Goal: Information Seeking & Learning: Learn about a topic

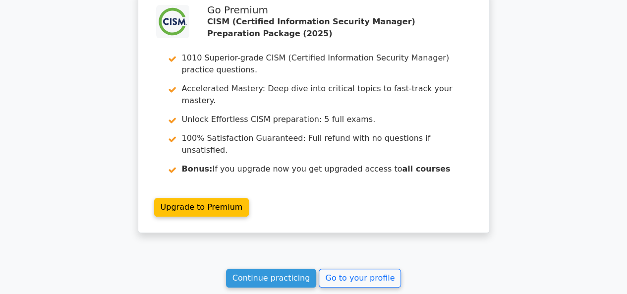
scroll to position [5635, 0]
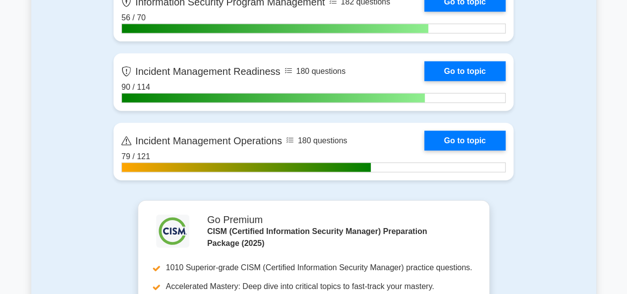
scroll to position [992, 0]
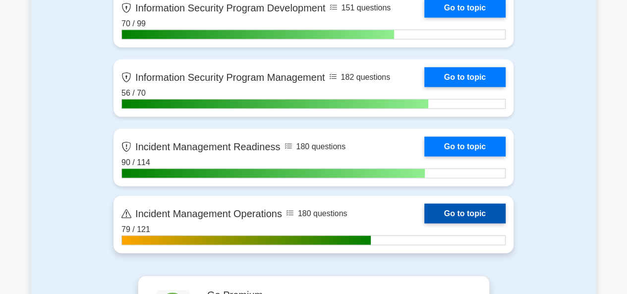
click at [443, 213] on link "Go to topic" at bounding box center [464, 214] width 81 height 20
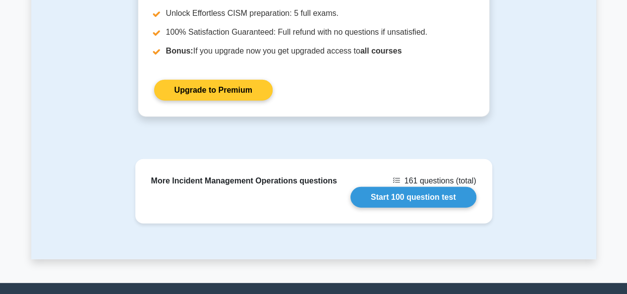
scroll to position [1358, 0]
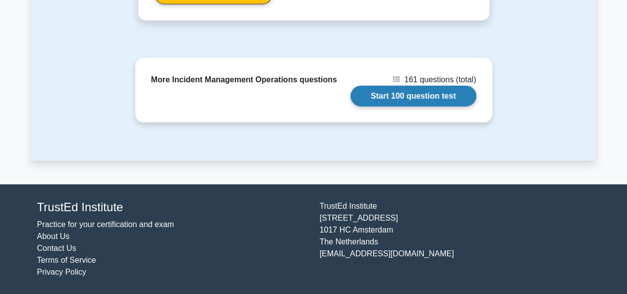
click at [415, 99] on link "Start 100 question test" at bounding box center [414, 96] width 126 height 21
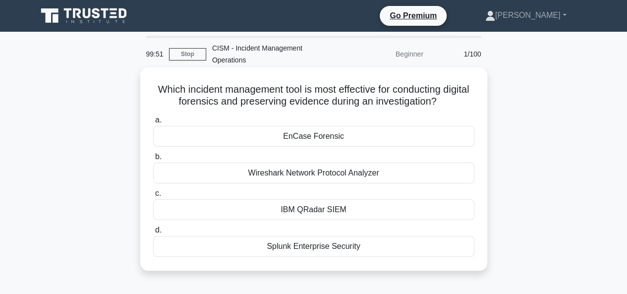
click at [300, 249] on div "Splunk Enterprise Security" at bounding box center [313, 246] width 321 height 21
click at [153, 234] on input "d. Splunk Enterprise Security" at bounding box center [153, 230] width 0 height 6
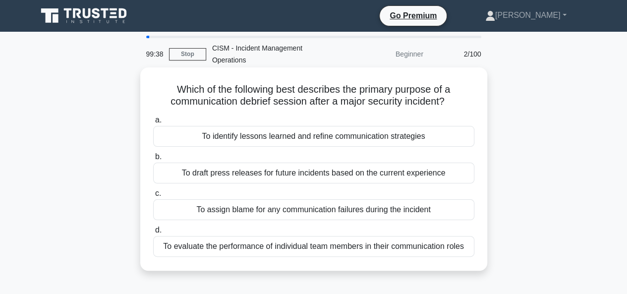
click at [350, 137] on div "To identify lessons learned and refine communication strategies" at bounding box center [313, 136] width 321 height 21
click at [153, 123] on input "a. To identify lessons learned and refine communication strategies" at bounding box center [153, 120] width 0 height 6
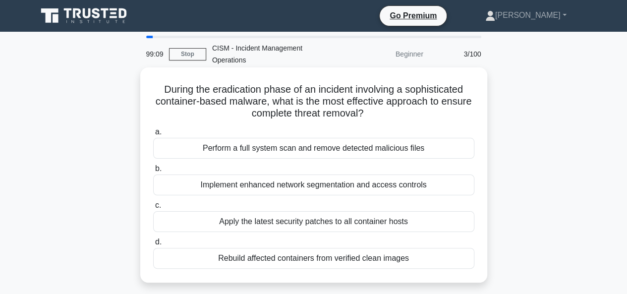
click at [332, 258] on div "Rebuild affected containers from verified clean images" at bounding box center [313, 258] width 321 height 21
click at [153, 245] on input "d. Rebuild affected containers from verified clean images" at bounding box center [153, 242] width 0 height 6
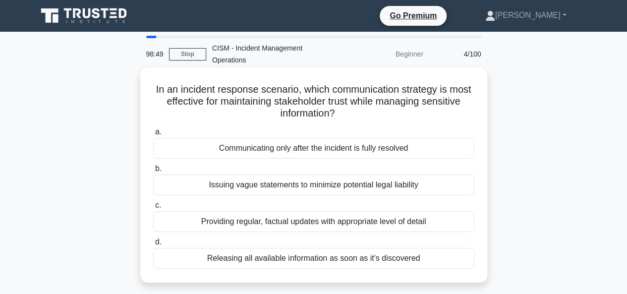
click at [351, 222] on div "Providing regular, factual updates with appropriate level of detail" at bounding box center [313, 221] width 321 height 21
click at [153, 209] on input "c. Providing regular, factual updates with appropriate level of detail" at bounding box center [153, 205] width 0 height 6
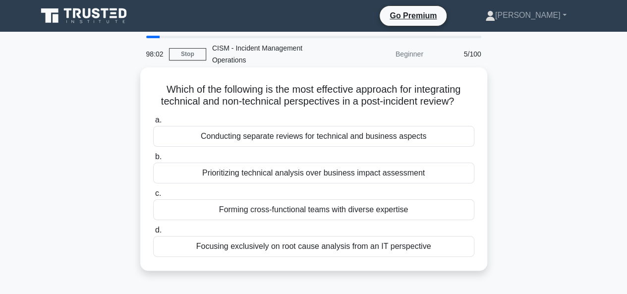
click at [301, 209] on div "Forming cross-functional teams with diverse expertise" at bounding box center [313, 209] width 321 height 21
click at [153, 197] on input "c. Forming cross-functional teams with diverse expertise" at bounding box center [153, 193] width 0 height 6
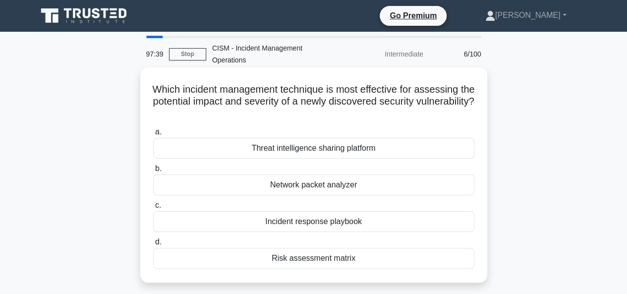
click at [323, 149] on div "Threat intelligence sharing platform" at bounding box center [313, 148] width 321 height 21
click at [153, 135] on input "a. Threat intelligence sharing platform" at bounding box center [153, 132] width 0 height 6
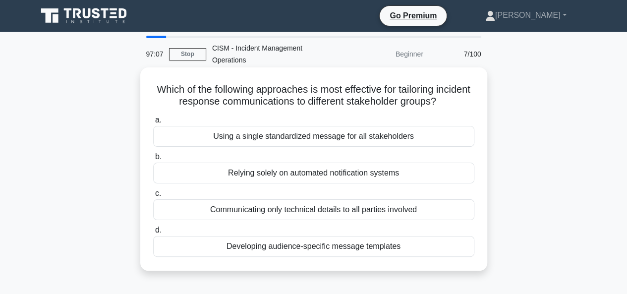
click at [306, 252] on div "Developing audience-specific message templates" at bounding box center [313, 246] width 321 height 21
click at [153, 234] on input "d. Developing audience-specific message templates" at bounding box center [153, 230] width 0 height 6
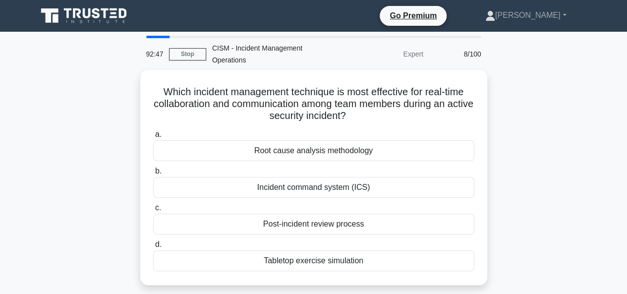
click at [568, 175] on div "Which incident management technique is most effective for real-time collaborati…" at bounding box center [313, 183] width 565 height 227
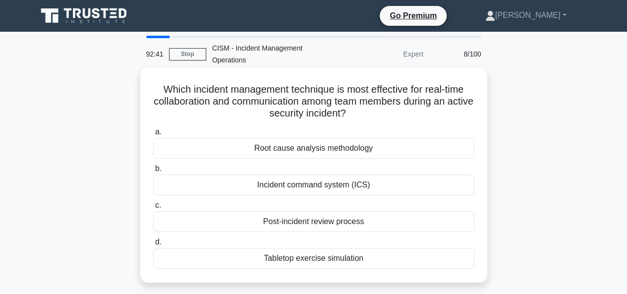
click at [344, 184] on div "Incident command system (ICS)" at bounding box center [313, 185] width 321 height 21
click at [153, 172] on input "b. Incident command system (ICS)" at bounding box center [153, 169] width 0 height 6
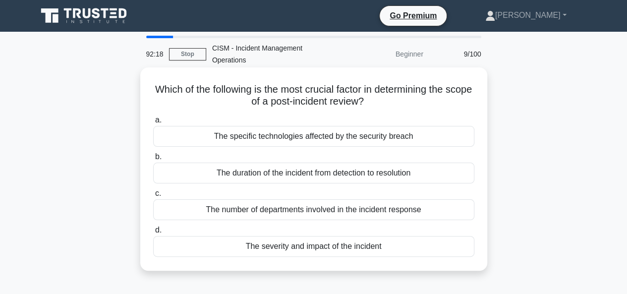
click at [358, 242] on div "The severity and impact of the incident" at bounding box center [313, 246] width 321 height 21
click at [153, 234] on input "d. The severity and impact of the incident" at bounding box center [153, 230] width 0 height 6
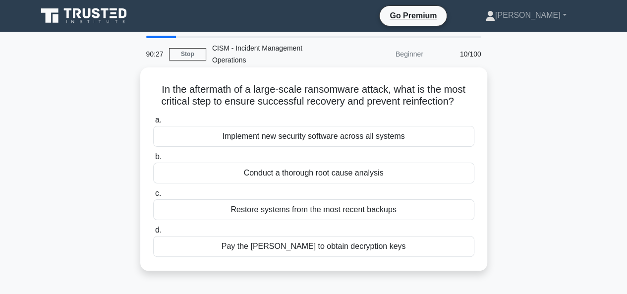
click at [300, 174] on div "Conduct a thorough root cause analysis" at bounding box center [313, 173] width 321 height 21
click at [153, 160] on input "b. Conduct a thorough root cause analysis" at bounding box center [153, 157] width 0 height 6
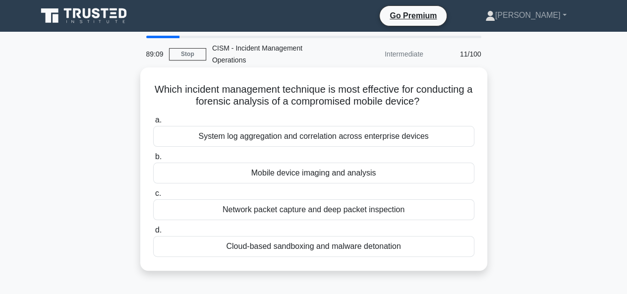
click at [351, 176] on div "Mobile device imaging and analysis" at bounding box center [313, 173] width 321 height 21
click at [153, 160] on input "b. Mobile device imaging and analysis" at bounding box center [153, 157] width 0 height 6
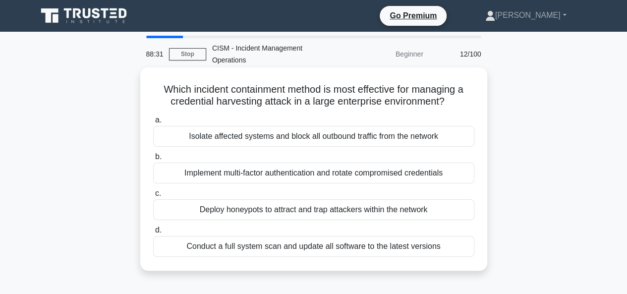
click at [374, 131] on div "Isolate affected systems and block all outbound traffic from the network" at bounding box center [313, 136] width 321 height 21
click at [153, 123] on input "a. Isolate affected systems and block all outbound traffic from the network" at bounding box center [153, 120] width 0 height 6
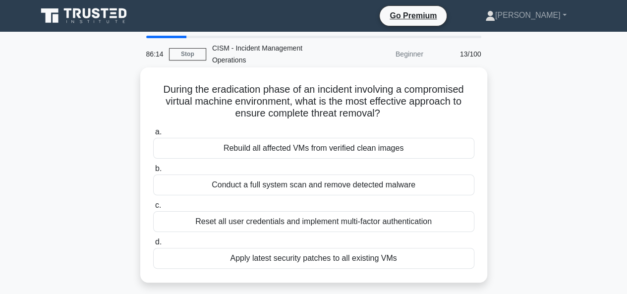
click at [352, 147] on div "Rebuild all affected VMs from verified clean images" at bounding box center [313, 148] width 321 height 21
click at [153, 135] on input "a. Rebuild all affected VMs from verified clean images" at bounding box center [153, 132] width 0 height 6
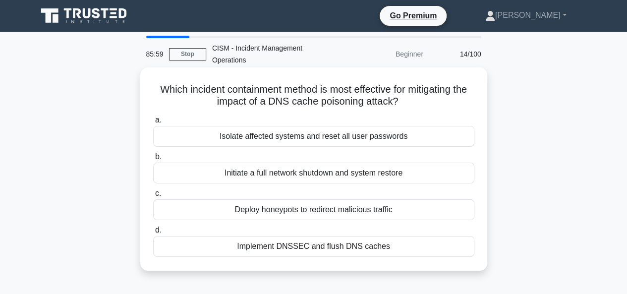
click at [351, 242] on div "Implement DNSSEC and flush DNS caches" at bounding box center [313, 246] width 321 height 21
click at [153, 234] on input "d. Implement DNSSEC and flush DNS caches" at bounding box center [153, 230] width 0 height 6
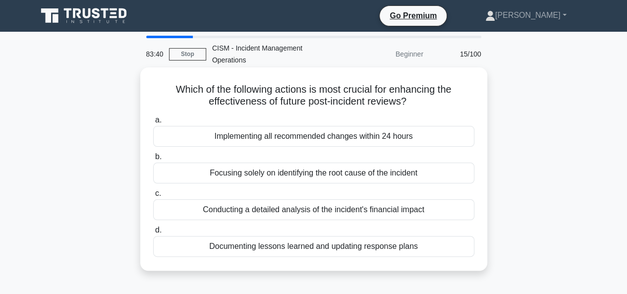
click at [310, 253] on div "Documenting lessons learned and updating response plans" at bounding box center [313, 246] width 321 height 21
click at [153, 234] on input "d. Documenting lessons learned and updating response plans" at bounding box center [153, 230] width 0 height 6
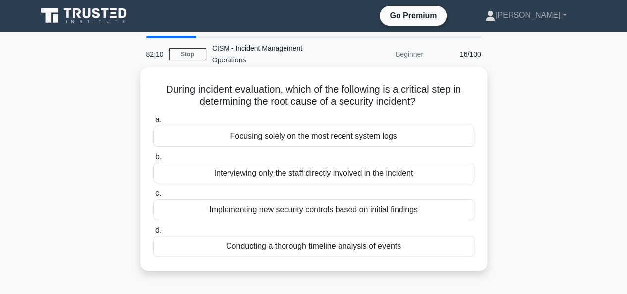
click at [345, 246] on div "Conducting a thorough timeline analysis of events" at bounding box center [313, 246] width 321 height 21
click at [153, 234] on input "d. Conducting a thorough timeline analysis of events" at bounding box center [153, 230] width 0 height 6
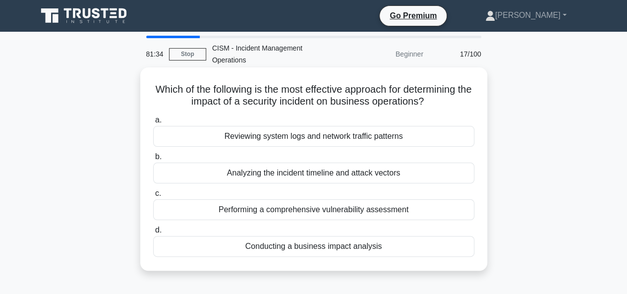
click at [318, 173] on div "Analyzing the incident timeline and attack vectors" at bounding box center [313, 173] width 321 height 21
click at [153, 160] on input "b. Analyzing the incident timeline and attack vectors" at bounding box center [153, 157] width 0 height 6
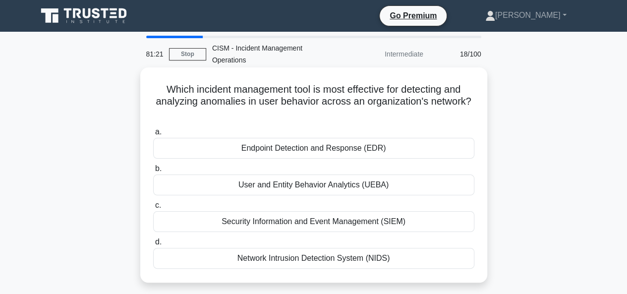
click at [310, 152] on div "Endpoint Detection and Response (EDR)" at bounding box center [313, 148] width 321 height 21
click at [153, 135] on input "a. Endpoint Detection and Response (EDR)" at bounding box center [153, 132] width 0 height 6
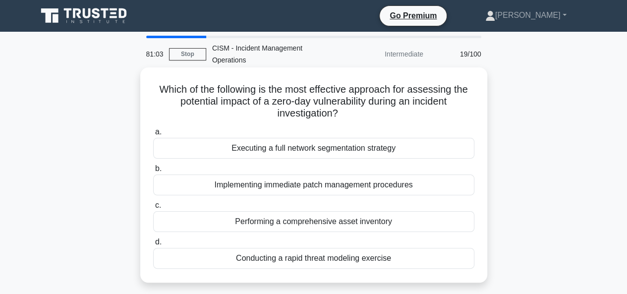
click at [316, 260] on div "Conducting a rapid threat modeling exercise" at bounding box center [313, 258] width 321 height 21
click at [153, 245] on input "d. Conducting a rapid threat modeling exercise" at bounding box center [153, 242] width 0 height 6
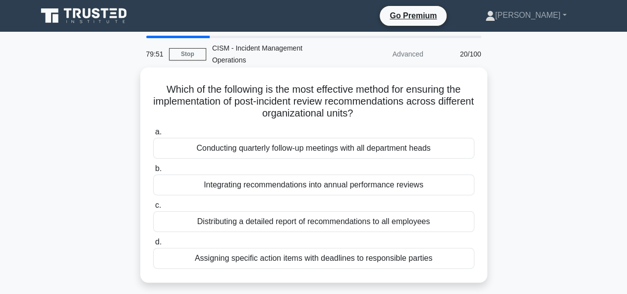
click at [368, 262] on div "Assigning specific action items with deadlines to responsible parties" at bounding box center [313, 258] width 321 height 21
click at [153, 245] on input "d. Assigning specific action items with deadlines to responsible parties" at bounding box center [153, 242] width 0 height 6
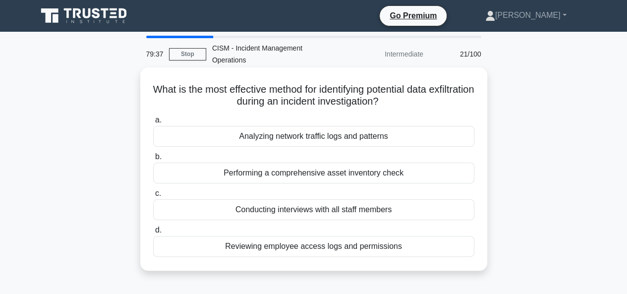
click at [325, 136] on div "Analyzing network traffic logs and patterns" at bounding box center [313, 136] width 321 height 21
click at [153, 123] on input "a. Analyzing network traffic logs and patterns" at bounding box center [153, 120] width 0 height 6
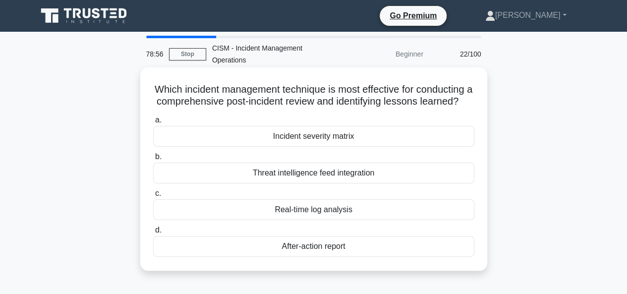
click at [342, 257] on div "After-action report" at bounding box center [313, 246] width 321 height 21
click at [153, 234] on input "d. After-action report" at bounding box center [153, 230] width 0 height 6
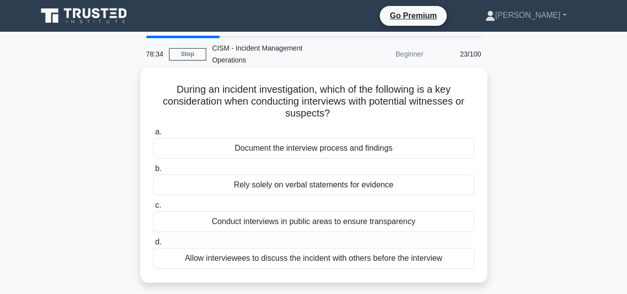
click at [350, 150] on div "Document the interview process and findings" at bounding box center [313, 148] width 321 height 21
click at [153, 135] on input "a. Document the interview process and findings" at bounding box center [153, 132] width 0 height 6
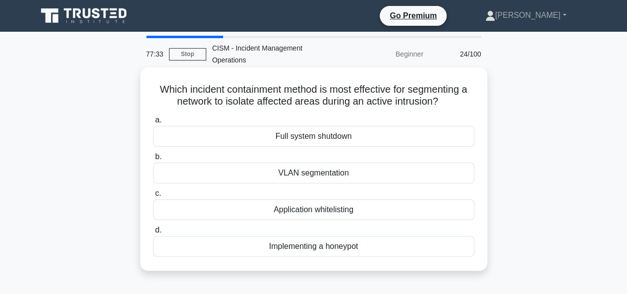
click at [297, 165] on div "VLAN segmentation" at bounding box center [313, 173] width 321 height 21
click at [153, 160] on input "b. VLAN segmentation" at bounding box center [153, 157] width 0 height 6
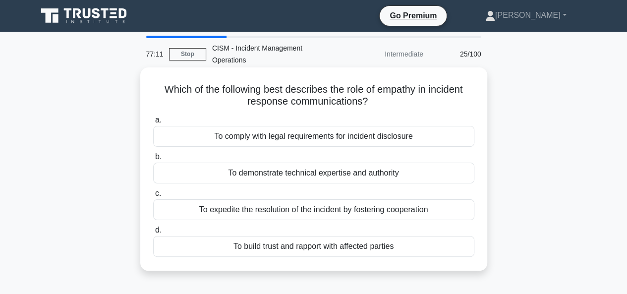
click at [285, 244] on div "To build trust and rapport with affected parties" at bounding box center [313, 246] width 321 height 21
click at [153, 234] on input "d. To build trust and rapport with affected parties" at bounding box center [153, 230] width 0 height 6
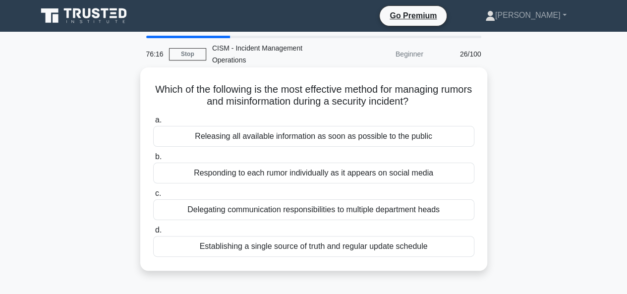
click at [366, 247] on div "Establishing a single source of truth and regular update schedule" at bounding box center [313, 246] width 321 height 21
click at [153, 234] on input "d. Establishing a single source of truth and regular update schedule" at bounding box center [153, 230] width 0 height 6
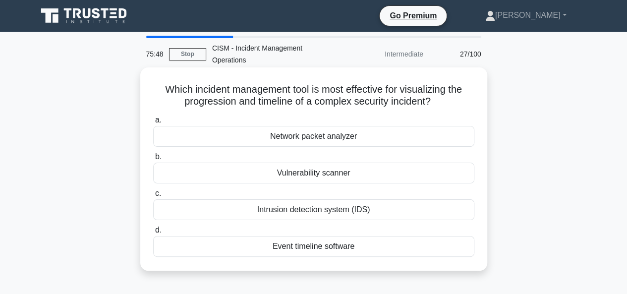
click at [322, 245] on div "Event timeline software" at bounding box center [313, 246] width 321 height 21
click at [153, 234] on input "d. Event timeline software" at bounding box center [153, 230] width 0 height 6
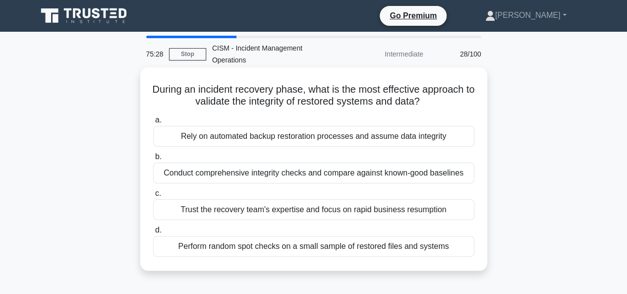
click at [391, 173] on div "Conduct comprehensive integrity checks and compare against known-good baselines" at bounding box center [313, 173] width 321 height 21
click at [153, 160] on input "b. Conduct comprehensive integrity checks and compare against known-good baseli…" at bounding box center [153, 157] width 0 height 6
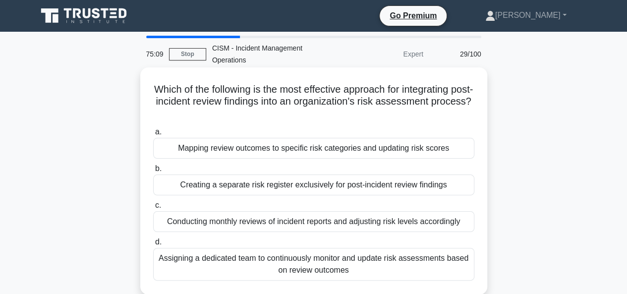
click at [322, 267] on div "Assigning a dedicated team to continuously monitor and update risk assessments …" at bounding box center [313, 264] width 321 height 33
click at [153, 245] on input "d. Assigning a dedicated team to continuously monitor and update risk assessmen…" at bounding box center [153, 242] width 0 height 6
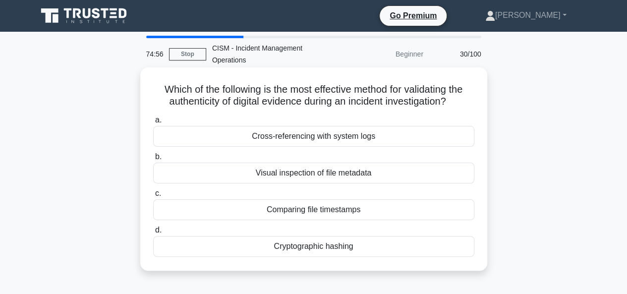
click at [308, 248] on div "Cryptographic hashing" at bounding box center [313, 246] width 321 height 21
click at [153, 234] on input "d. Cryptographic hashing" at bounding box center [153, 230] width 0 height 6
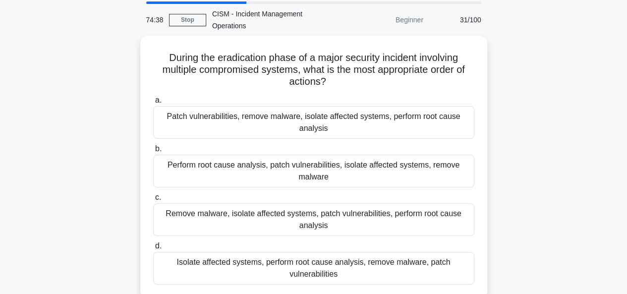
scroll to position [50, 0]
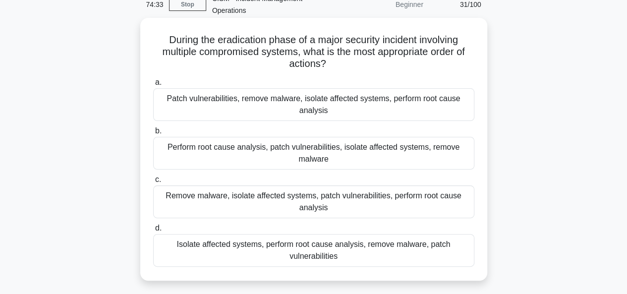
click at [345, 247] on div "Isolate affected systems, perform root cause analysis, remove malware, patch vu…" at bounding box center [313, 250] width 321 height 33
click at [153, 232] on input "d. Isolate affected systems, perform root cause analysis, remove malware, patch…" at bounding box center [153, 228] width 0 height 6
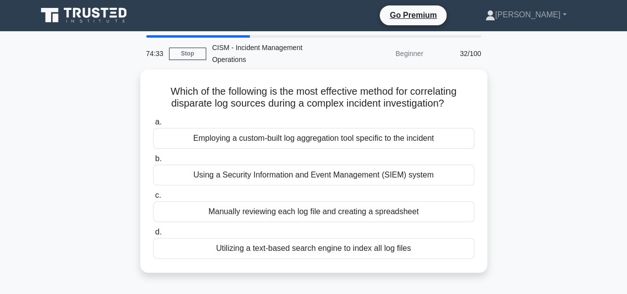
scroll to position [0, 0]
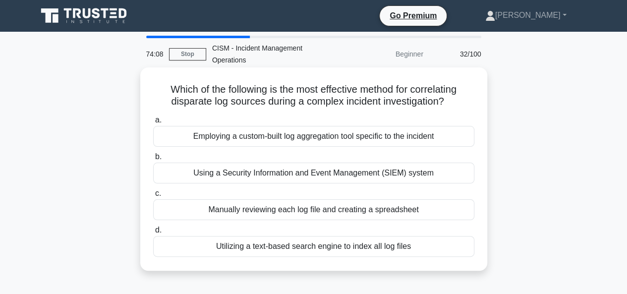
click at [334, 174] on div "Using a Security Information and Event Management (SIEM) system" at bounding box center [313, 173] width 321 height 21
click at [153, 160] on input "b. Using a Security Information and Event Management (SIEM) system" at bounding box center [153, 157] width 0 height 6
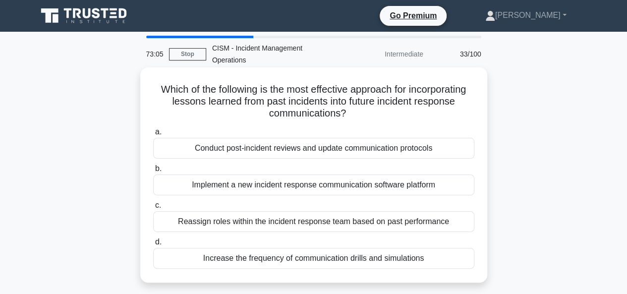
click at [311, 150] on div "Conduct post-incident reviews and update communication protocols" at bounding box center [313, 148] width 321 height 21
click at [153, 135] on input "a. Conduct post-incident reviews and update communication protocols" at bounding box center [153, 132] width 0 height 6
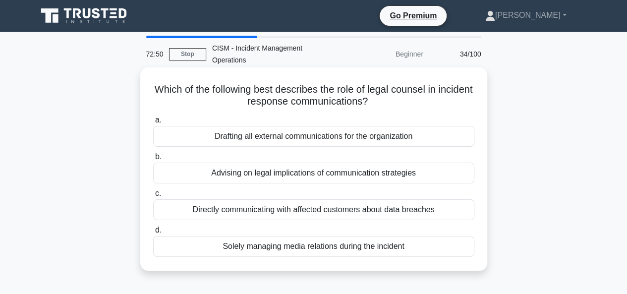
click at [329, 175] on div "Advising on legal implications of communication strategies" at bounding box center [313, 173] width 321 height 21
click at [153, 160] on input "b. Advising on legal implications of communication strategies" at bounding box center [153, 157] width 0 height 6
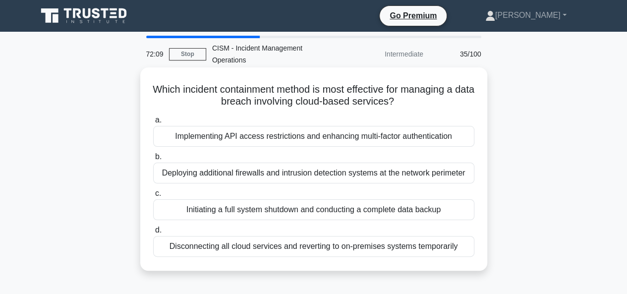
click at [290, 143] on div "Implementing API access restrictions and enhancing multi-factor authentication" at bounding box center [313, 136] width 321 height 21
click at [153, 123] on input "a. Implementing API access restrictions and enhancing multi-factor authenticati…" at bounding box center [153, 120] width 0 height 6
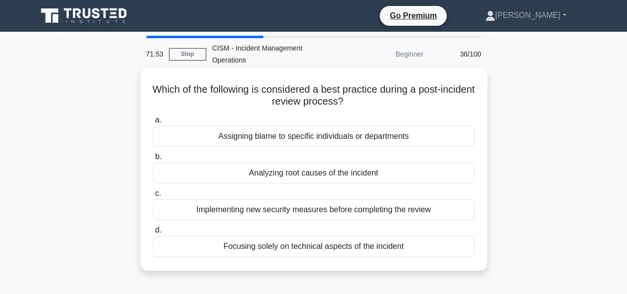
click at [339, 175] on div "Analyzing root causes of the incident" at bounding box center [313, 173] width 321 height 21
click at [153, 160] on input "b. Analyzing root causes of the incident" at bounding box center [153, 157] width 0 height 6
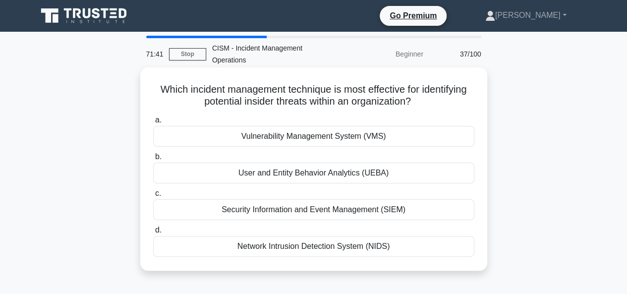
click at [341, 175] on div "User and Entity Behavior Analytics (UEBA)" at bounding box center [313, 173] width 321 height 21
click at [153, 160] on input "b. User and Entity Behavior Analytics (UEBA)" at bounding box center [153, 157] width 0 height 6
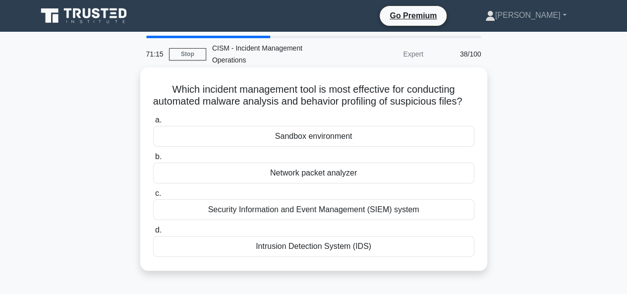
click at [410, 220] on div "Security Information and Event Management (SIEM) system" at bounding box center [313, 209] width 321 height 21
click at [153, 197] on input "c. Security Information and Event Management (SIEM) system" at bounding box center [153, 193] width 0 height 6
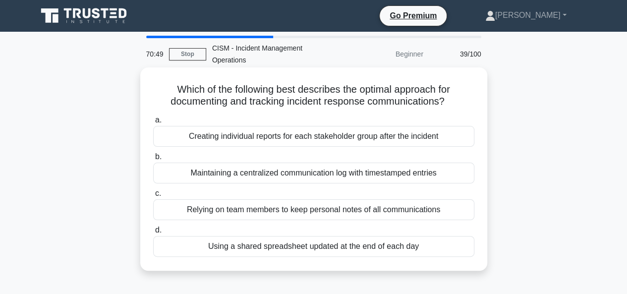
click at [344, 177] on div "Maintaining a centralized communication log with timestamped entries" at bounding box center [313, 173] width 321 height 21
click at [153, 160] on input "b. Maintaining a centralized communication log with timestamped entries" at bounding box center [153, 157] width 0 height 6
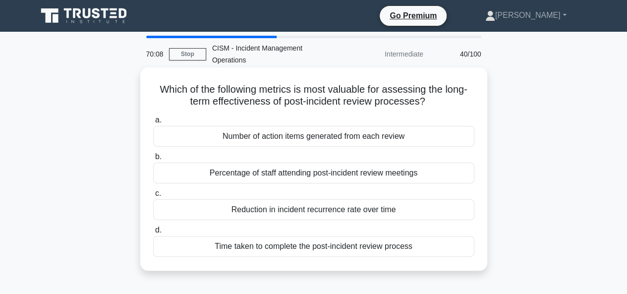
click at [352, 212] on div "Reduction in incident recurrence rate over time" at bounding box center [313, 209] width 321 height 21
click at [153, 197] on input "c. Reduction in incident recurrence rate over time" at bounding box center [153, 193] width 0 height 6
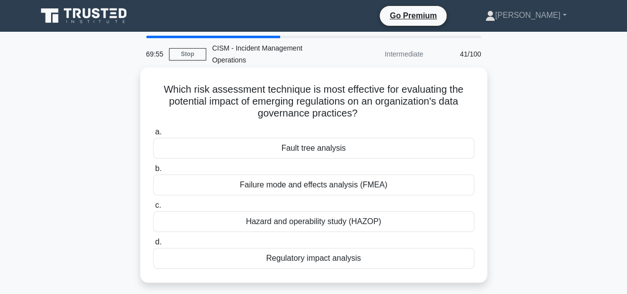
click at [304, 251] on div "Regulatory impact analysis" at bounding box center [313, 258] width 321 height 21
click at [153, 245] on input "d. Regulatory impact analysis" at bounding box center [153, 242] width 0 height 6
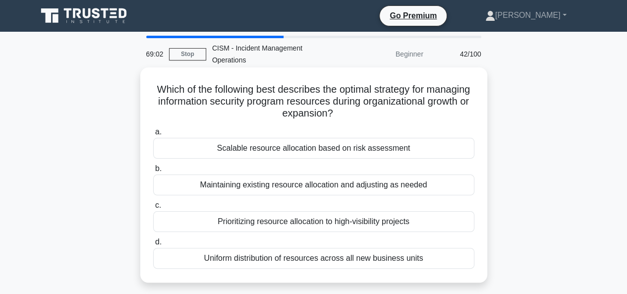
click at [347, 152] on div "Scalable resource allocation based on risk assessment" at bounding box center [313, 148] width 321 height 21
click at [153, 135] on input "a. Scalable resource allocation based on risk assessment" at bounding box center [153, 132] width 0 height 6
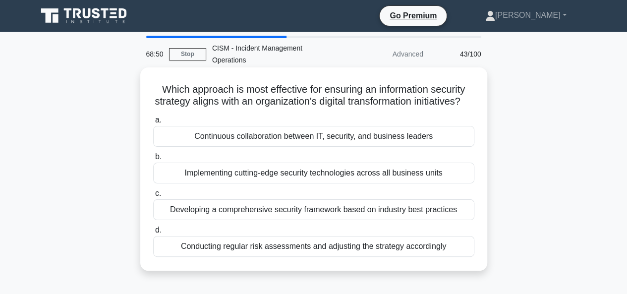
click at [310, 147] on div "Continuous collaboration between IT, security, and business leaders" at bounding box center [313, 136] width 321 height 21
click at [153, 123] on input "a. Continuous collaboration between IT, security, and business leaders" at bounding box center [153, 120] width 0 height 6
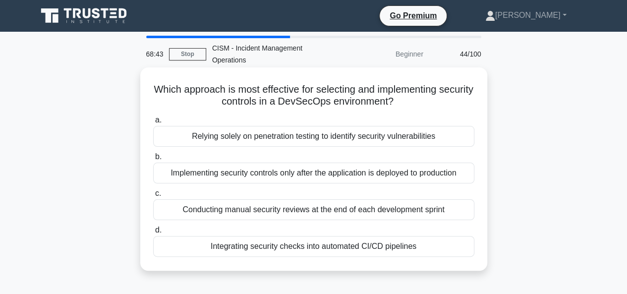
click at [303, 245] on div "Integrating security checks into automated CI/CD pipelines" at bounding box center [313, 246] width 321 height 21
click at [153, 234] on input "d. Integrating security checks into automated CI/CD pipelines" at bounding box center [153, 230] width 0 height 6
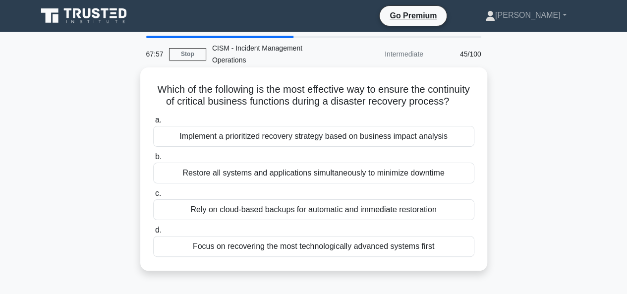
click at [413, 147] on div "Implement a prioritized recovery strategy based on business impact analysis" at bounding box center [313, 136] width 321 height 21
click at [153, 123] on input "a. Implement a prioritized recovery strategy based on business impact analysis" at bounding box center [153, 120] width 0 height 6
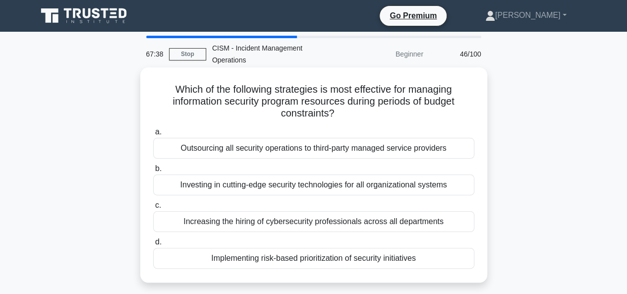
click at [361, 261] on div "Implementing risk-based prioritization of security initiatives" at bounding box center [313, 258] width 321 height 21
click at [153, 245] on input "d. Implementing risk-based prioritization of security initiatives" at bounding box center [153, 242] width 0 height 6
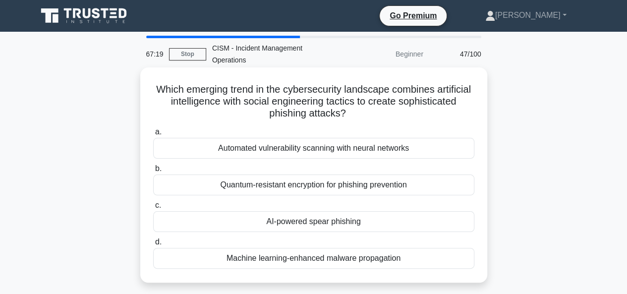
click at [311, 222] on div "AI-powered spear phishing" at bounding box center [313, 221] width 321 height 21
click at [153, 209] on input "c. AI-powered spear phishing" at bounding box center [153, 205] width 0 height 6
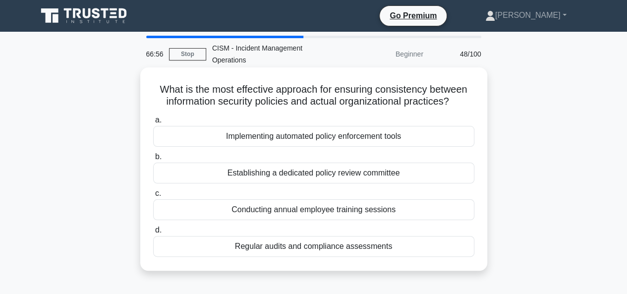
click at [399, 246] on div "Regular audits and compliance assessments" at bounding box center [313, 246] width 321 height 21
click at [153, 234] on input "d. Regular audits and compliance assessments" at bounding box center [153, 230] width 0 height 6
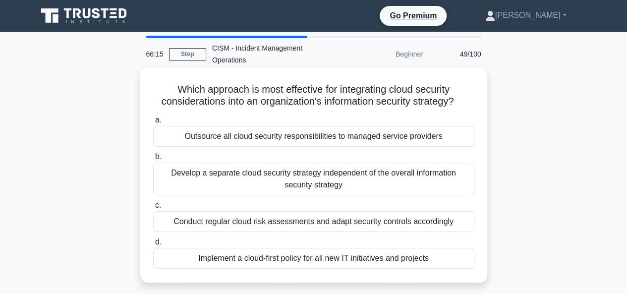
click at [367, 224] on div "Conduct regular cloud risk assessments and adapt security controls accordingly" at bounding box center [313, 221] width 321 height 21
click at [153, 209] on input "c. Conduct regular cloud risk assessments and adapt security controls according…" at bounding box center [153, 205] width 0 height 6
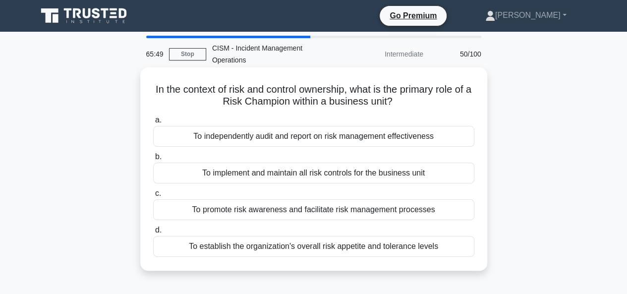
click at [369, 210] on div "To promote risk awareness and facilitate risk management processes" at bounding box center [313, 209] width 321 height 21
click at [153, 197] on input "c. To promote risk awareness and facilitate risk management processes" at bounding box center [153, 193] width 0 height 6
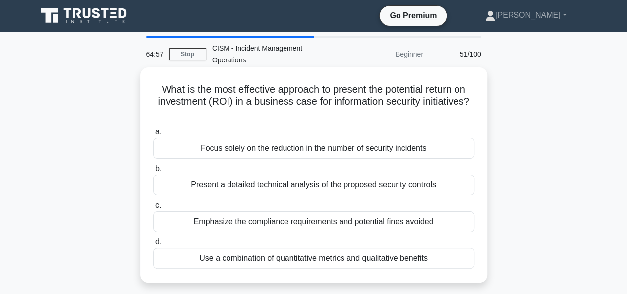
click at [358, 260] on div "Use a combination of quantitative metrics and qualitative benefits" at bounding box center [313, 258] width 321 height 21
click at [153, 245] on input "d. Use a combination of quantitative metrics and qualitative benefits" at bounding box center [153, 242] width 0 height 6
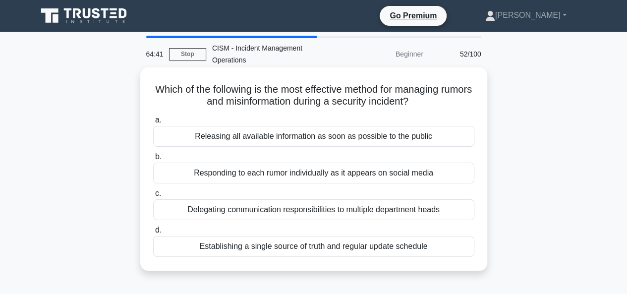
click at [378, 243] on div "Establishing a single source of truth and regular update schedule" at bounding box center [313, 246] width 321 height 21
click at [153, 234] on input "d. Establishing a single source of truth and regular update schedule" at bounding box center [153, 230] width 0 height 6
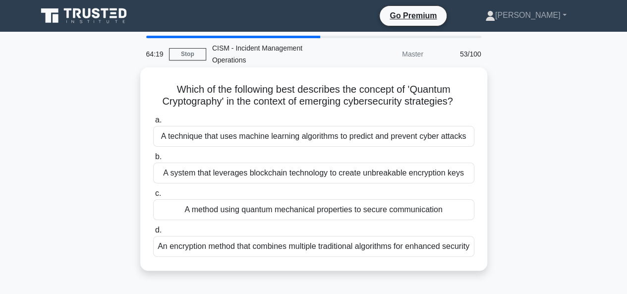
click at [300, 137] on div "A technique that uses machine learning algorithms to predict and prevent cyber …" at bounding box center [313, 136] width 321 height 21
click at [153, 123] on input "a. A technique that uses machine learning algorithms to predict and prevent cyb…" at bounding box center [153, 120] width 0 height 6
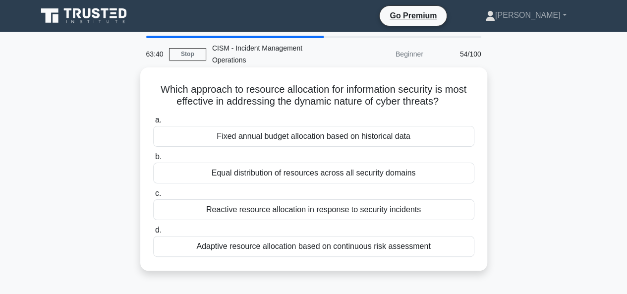
click at [332, 246] on div "Adaptive resource allocation based on continuous risk assessment" at bounding box center [313, 246] width 321 height 21
click at [153, 234] on input "d. Adaptive resource allocation based on continuous risk assessment" at bounding box center [153, 230] width 0 height 6
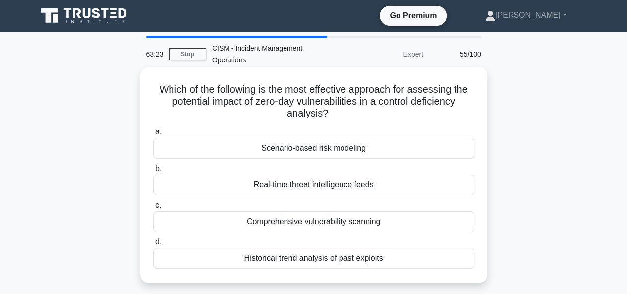
click at [326, 149] on div "Scenario-based risk modeling" at bounding box center [313, 148] width 321 height 21
click at [153, 135] on input "a. Scenario-based risk modeling" at bounding box center [153, 132] width 0 height 6
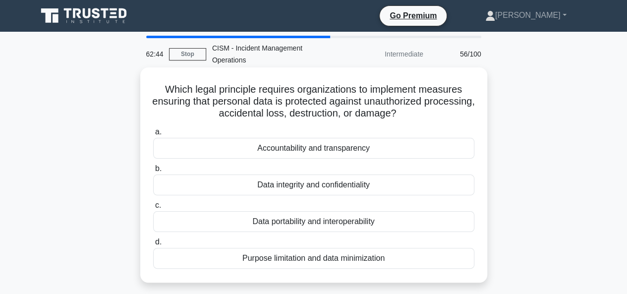
click at [324, 184] on div "Data integrity and confidentiality" at bounding box center [313, 185] width 321 height 21
click at [153, 172] on input "b. Data integrity and confidentiality" at bounding box center [153, 169] width 0 height 6
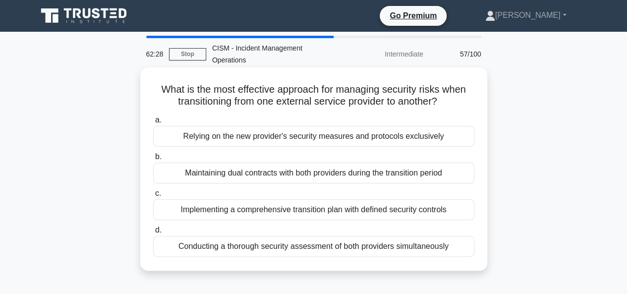
click at [374, 207] on div "Implementing a comprehensive transition plan with defined security controls" at bounding box center [313, 209] width 321 height 21
click at [153, 197] on input "c. Implementing a comprehensive transition plan with defined security controls" at bounding box center [153, 193] width 0 height 6
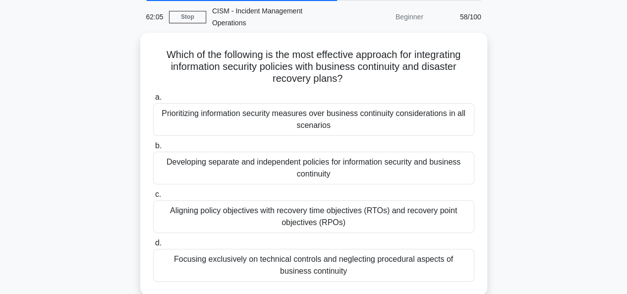
scroll to position [149, 0]
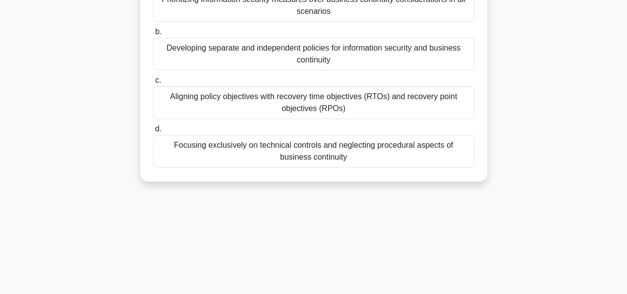
click at [346, 107] on div "Aligning policy objectives with recovery time objectives (RTOs) and recovery po…" at bounding box center [313, 102] width 321 height 33
click at [153, 84] on input "c. Aligning policy objectives with recovery time objectives (RTOs) and recovery…" at bounding box center [153, 80] width 0 height 6
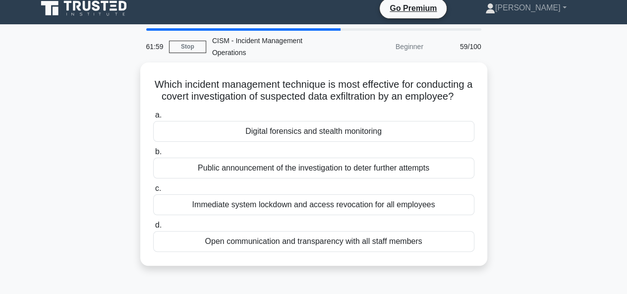
scroll to position [0, 0]
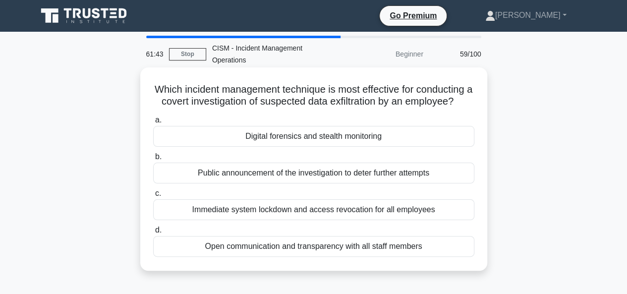
click at [360, 147] on div "Digital forensics and stealth monitoring" at bounding box center [313, 136] width 321 height 21
click at [153, 123] on input "a. Digital forensics and stealth monitoring" at bounding box center [153, 120] width 0 height 6
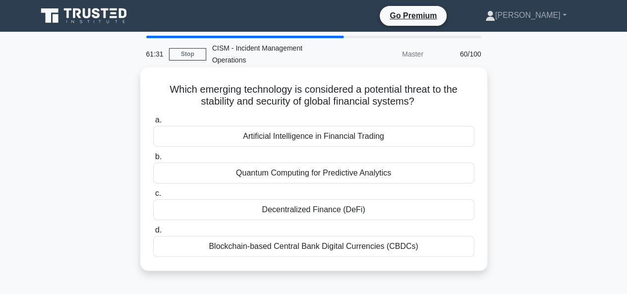
click at [331, 213] on div "Decentralized Finance (DeFi)" at bounding box center [313, 209] width 321 height 21
click at [153, 197] on input "c. Decentralized Finance (DeFi)" at bounding box center [153, 193] width 0 height 6
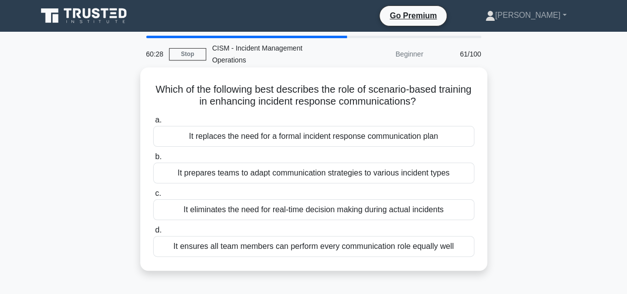
click at [369, 176] on div "It prepares teams to adapt communication strategies to various incident types" at bounding box center [313, 173] width 321 height 21
click at [153, 160] on input "b. It prepares teams to adapt communication strategies to various incident types" at bounding box center [153, 157] width 0 height 6
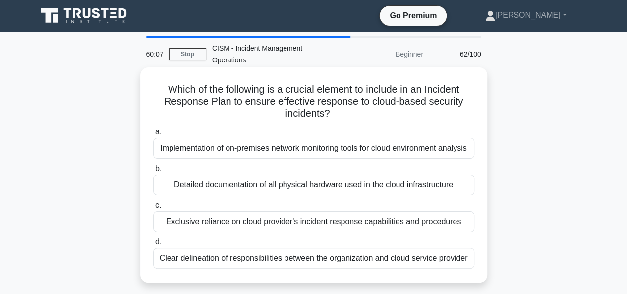
click at [463, 260] on div "Clear delineation of responsibilities between the organization and cloud servic…" at bounding box center [313, 258] width 321 height 21
click at [153, 245] on input "d. Clear delineation of responsibilities between the organization and cloud ser…" at bounding box center [153, 242] width 0 height 6
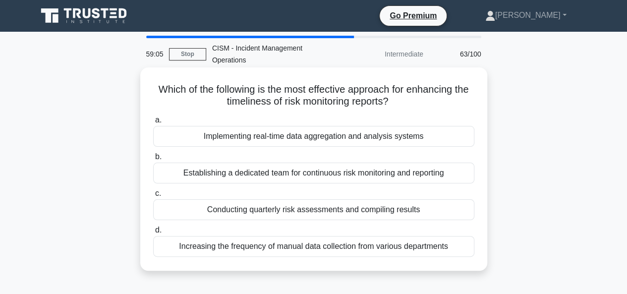
click at [402, 140] on div "Implementing real-time data aggregation and analysis systems" at bounding box center [313, 136] width 321 height 21
click at [153, 123] on input "a. Implementing real-time data aggregation and analysis systems" at bounding box center [153, 120] width 0 height 6
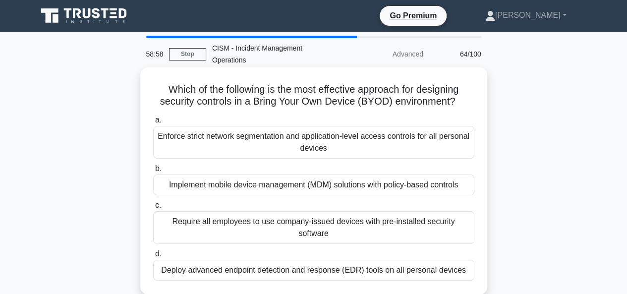
click at [394, 187] on div "Implement mobile device management (MDM) solutions with policy-based controls" at bounding box center [313, 185] width 321 height 21
click at [153, 172] on input "b. Implement mobile device management (MDM) solutions with policy-based controls" at bounding box center [153, 169] width 0 height 6
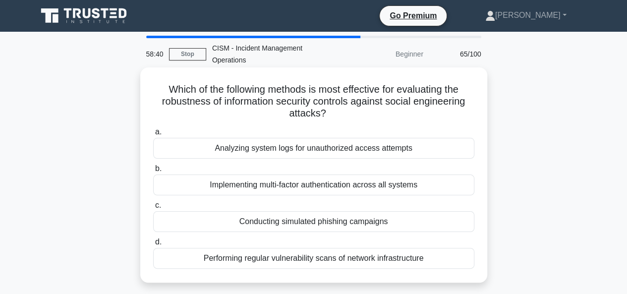
click at [326, 222] on div "Conducting simulated phishing campaigns" at bounding box center [313, 221] width 321 height 21
click at [153, 209] on input "c. Conducting simulated phishing campaigns" at bounding box center [153, 205] width 0 height 6
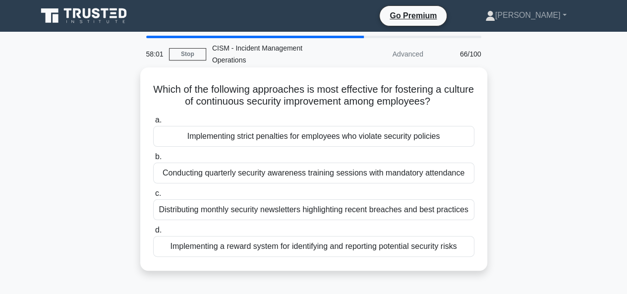
click at [342, 247] on div "Implementing a reward system for identifying and reporting potential security r…" at bounding box center [313, 246] width 321 height 21
click at [153, 234] on input "d. Implementing a reward system for identifying and reporting potential securit…" at bounding box center [153, 230] width 0 height 6
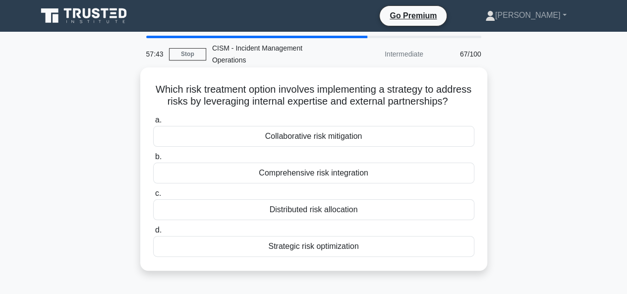
click at [330, 147] on div "Collaborative risk mitigation" at bounding box center [313, 136] width 321 height 21
click at [153, 123] on input "a. Collaborative risk mitigation" at bounding box center [153, 120] width 0 height 6
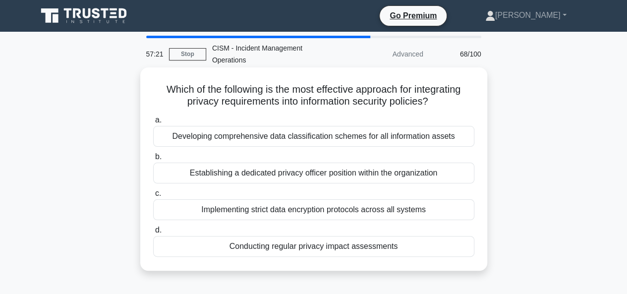
click at [322, 248] on div "Conducting regular privacy impact assessments" at bounding box center [313, 246] width 321 height 21
click at [153, 234] on input "d. Conducting regular privacy impact assessments" at bounding box center [153, 230] width 0 height 6
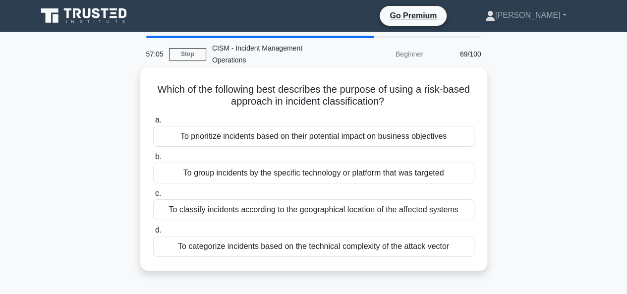
click at [377, 139] on div "To prioritize incidents based on their potential impact on business objectives" at bounding box center [313, 136] width 321 height 21
click at [153, 123] on input "a. To prioritize incidents based on their potential impact on business objectiv…" at bounding box center [153, 120] width 0 height 6
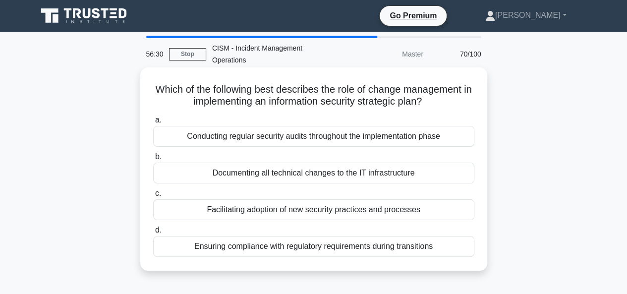
click at [378, 176] on div "Documenting all technical changes to the IT infrastructure" at bounding box center [313, 173] width 321 height 21
click at [153, 160] on input "b. Documenting all technical changes to the IT infrastructure" at bounding box center [153, 157] width 0 height 6
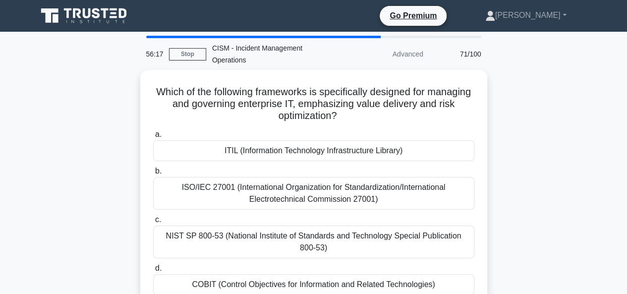
scroll to position [99, 0]
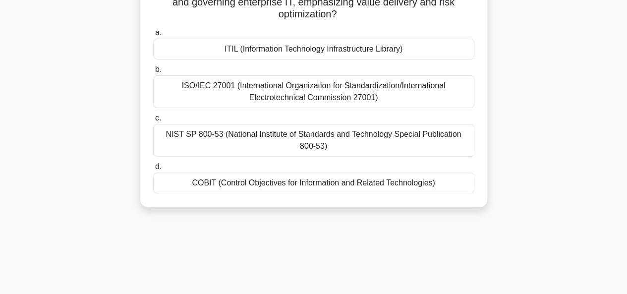
click at [327, 184] on div "COBIT (Control Objectives for Information and Related Technologies)" at bounding box center [313, 183] width 321 height 21
click at [153, 170] on input "d. COBIT (Control Objectives for Information and Related Technologies)" at bounding box center [153, 167] width 0 height 6
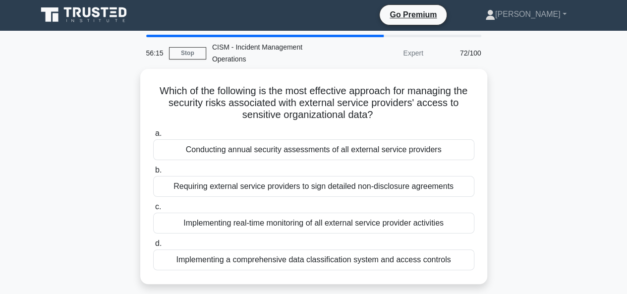
scroll to position [0, 0]
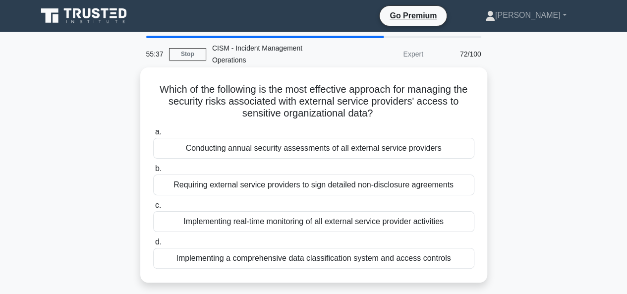
click at [306, 223] on div "Implementing real-time monitoring of all external service provider activities" at bounding box center [313, 221] width 321 height 21
click at [153, 209] on input "c. Implementing real-time monitoring of all external service provider activities" at bounding box center [153, 205] width 0 height 6
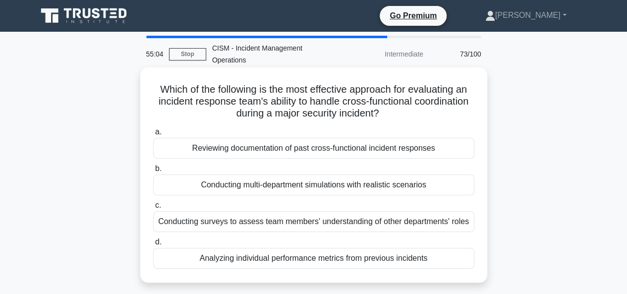
click at [417, 184] on div "Conducting multi-department simulations with realistic scenarios" at bounding box center [313, 185] width 321 height 21
click at [153, 172] on input "b. Conducting multi-department simulations with realistic scenarios" at bounding box center [153, 169] width 0 height 6
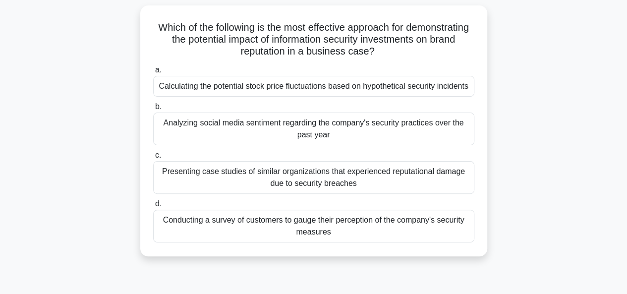
scroll to position [50, 0]
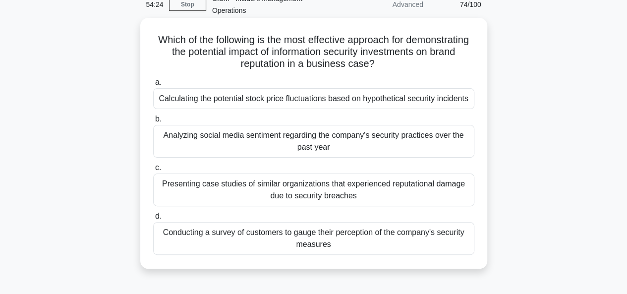
click at [352, 243] on div "Conducting a survey of customers to gauge their perception of the company's sec…" at bounding box center [313, 238] width 321 height 33
click at [153, 220] on input "d. Conducting a survey of customers to gauge their perception of the company's …" at bounding box center [153, 216] width 0 height 6
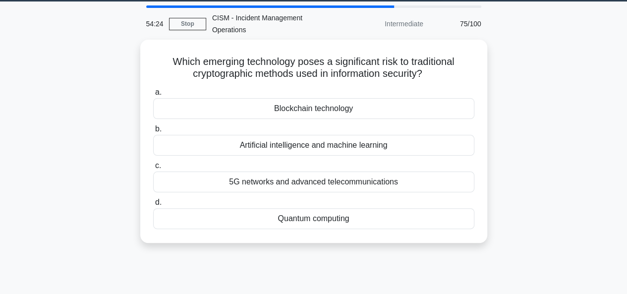
scroll to position [0, 0]
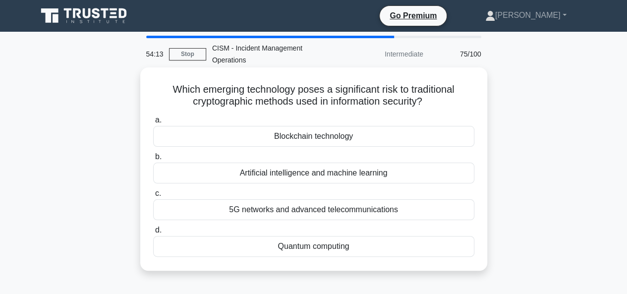
click at [322, 245] on div "Quantum computing" at bounding box center [313, 246] width 321 height 21
click at [153, 234] on input "d. Quantum computing" at bounding box center [153, 230] width 0 height 6
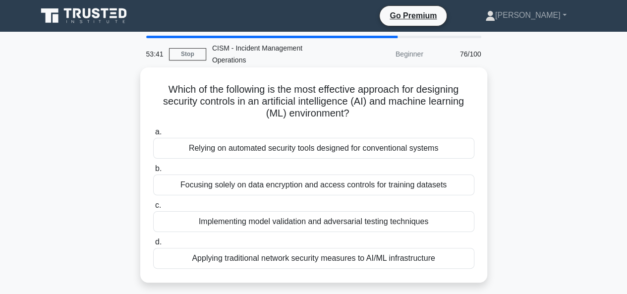
click at [304, 224] on div "Implementing model validation and adversarial testing techniques" at bounding box center [313, 221] width 321 height 21
click at [153, 209] on input "c. Implementing model validation and adversarial testing techniques" at bounding box center [153, 205] width 0 height 6
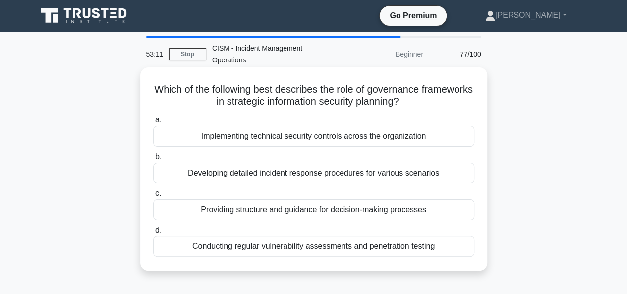
click at [403, 206] on div "Providing structure and guidance for decision-making processes" at bounding box center [313, 209] width 321 height 21
click at [153, 197] on input "c. Providing structure and guidance for decision-making processes" at bounding box center [153, 193] width 0 height 6
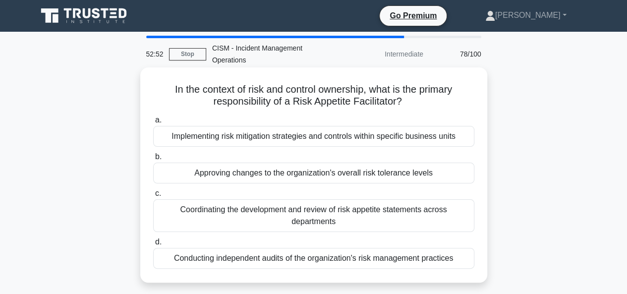
click at [313, 219] on div "Coordinating the development and review of risk appetite statements across depa…" at bounding box center [313, 215] width 321 height 33
click at [153, 197] on input "c. Coordinating the development and review of risk appetite statements across d…" at bounding box center [153, 193] width 0 height 6
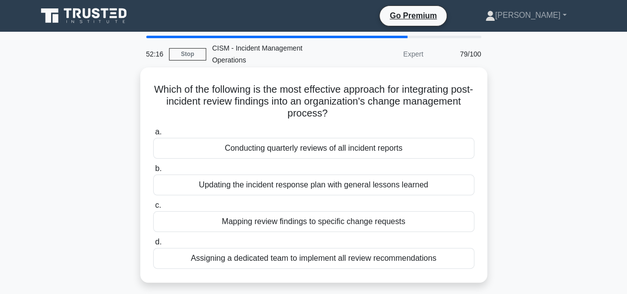
click at [308, 221] on div "Mapping review findings to specific change requests" at bounding box center [313, 221] width 321 height 21
click at [153, 209] on input "c. Mapping review findings to specific change requests" at bounding box center [153, 205] width 0 height 6
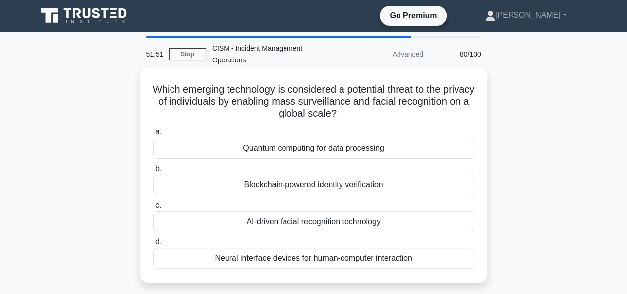
click at [354, 226] on div "AI-driven facial recognition technology" at bounding box center [313, 221] width 321 height 21
click at [153, 209] on input "c. AI-driven facial recognition technology" at bounding box center [153, 205] width 0 height 6
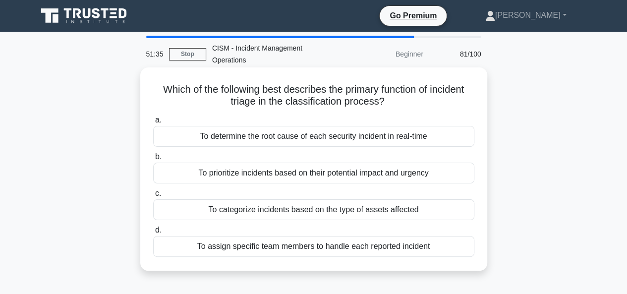
click at [279, 174] on div "To prioritize incidents based on their potential impact and urgency" at bounding box center [313, 173] width 321 height 21
click at [153, 160] on input "b. To prioritize incidents based on their potential impact and urgency" at bounding box center [153, 157] width 0 height 6
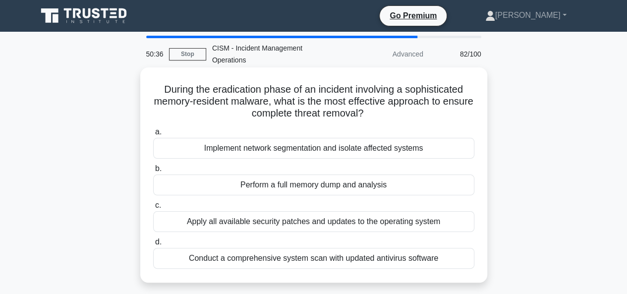
click at [300, 185] on div "Perform a full memory dump and analysis" at bounding box center [313, 185] width 321 height 21
click at [153, 172] on input "b. Perform a full memory dump and analysis" at bounding box center [153, 169] width 0 height 6
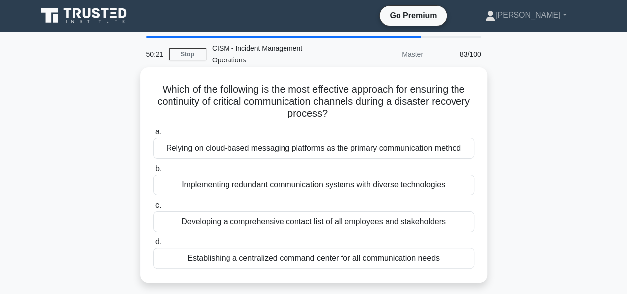
click at [370, 184] on div "Implementing redundant communication systems with diverse technologies" at bounding box center [313, 185] width 321 height 21
click at [153, 172] on input "b. Implementing redundant communication systems with diverse technologies" at bounding box center [153, 169] width 0 height 6
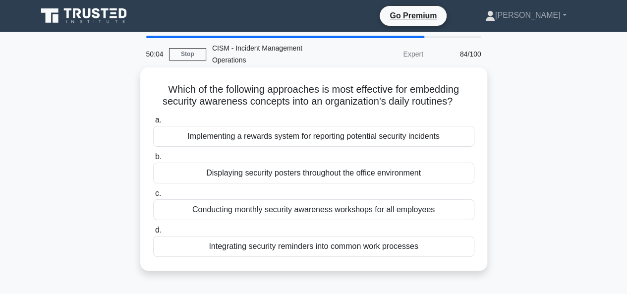
click at [383, 248] on div "Integrating security reminders into common work processes" at bounding box center [313, 246] width 321 height 21
click at [153, 234] on input "d. Integrating security reminders into common work processes" at bounding box center [153, 230] width 0 height 6
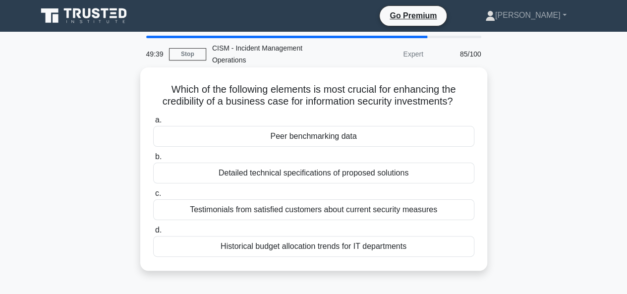
click at [336, 211] on div "Testimonials from satisfied customers about current security measures" at bounding box center [313, 209] width 321 height 21
click at [153, 197] on input "c. Testimonials from satisfied customers about current security measures" at bounding box center [153, 193] width 0 height 6
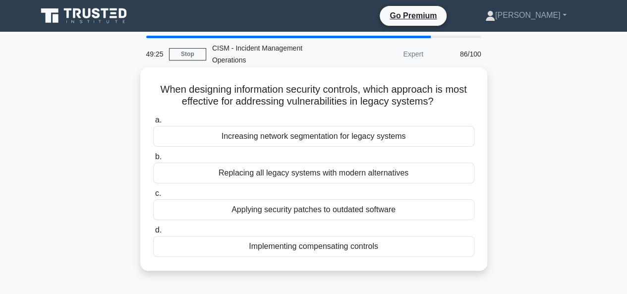
click at [326, 248] on div "Implementing compensating controls" at bounding box center [313, 246] width 321 height 21
click at [153, 234] on input "d. Implementing compensating controls" at bounding box center [153, 230] width 0 height 6
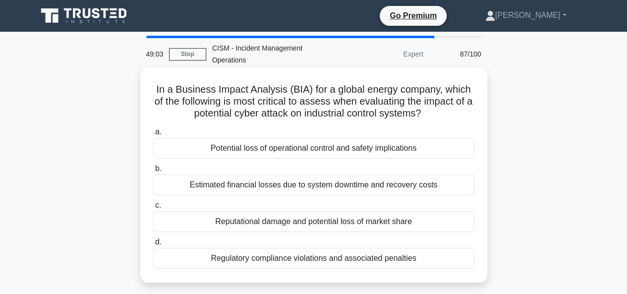
click at [377, 185] on div "Estimated financial losses due to system downtime and recovery costs" at bounding box center [313, 185] width 321 height 21
click at [153, 172] on input "b. Estimated financial losses due to system downtime and recovery costs" at bounding box center [153, 169] width 0 height 6
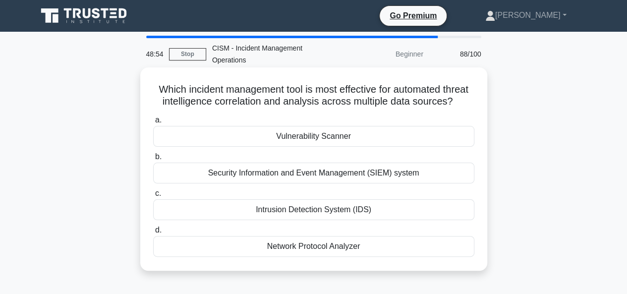
click at [348, 183] on div "Security Information and Event Management (SIEM) system" at bounding box center [313, 173] width 321 height 21
click at [153, 160] on input "b. Security Information and Event Management (SIEM) system" at bounding box center [153, 157] width 0 height 6
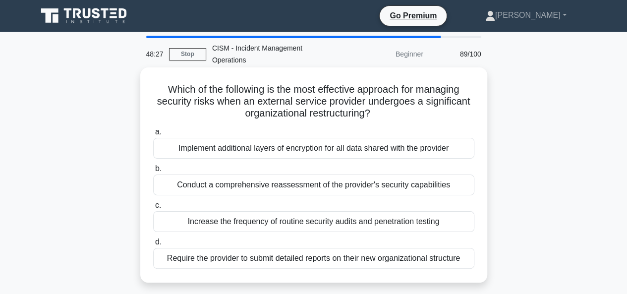
click at [313, 188] on div "Conduct a comprehensive reassessment of the provider's security capabilities" at bounding box center [313, 185] width 321 height 21
click at [153, 172] on input "b. Conduct a comprehensive reassessment of the provider's security capabilities" at bounding box center [153, 169] width 0 height 6
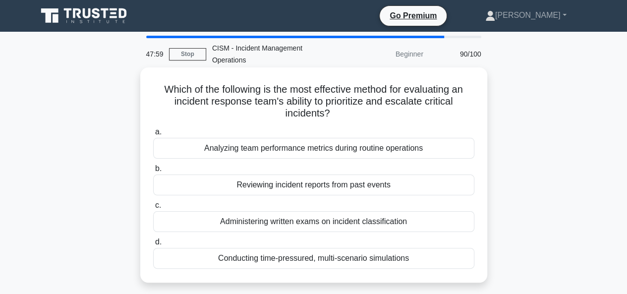
click at [313, 259] on div "Conducting time-pressured, multi-scenario simulations" at bounding box center [313, 258] width 321 height 21
click at [153, 245] on input "d. Conducting time-pressured, multi-scenario simulations" at bounding box center [153, 242] width 0 height 6
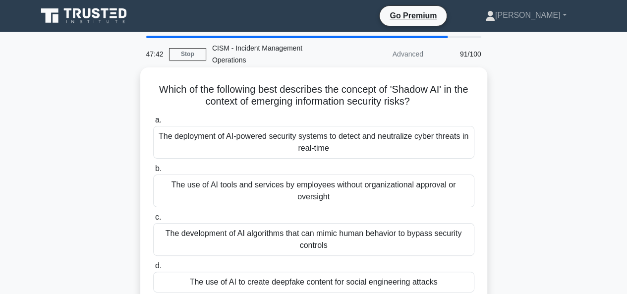
click at [374, 187] on div "The use of AI tools and services by employees without organizational approval o…" at bounding box center [313, 191] width 321 height 33
click at [153, 172] on input "b. The use of AI tools and services by employees without organizational approva…" at bounding box center [153, 169] width 0 height 6
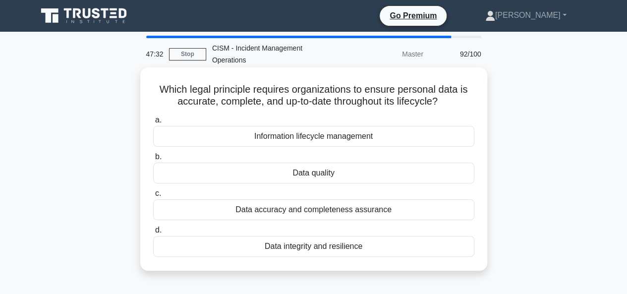
click at [304, 175] on div "Data quality" at bounding box center [313, 173] width 321 height 21
click at [153, 160] on input "b. Data quality" at bounding box center [153, 157] width 0 height 6
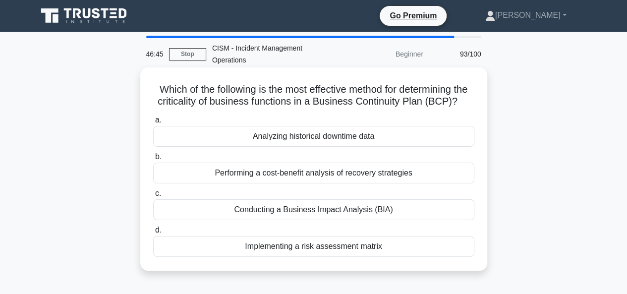
click at [304, 220] on div "Conducting a Business Impact Analysis (BIA)" at bounding box center [313, 209] width 321 height 21
click at [153, 197] on input "c. Conducting a Business Impact Analysis (BIA)" at bounding box center [153, 193] width 0 height 6
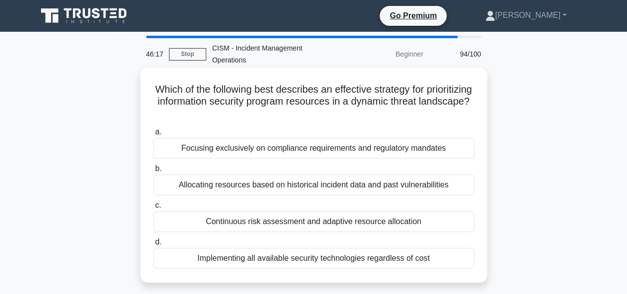
click at [329, 219] on div "Continuous risk assessment and adaptive resource allocation" at bounding box center [313, 221] width 321 height 21
click at [153, 209] on input "c. Continuous risk assessment and adaptive resource allocation" at bounding box center [153, 205] width 0 height 6
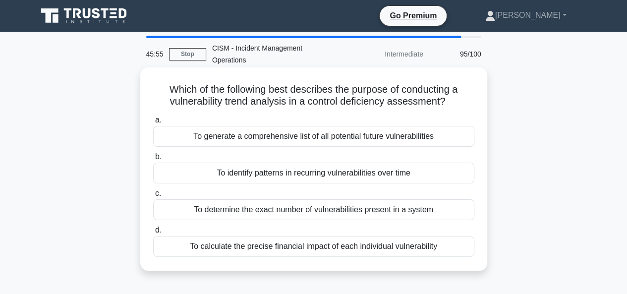
click at [343, 172] on div "To identify patterns in recurring vulnerabilities over time" at bounding box center [313, 173] width 321 height 21
click at [153, 160] on input "b. To identify patterns in recurring vulnerabilities over time" at bounding box center [153, 157] width 0 height 6
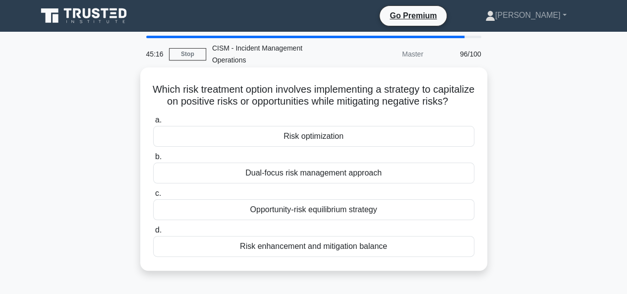
click at [306, 147] on div "Risk optimization" at bounding box center [313, 136] width 321 height 21
click at [153, 123] on input "a. Risk optimization" at bounding box center [153, 120] width 0 height 6
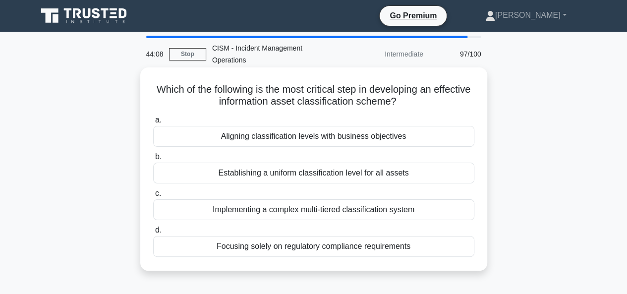
click at [353, 140] on div "Aligning classification levels with business objectives" at bounding box center [313, 136] width 321 height 21
click at [153, 123] on input "a. Aligning classification levels with business objectives" at bounding box center [153, 120] width 0 height 6
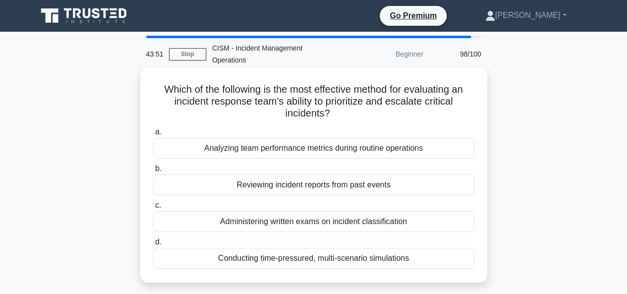
click at [341, 264] on div "Conducting time-pressured, multi-scenario simulations" at bounding box center [313, 258] width 321 height 21
click at [153, 245] on input "d. Conducting time-pressured, multi-scenario simulations" at bounding box center [153, 242] width 0 height 6
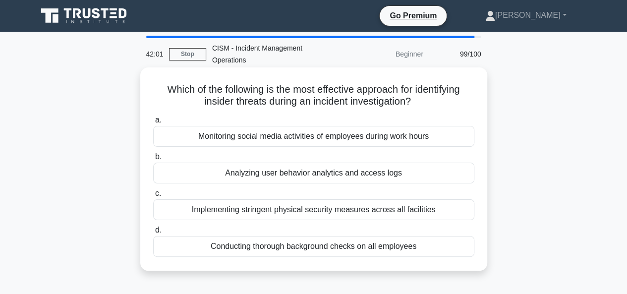
click at [325, 175] on div "Analyzing user behavior analytics and access logs" at bounding box center [313, 173] width 321 height 21
click at [153, 160] on input "b. Analyzing user behavior analytics and access logs" at bounding box center [153, 157] width 0 height 6
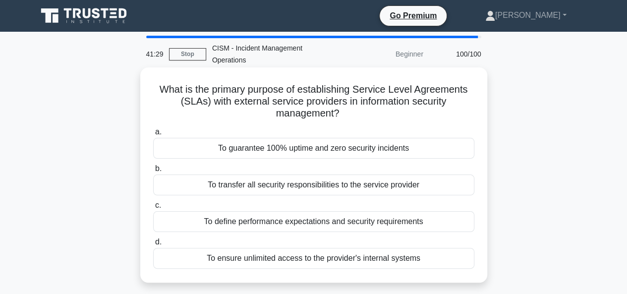
click at [377, 222] on div "To define performance expectations and security requirements" at bounding box center [313, 221] width 321 height 21
click at [153, 209] on input "c. To define performance expectations and security requirements" at bounding box center [153, 205] width 0 height 6
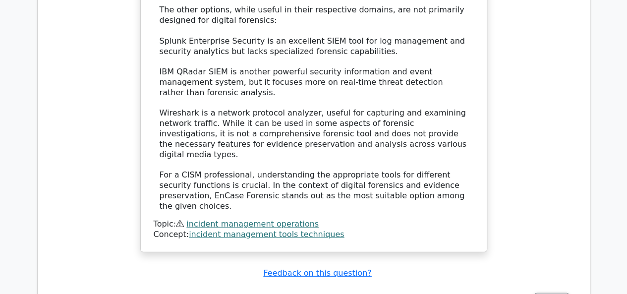
scroll to position [1339, 0]
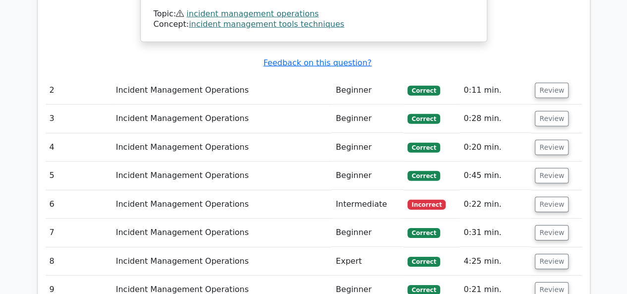
scroll to position [1488, 0]
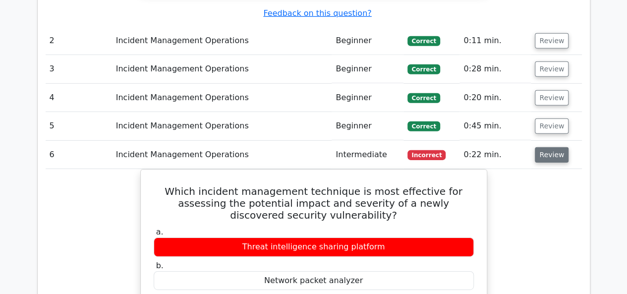
click at [542, 147] on button "Review" at bounding box center [552, 154] width 34 height 15
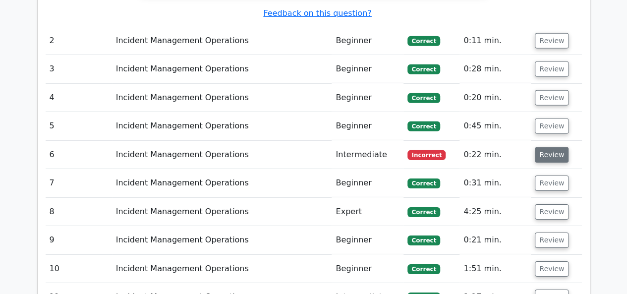
click at [552, 147] on button "Review" at bounding box center [552, 154] width 34 height 15
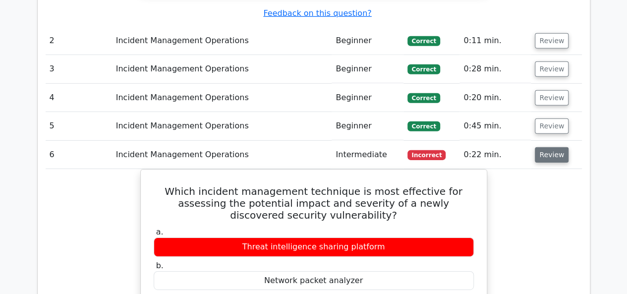
click at [543, 147] on button "Review" at bounding box center [552, 154] width 34 height 15
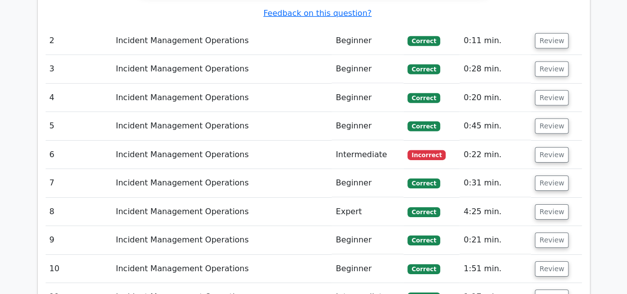
scroll to position [1587, 0]
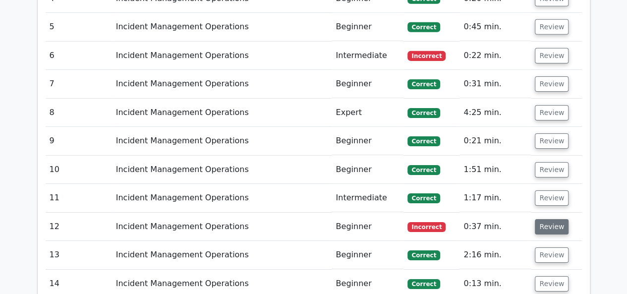
click at [557, 219] on button "Review" at bounding box center [552, 226] width 34 height 15
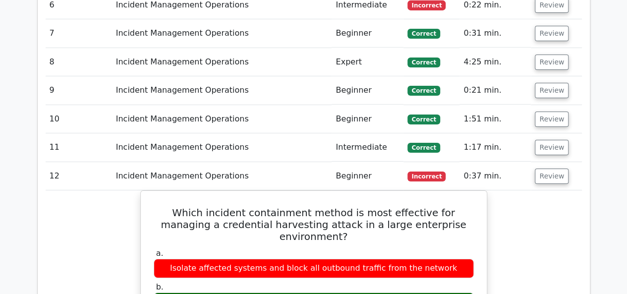
scroll to position [1636, 0]
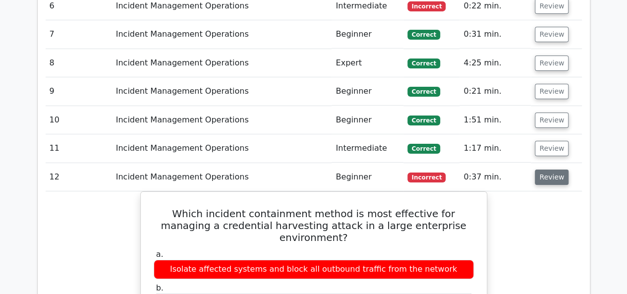
click at [540, 170] on button "Review" at bounding box center [552, 177] width 34 height 15
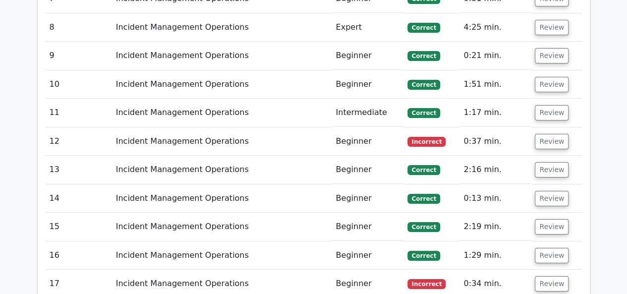
scroll to position [1736, 0]
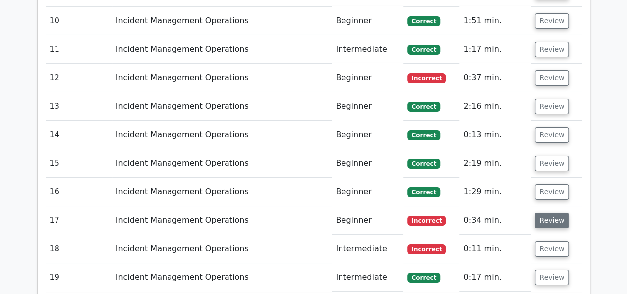
click at [549, 213] on button "Review" at bounding box center [552, 220] width 34 height 15
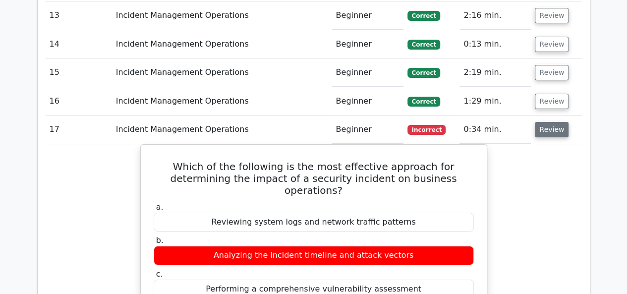
scroll to position [1835, 0]
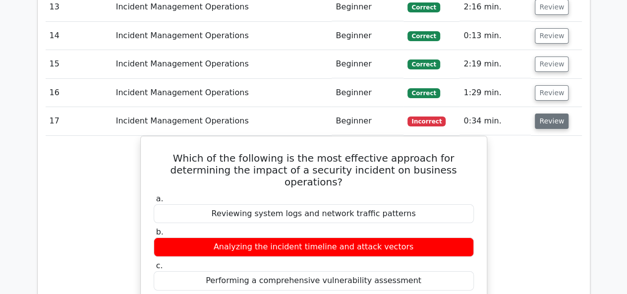
click at [553, 114] on button "Review" at bounding box center [552, 121] width 34 height 15
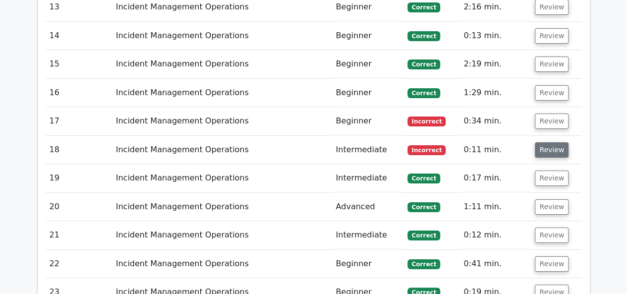
click at [552, 142] on button "Review" at bounding box center [552, 149] width 34 height 15
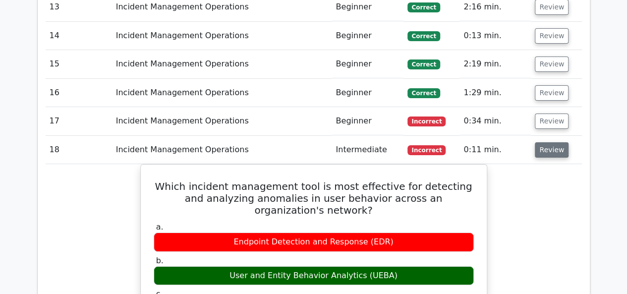
click at [552, 142] on button "Review" at bounding box center [552, 149] width 34 height 15
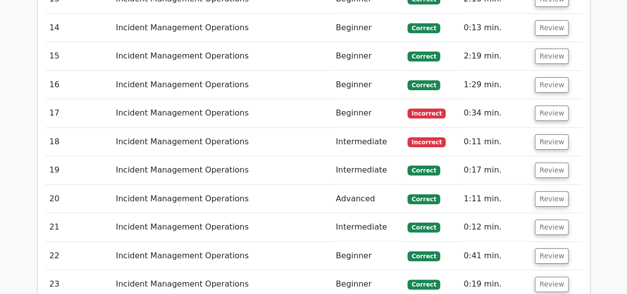
scroll to position [2033, 0]
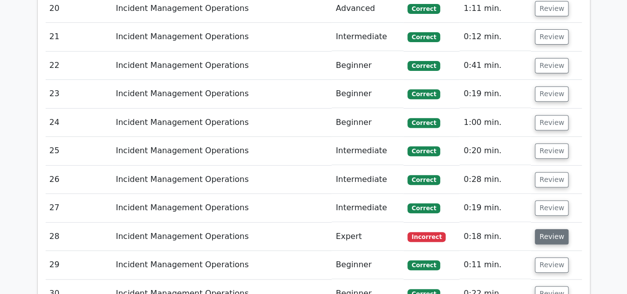
click at [550, 229] on button "Review" at bounding box center [552, 236] width 34 height 15
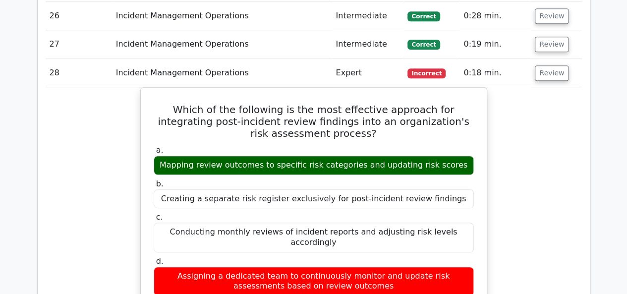
scroll to position [2182, 0]
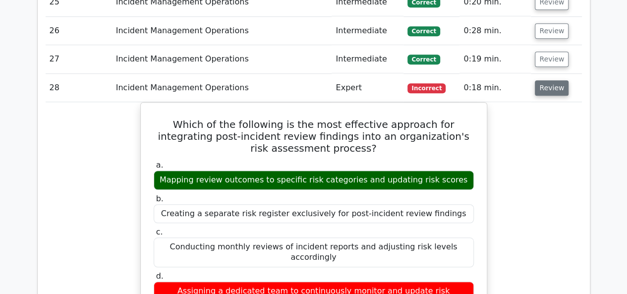
click at [540, 80] on button "Review" at bounding box center [552, 87] width 34 height 15
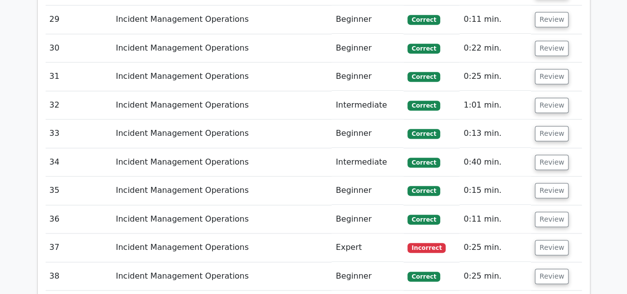
scroll to position [2281, 0]
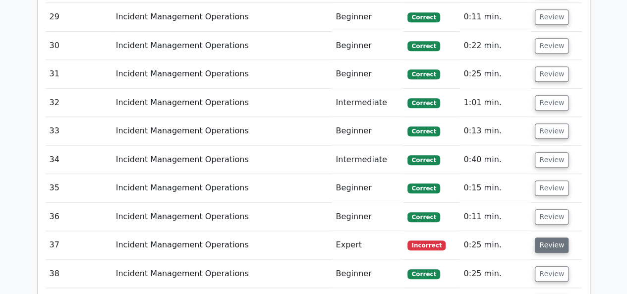
click at [554, 238] on button "Review" at bounding box center [552, 245] width 34 height 15
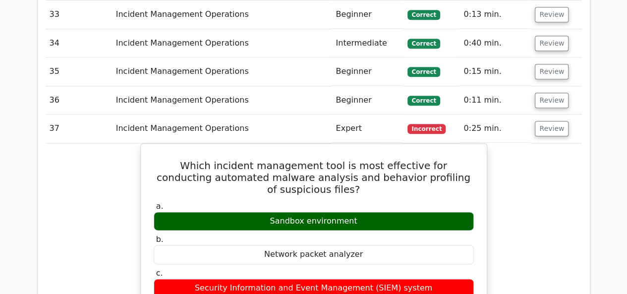
scroll to position [2430, 0]
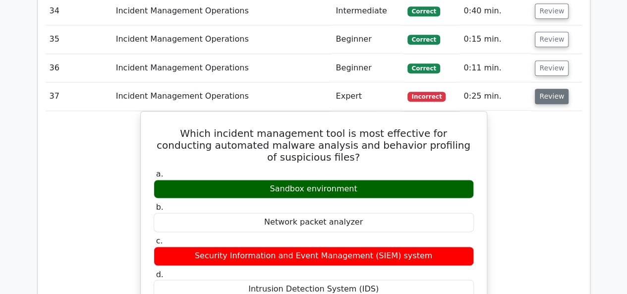
click at [546, 89] on button "Review" at bounding box center [552, 96] width 34 height 15
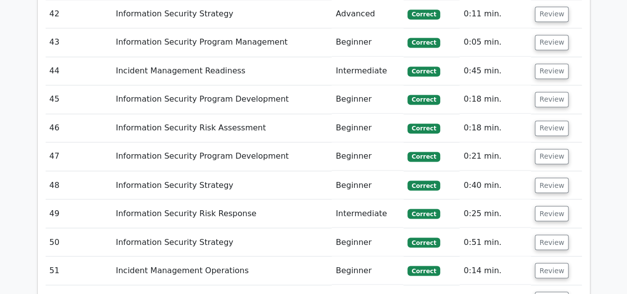
scroll to position [2727, 0]
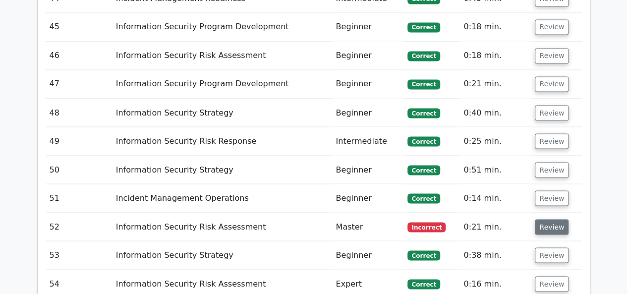
click at [551, 219] on button "Review" at bounding box center [552, 226] width 34 height 15
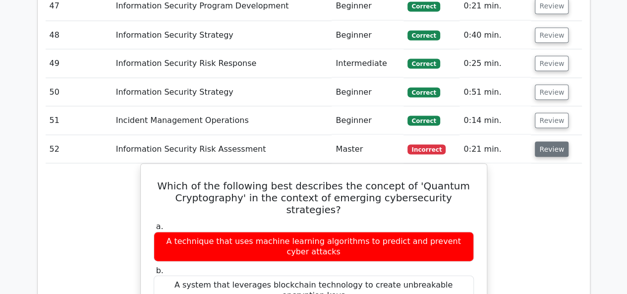
scroll to position [2826, 0]
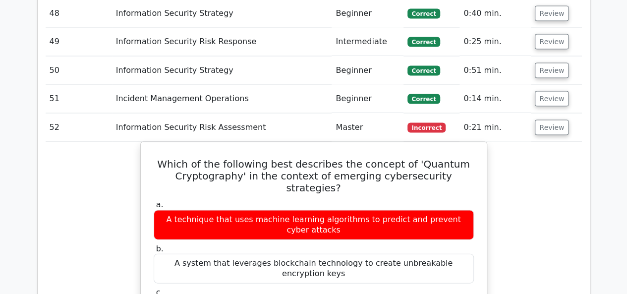
drag, startPoint x: 467, startPoint y: 61, endPoint x: 82, endPoint y: 185, distance: 403.6
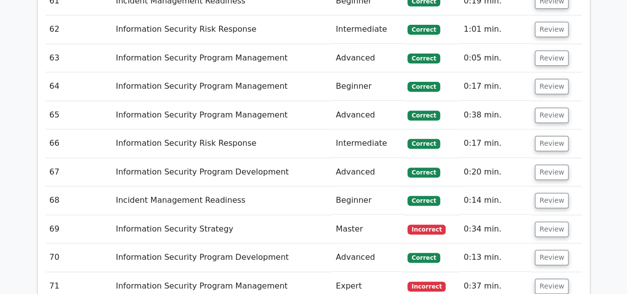
scroll to position [3818, 0]
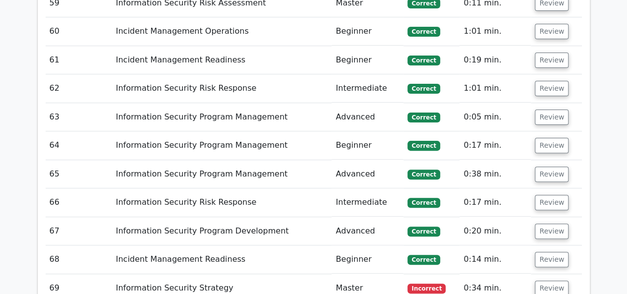
scroll to position [3868, 0]
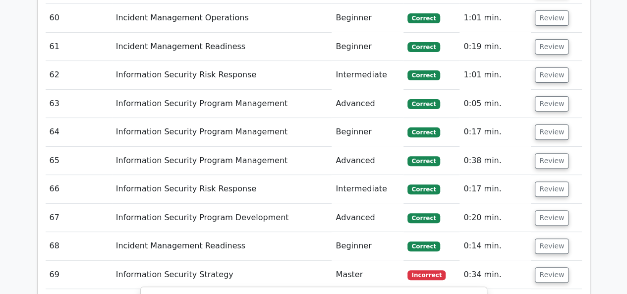
drag, startPoint x: 255, startPoint y: 261, endPoint x: 414, endPoint y: 263, distance: 159.2
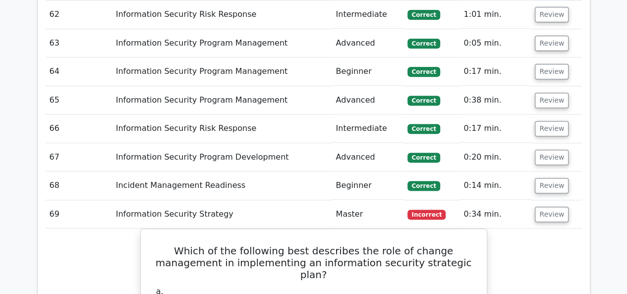
scroll to position [3967, 0]
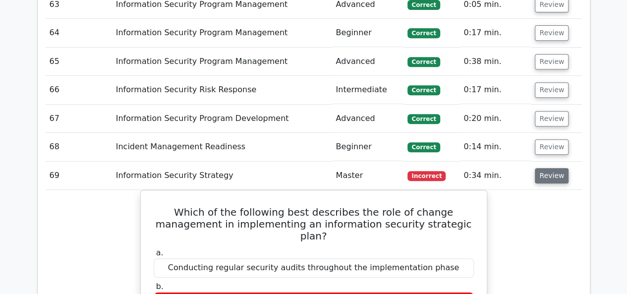
click at [549, 168] on button "Review" at bounding box center [552, 175] width 34 height 15
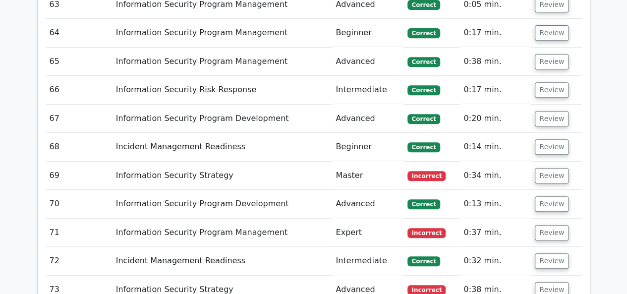
click at [533, 219] on td "Review" at bounding box center [556, 233] width 51 height 28
click at [535, 225] on button "Review" at bounding box center [552, 232] width 34 height 15
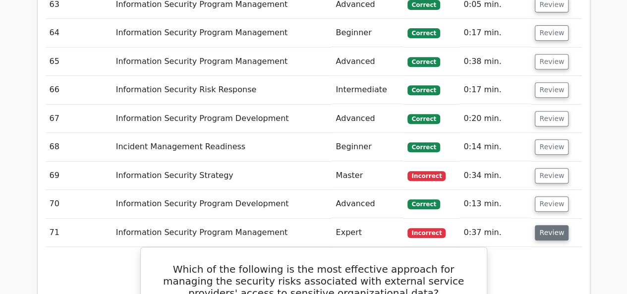
click at [540, 225] on button "Review" at bounding box center [552, 232] width 34 height 15
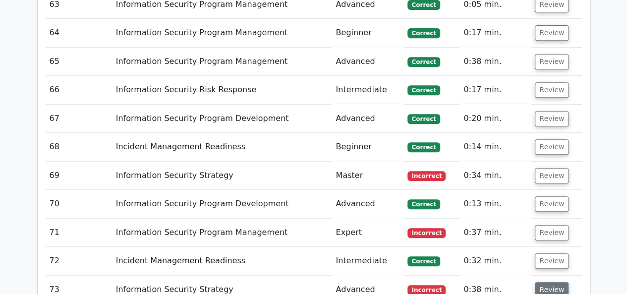
click at [545, 282] on button "Review" at bounding box center [552, 289] width 34 height 15
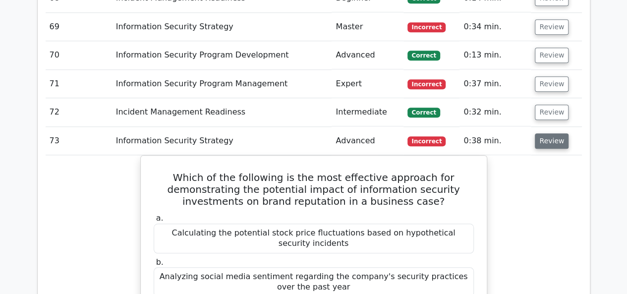
scroll to position [4066, 0]
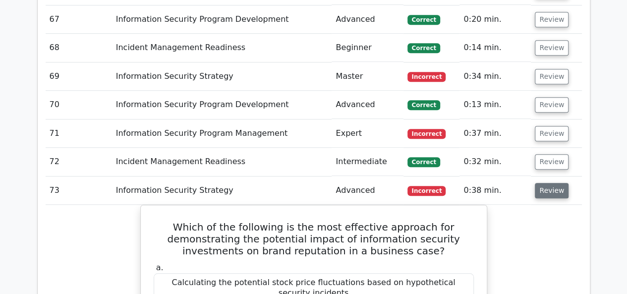
click at [545, 183] on button "Review" at bounding box center [552, 190] width 34 height 15
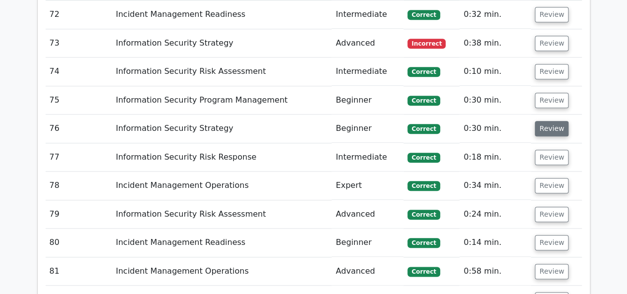
scroll to position [4264, 0]
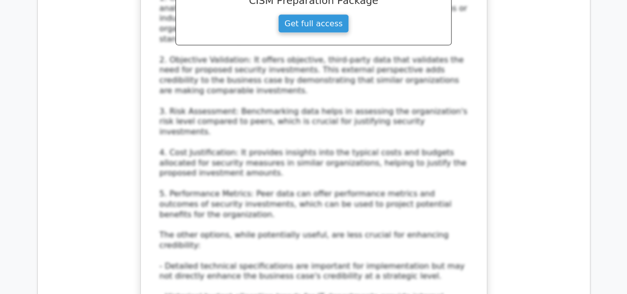
scroll to position [5008, 0]
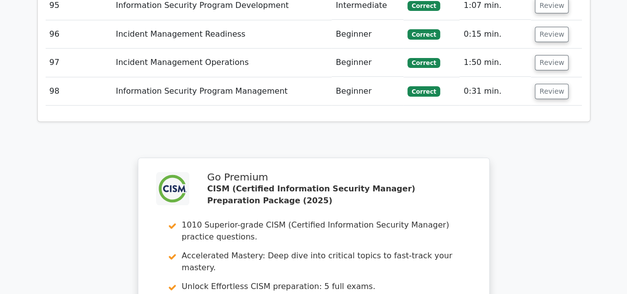
scroll to position [5603, 0]
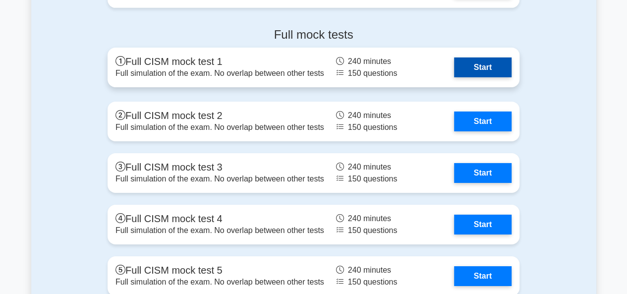
scroll to position [1587, 0]
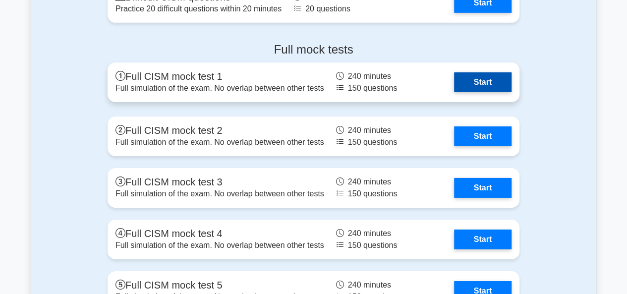
click at [483, 81] on link "Start" at bounding box center [483, 82] width 58 height 20
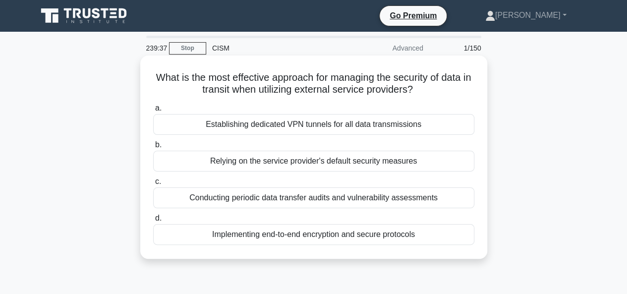
click at [357, 238] on div "Implementing end-to-end encryption and secure protocols" at bounding box center [313, 234] width 321 height 21
click at [153, 222] on input "d. Implementing end-to-end encryption and secure protocols" at bounding box center [153, 218] width 0 height 6
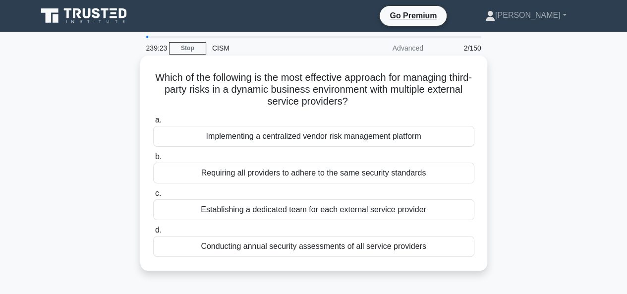
click at [350, 137] on div "Implementing a centralized vendor risk management platform" at bounding box center [313, 136] width 321 height 21
click at [153, 123] on input "a. Implementing a centralized vendor risk management platform" at bounding box center [153, 120] width 0 height 6
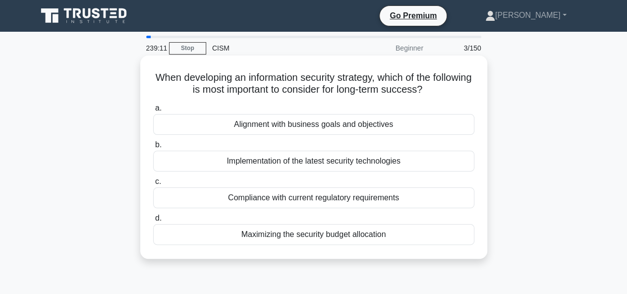
click at [363, 129] on div "Alignment with business goals and objectives" at bounding box center [313, 124] width 321 height 21
click at [153, 112] on input "a. Alignment with business goals and objectives" at bounding box center [153, 108] width 0 height 6
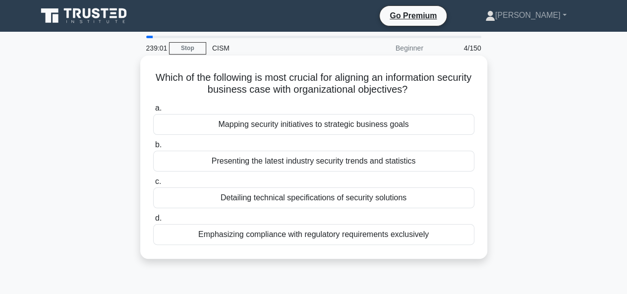
click at [388, 124] on div "Mapping security initiatives to strategic business goals" at bounding box center [313, 124] width 321 height 21
click at [153, 112] on input "a. Mapping security initiatives to strategic business goals" at bounding box center [153, 108] width 0 height 6
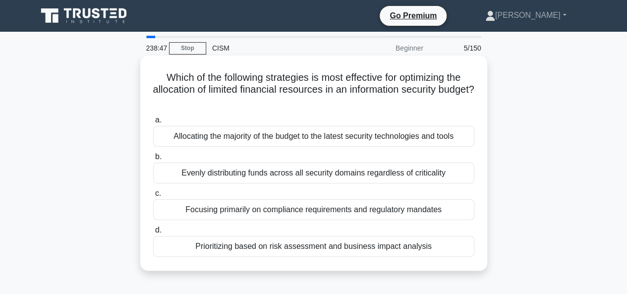
click at [364, 243] on div "Prioritizing based on risk assessment and business impact analysis" at bounding box center [313, 246] width 321 height 21
click at [153, 234] on input "d. Prioritizing based on risk assessment and business impact analysis" at bounding box center [153, 230] width 0 height 6
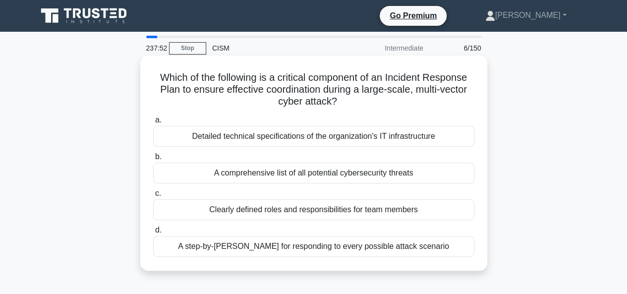
click at [271, 210] on div "Clearly defined roles and responsibilities for team members" at bounding box center [313, 209] width 321 height 21
click at [153, 197] on input "c. Clearly defined roles and responsibilities for team members" at bounding box center [153, 193] width 0 height 6
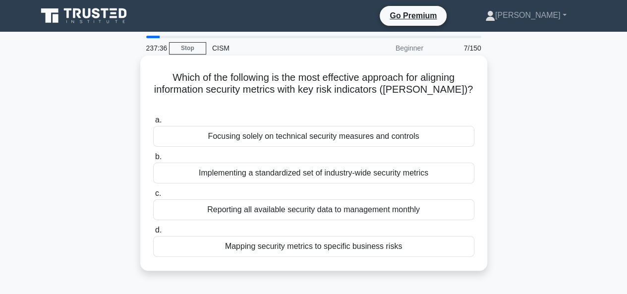
click at [309, 236] on div "Mapping security metrics to specific business risks" at bounding box center [313, 246] width 321 height 21
click at [153, 234] on input "d. Mapping security metrics to specific business risks" at bounding box center [153, 230] width 0 height 6
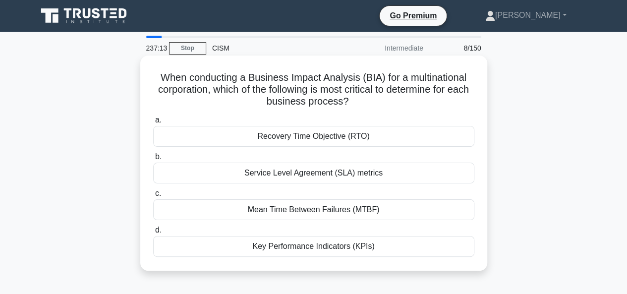
click at [318, 138] on div "Recovery Time Objective (RTO)" at bounding box center [313, 136] width 321 height 21
click at [153, 123] on input "a. Recovery Time Objective (RTO)" at bounding box center [153, 120] width 0 height 6
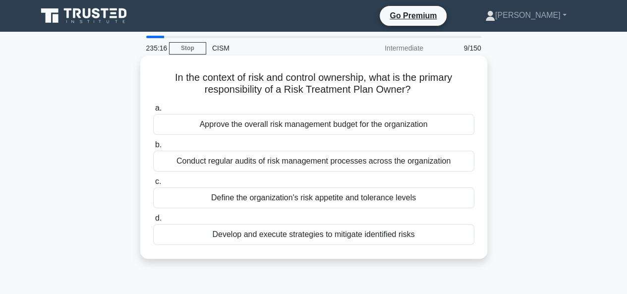
click at [312, 234] on div "Develop and execute strategies to mitigate identified risks" at bounding box center [313, 234] width 321 height 21
click at [153, 222] on input "d. Develop and execute strategies to mitigate identified risks" at bounding box center [153, 218] width 0 height 6
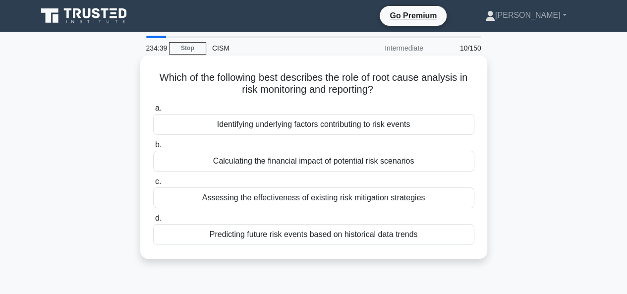
click at [305, 121] on div "Identifying underlying factors contributing to risk events" at bounding box center [313, 124] width 321 height 21
click at [153, 112] on input "a. Identifying underlying factors contributing to risk events" at bounding box center [153, 108] width 0 height 6
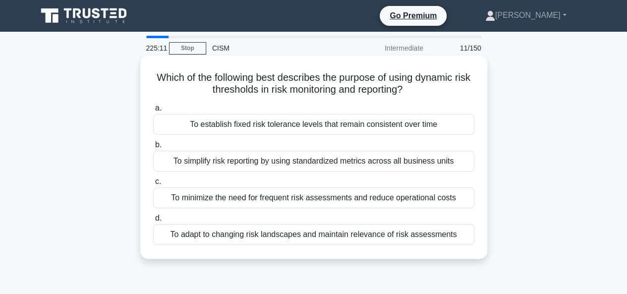
click at [329, 236] on div "To adapt to changing risk landscapes and maintain relevance of risk assessments" at bounding box center [313, 234] width 321 height 21
click at [153, 222] on input "d. To adapt to changing risk landscapes and maintain relevance of risk assessme…" at bounding box center [153, 218] width 0 height 6
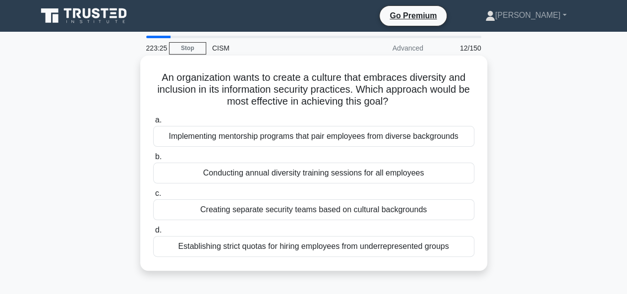
click at [429, 138] on div "Implementing mentorship programs that pair employees from diverse backgrounds" at bounding box center [313, 136] width 321 height 21
click at [153, 123] on input "a. Implementing mentorship programs that pair employees from diverse backgrounds" at bounding box center [153, 120] width 0 height 6
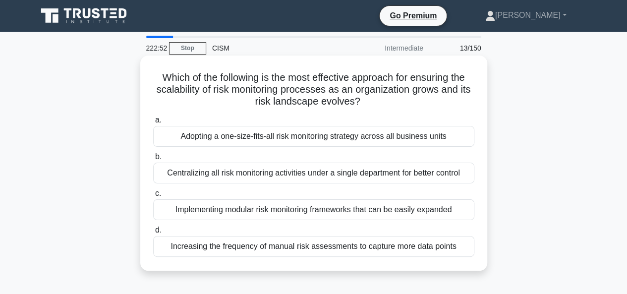
click at [399, 214] on div "Implementing modular risk monitoring frameworks that can be easily expanded" at bounding box center [313, 209] width 321 height 21
click at [153, 197] on input "c. Implementing modular risk monitoring frameworks that can be easily expanded" at bounding box center [153, 193] width 0 height 6
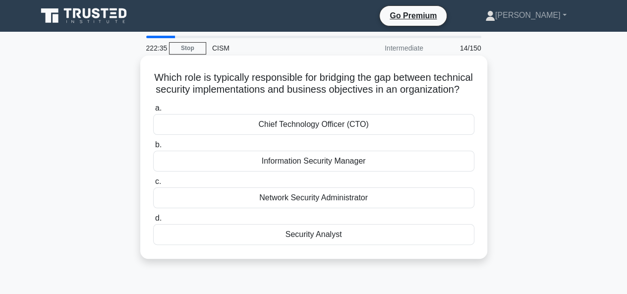
click at [336, 172] on div "Information Security Manager" at bounding box center [313, 161] width 321 height 21
click at [153, 148] on input "b. Information Security Manager" at bounding box center [153, 145] width 0 height 6
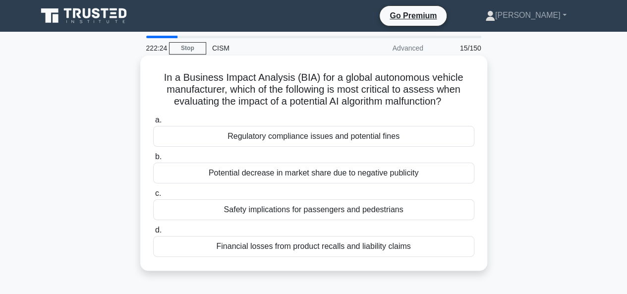
click at [337, 209] on div "Safety implications for passengers and pedestrians" at bounding box center [313, 209] width 321 height 21
click at [153, 197] on input "c. Safety implications for passengers and pedestrians" at bounding box center [153, 193] width 0 height 6
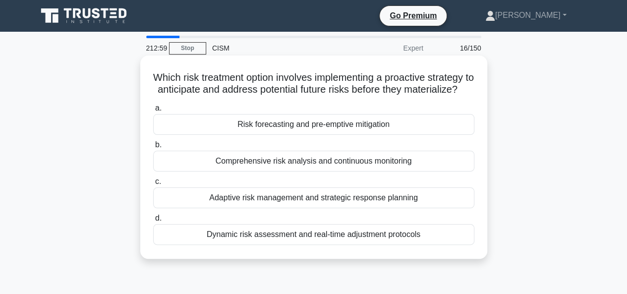
click at [356, 133] on div "Risk forecasting and pre-emptive mitigation" at bounding box center [313, 124] width 321 height 21
click at [153, 112] on input "a. Risk forecasting and pre-emptive mitigation" at bounding box center [153, 108] width 0 height 6
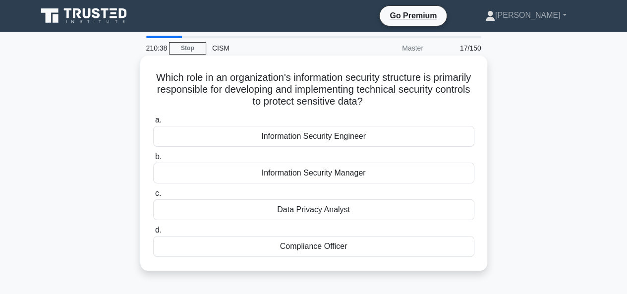
click at [322, 140] on div "Information Security Engineer" at bounding box center [313, 136] width 321 height 21
click at [153, 123] on input "a. Information Security Engineer" at bounding box center [153, 120] width 0 height 6
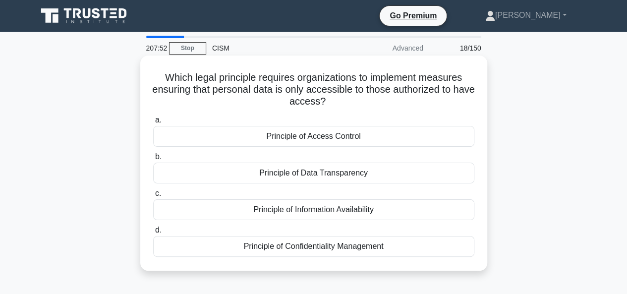
click at [310, 139] on div "Principle of Access Control" at bounding box center [313, 136] width 321 height 21
click at [153, 123] on input "a. Principle of Access Control" at bounding box center [153, 120] width 0 height 6
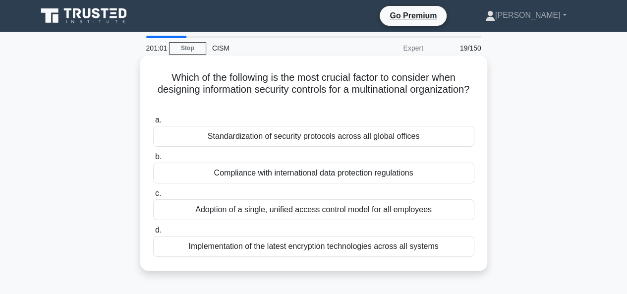
click at [360, 174] on div "Compliance with international data protection regulations" at bounding box center [313, 173] width 321 height 21
click at [153, 160] on input "b. Compliance with international data protection regulations" at bounding box center [153, 157] width 0 height 6
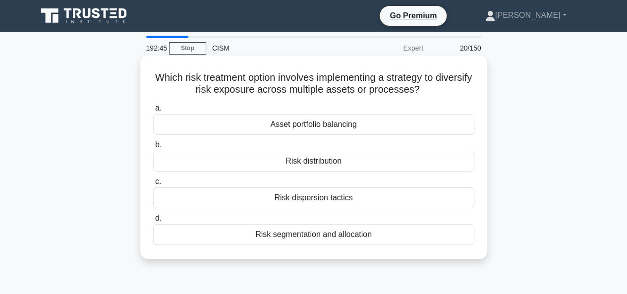
click at [313, 160] on div "Risk distribution" at bounding box center [313, 161] width 321 height 21
click at [153, 148] on input "b. Risk distribution" at bounding box center [153, 145] width 0 height 6
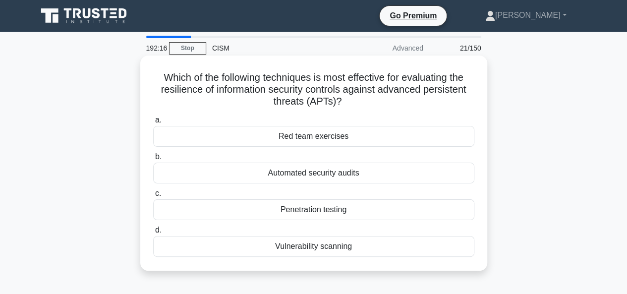
click at [320, 140] on div "Red team exercises" at bounding box center [313, 136] width 321 height 21
click at [153, 123] on input "a. Red team exercises" at bounding box center [153, 120] width 0 height 6
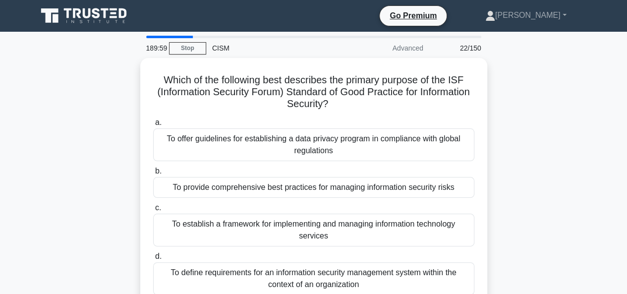
scroll to position [99, 0]
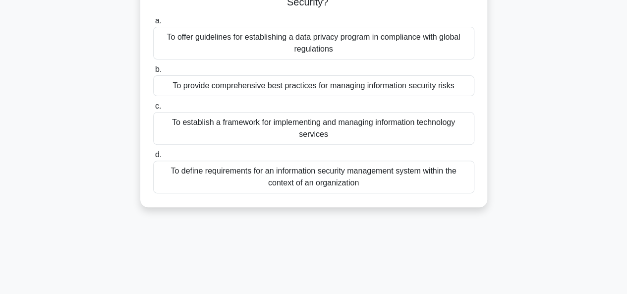
click at [340, 180] on div "To define requirements for an information security management system within the…" at bounding box center [313, 177] width 321 height 33
click at [153, 158] on input "d. To define requirements for an information security management system within …" at bounding box center [153, 155] width 0 height 6
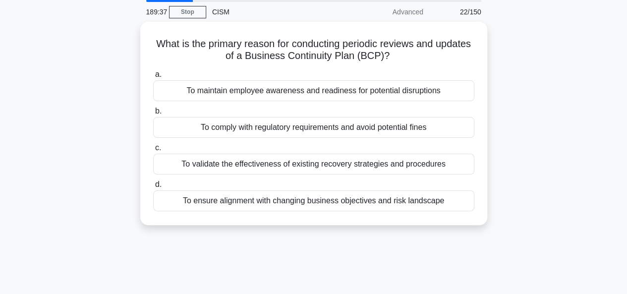
scroll to position [0, 0]
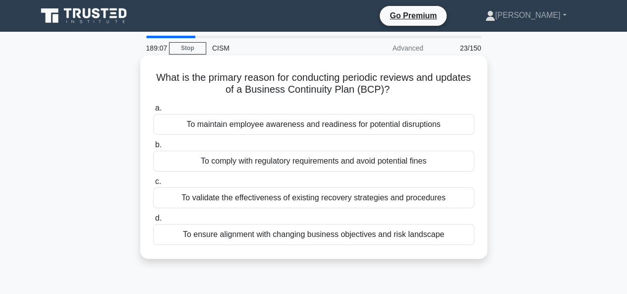
click at [329, 238] on div "To ensure alignment with changing business objectives and risk landscape" at bounding box center [313, 234] width 321 height 21
click at [153, 222] on input "d. To ensure alignment with changing business objectives and risk landscape" at bounding box center [153, 218] width 0 height 6
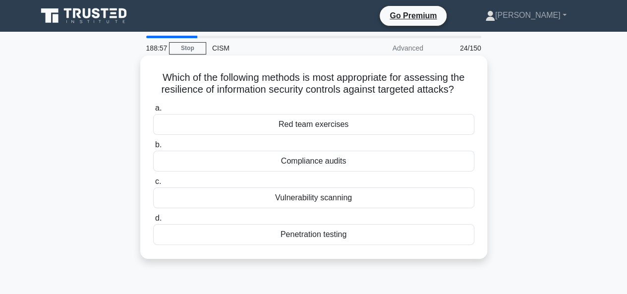
click at [343, 121] on div "Red team exercises" at bounding box center [313, 124] width 321 height 21
click at [153, 112] on input "a. Red team exercises" at bounding box center [153, 108] width 0 height 6
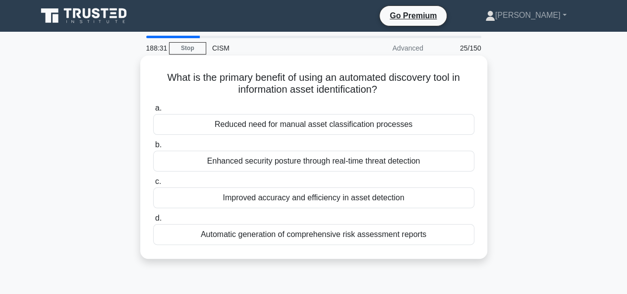
click at [317, 201] on div "Improved accuracy and efficiency in asset detection" at bounding box center [313, 197] width 321 height 21
click at [153, 185] on input "c. Improved accuracy and efficiency in asset detection" at bounding box center [153, 182] width 0 height 6
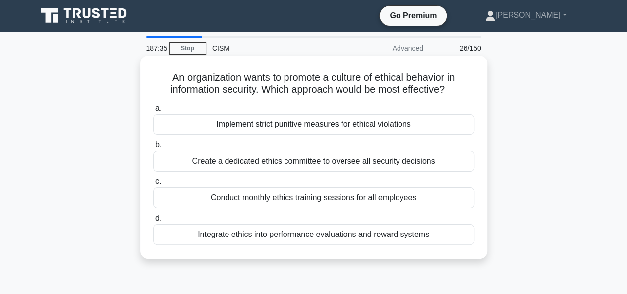
click at [318, 234] on div "Integrate ethics into performance evaluations and reward systems" at bounding box center [313, 234] width 321 height 21
click at [153, 222] on input "d. Integrate ethics into performance evaluations and reward systems" at bounding box center [153, 218] width 0 height 6
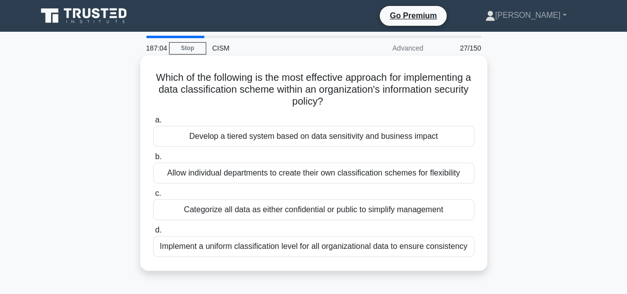
click at [317, 137] on div "Develop a tiered system based on data sensitivity and business impact" at bounding box center [313, 136] width 321 height 21
click at [153, 123] on input "a. Develop a tiered system based on data sensitivity and business impact" at bounding box center [153, 120] width 0 height 6
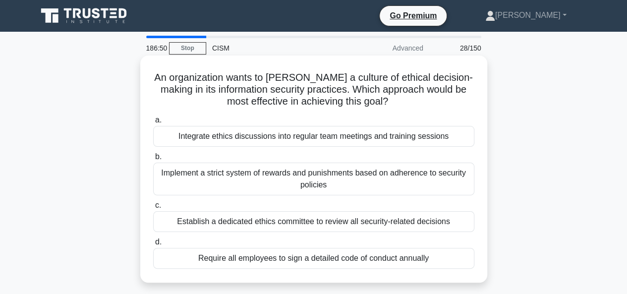
click at [364, 131] on div "Integrate ethics discussions into regular team meetings and training sessions" at bounding box center [313, 136] width 321 height 21
click at [153, 123] on input "a. Integrate ethics discussions into regular team meetings and training sessions" at bounding box center [153, 120] width 0 height 6
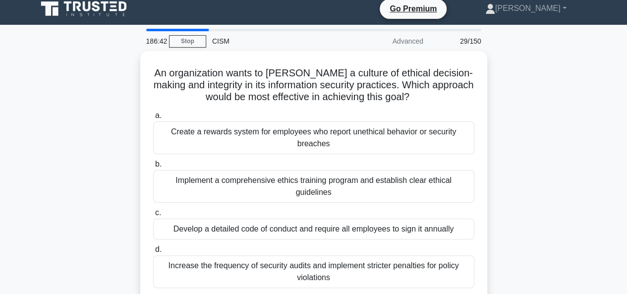
scroll to position [50, 0]
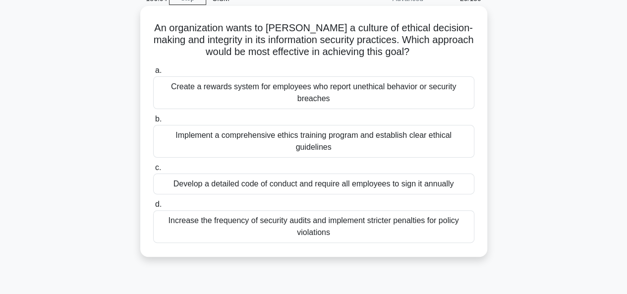
click at [308, 139] on div "Implement a comprehensive ethics training program and establish clear ethical g…" at bounding box center [313, 141] width 321 height 33
click at [153, 122] on input "b. Implement a comprehensive ethics training program and establish clear ethica…" at bounding box center [153, 119] width 0 height 6
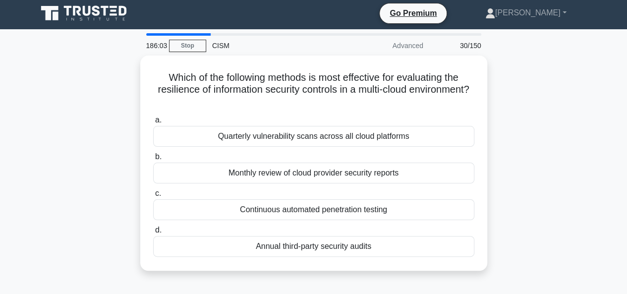
scroll to position [0, 0]
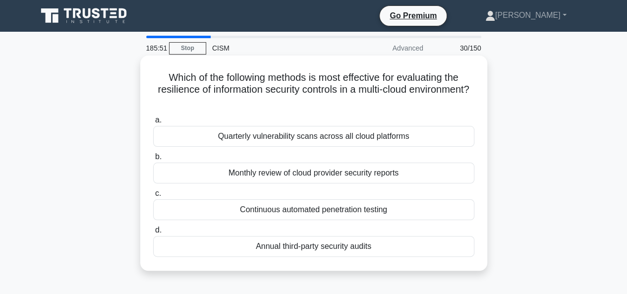
click at [364, 206] on div "Continuous automated penetration testing" at bounding box center [313, 209] width 321 height 21
click at [153, 197] on input "c. Continuous automated penetration testing" at bounding box center [153, 193] width 0 height 6
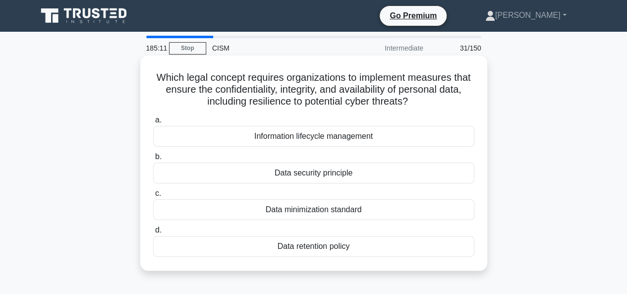
click at [312, 172] on div "Data security principle" at bounding box center [313, 173] width 321 height 21
click at [153, 160] on input "b. Data security principle" at bounding box center [153, 157] width 0 height 6
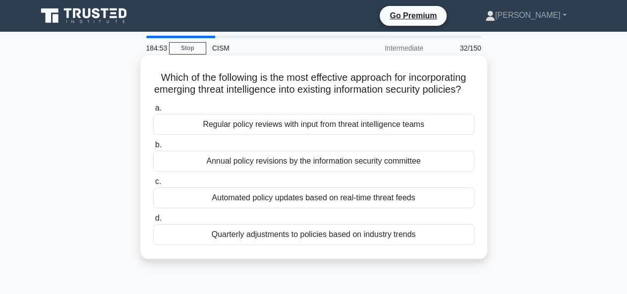
click at [311, 135] on div "Regular policy reviews with input from threat intelligence teams" at bounding box center [313, 124] width 321 height 21
click at [153, 112] on input "a. Regular policy reviews with input from threat intelligence teams" at bounding box center [153, 108] width 0 height 6
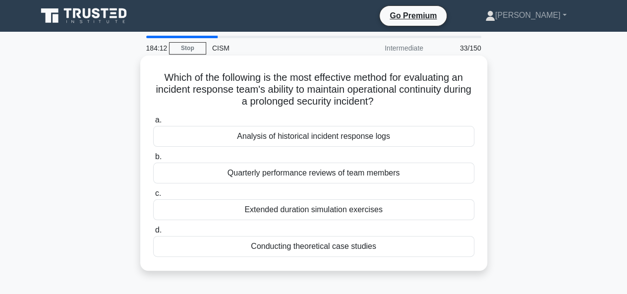
click at [335, 211] on div "Extended duration simulation exercises" at bounding box center [313, 209] width 321 height 21
click at [153, 197] on input "c. Extended duration simulation exercises" at bounding box center [153, 193] width 0 height 6
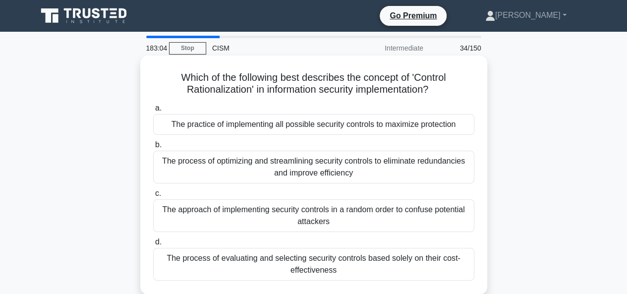
click at [331, 263] on div "The process of evaluating and selecting security controls based solely on their…" at bounding box center [313, 264] width 321 height 33
click at [153, 245] on input "d. The process of evaluating and selecting security controls based solely on th…" at bounding box center [153, 242] width 0 height 6
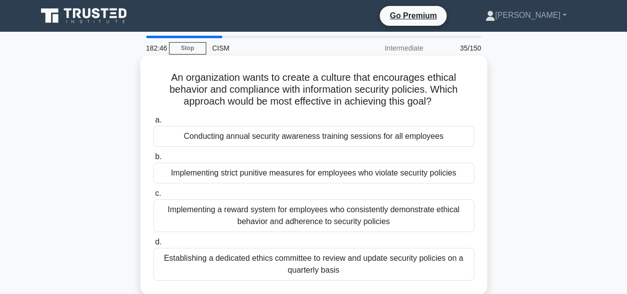
click at [258, 217] on div "Implementing a reward system for employees who consistently demonstrate ethical…" at bounding box center [313, 215] width 321 height 33
click at [153, 197] on input "c. Implementing a reward system for employees who consistently demonstrate ethi…" at bounding box center [153, 193] width 0 height 6
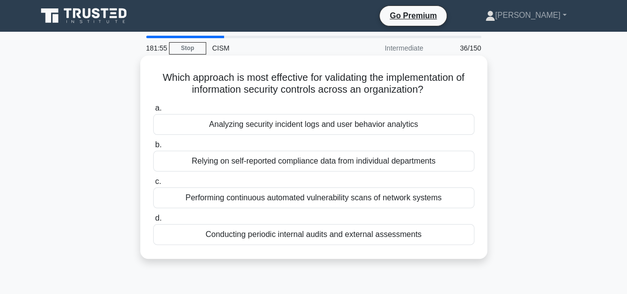
click at [302, 230] on div "Conducting periodic internal audits and external assessments" at bounding box center [313, 234] width 321 height 21
click at [153, 222] on input "d. Conducting periodic internal audits and external assessments" at bounding box center [153, 218] width 0 height 6
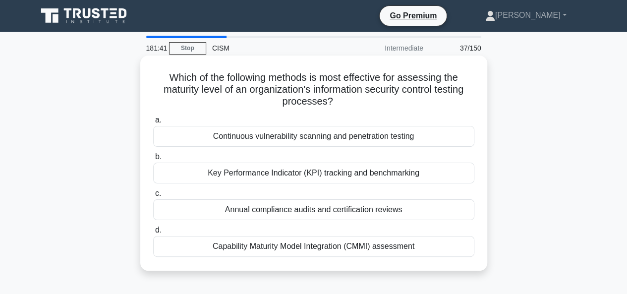
click at [374, 241] on div "Capability Maturity Model Integration (CMMI) assessment" at bounding box center [313, 246] width 321 height 21
click at [153, 234] on input "d. Capability Maturity Model Integration (CMMI) assessment" at bounding box center [153, 230] width 0 height 6
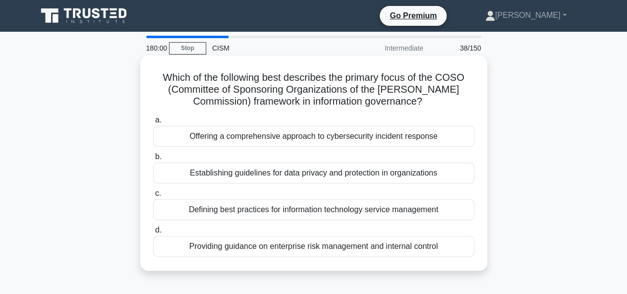
click at [309, 246] on div "Providing guidance on enterprise risk management and internal control" at bounding box center [313, 246] width 321 height 21
click at [153, 234] on input "d. Providing guidance on enterprise risk management and internal control" at bounding box center [153, 230] width 0 height 6
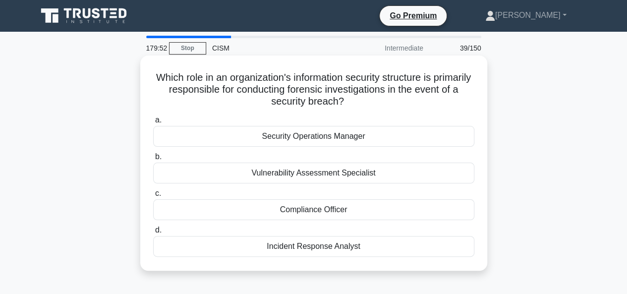
click at [329, 247] on div "Incident Response Analyst" at bounding box center [313, 246] width 321 height 21
click at [153, 234] on input "d. Incident Response Analyst" at bounding box center [153, 230] width 0 height 6
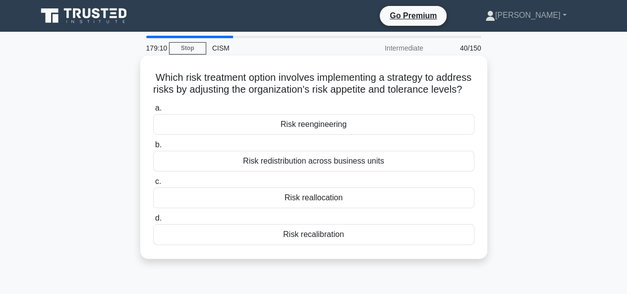
click at [317, 245] on div "Risk recalibration" at bounding box center [313, 234] width 321 height 21
click at [153, 222] on input "d. Risk recalibration" at bounding box center [153, 218] width 0 height 6
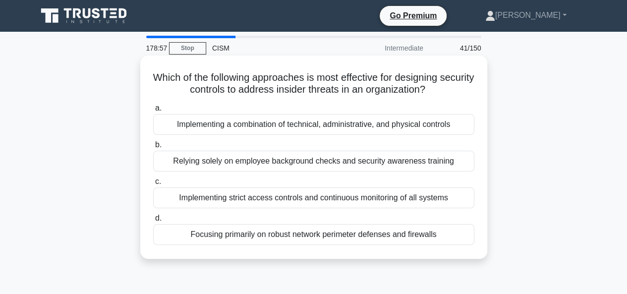
click at [302, 124] on div "Implementing a combination of technical, administrative, and physical controls" at bounding box center [313, 124] width 321 height 21
click at [153, 112] on input "a. Implementing a combination of technical, administrative, and physical contro…" at bounding box center [153, 108] width 0 height 6
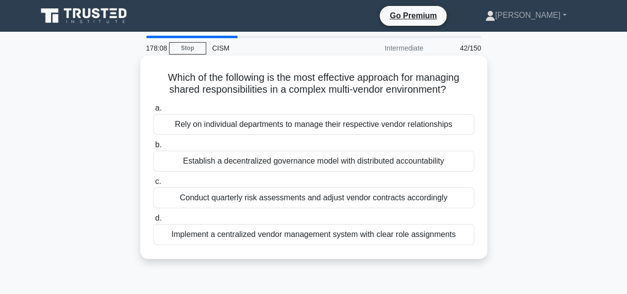
click at [324, 237] on div "Implement a centralized vendor management system with clear role assignments" at bounding box center [313, 234] width 321 height 21
click at [153, 222] on input "d. Implement a centralized vendor management system with clear role assignments" at bounding box center [153, 218] width 0 height 6
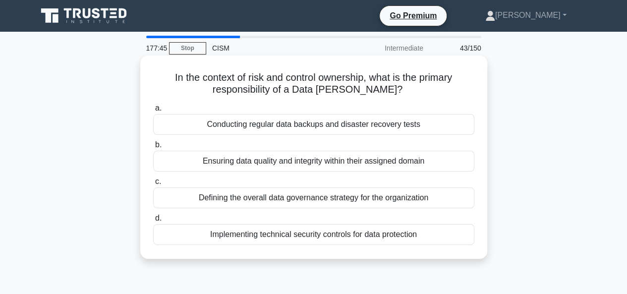
click at [318, 160] on div "Ensuring data quality and integrity within their assigned domain" at bounding box center [313, 161] width 321 height 21
click at [153, 148] on input "b. Ensuring data quality and integrity within their assigned domain" at bounding box center [153, 145] width 0 height 6
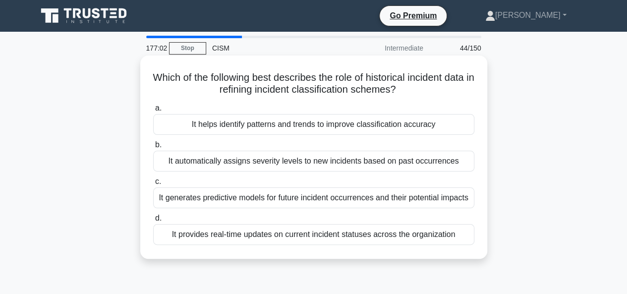
click at [365, 127] on div "It helps identify patterns and trends to improve classification accuracy" at bounding box center [313, 124] width 321 height 21
click at [153, 112] on input "a. It helps identify patterns and trends to improve classification accuracy" at bounding box center [153, 108] width 0 height 6
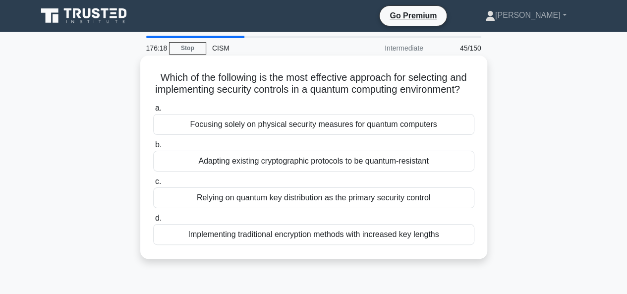
click at [318, 172] on div "Adapting existing cryptographic protocols to be quantum-resistant" at bounding box center [313, 161] width 321 height 21
click at [153, 148] on input "b. Adapting existing cryptographic protocols to be quantum-resistant" at bounding box center [153, 145] width 0 height 6
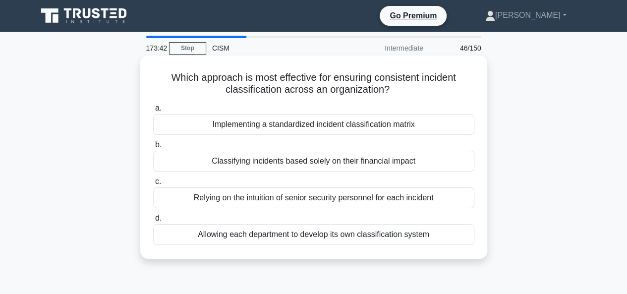
click at [368, 127] on div "Implementing a standardized incident classification matrix" at bounding box center [313, 124] width 321 height 21
click at [153, 112] on input "a. Implementing a standardized incident classification matrix" at bounding box center [153, 108] width 0 height 6
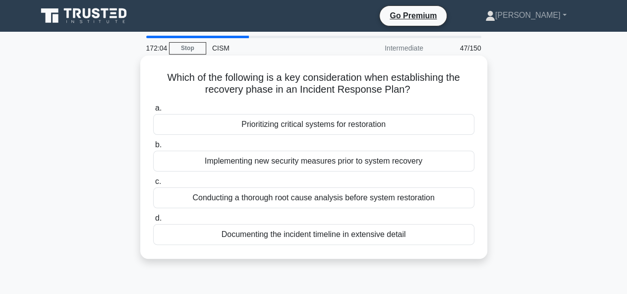
click at [355, 125] on div "Prioritizing critical systems for restoration" at bounding box center [313, 124] width 321 height 21
click at [153, 112] on input "a. Prioritizing critical systems for restoration" at bounding box center [153, 108] width 0 height 6
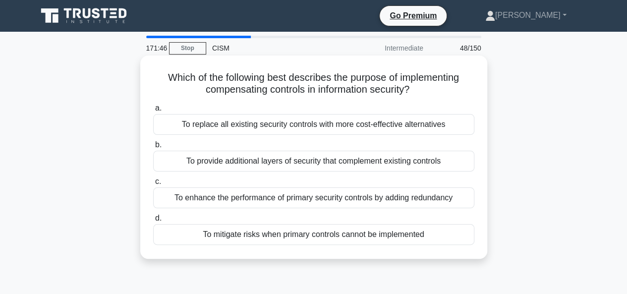
click at [397, 159] on div "To provide additional layers of security that complement existing controls" at bounding box center [313, 161] width 321 height 21
click at [153, 148] on input "b. To provide additional layers of security that complement existing controls" at bounding box center [153, 145] width 0 height 6
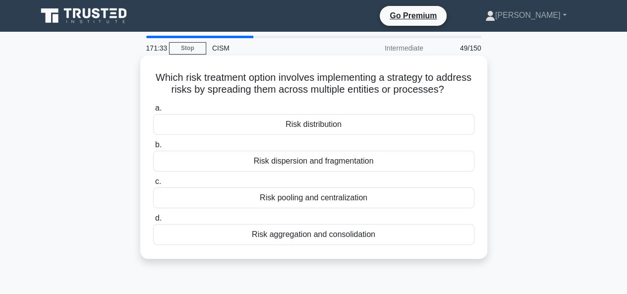
click at [324, 135] on div "Risk distribution" at bounding box center [313, 124] width 321 height 21
click at [153, 112] on input "a. Risk distribution" at bounding box center [153, 108] width 0 height 6
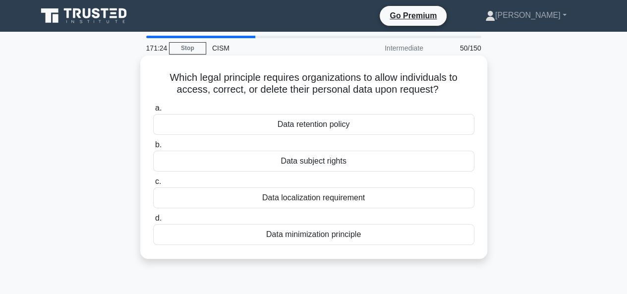
click at [329, 162] on div "Data subject rights" at bounding box center [313, 161] width 321 height 21
click at [153, 148] on input "b. Data subject rights" at bounding box center [153, 145] width 0 height 6
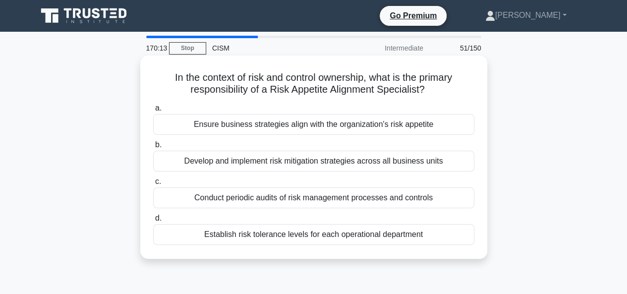
click at [378, 122] on div "Ensure business strategies align with the organization's risk appetite" at bounding box center [313, 124] width 321 height 21
click at [153, 112] on input "a. Ensure business strategies align with the organization's risk appetite" at bounding box center [153, 108] width 0 height 6
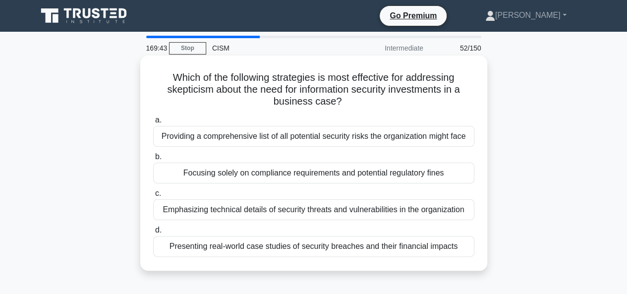
click at [349, 248] on div "Presenting real-world case studies of security breaches and their financial imp…" at bounding box center [313, 246] width 321 height 21
click at [153, 234] on input "d. Presenting real-world case studies of security breaches and their financial …" at bounding box center [153, 230] width 0 height 6
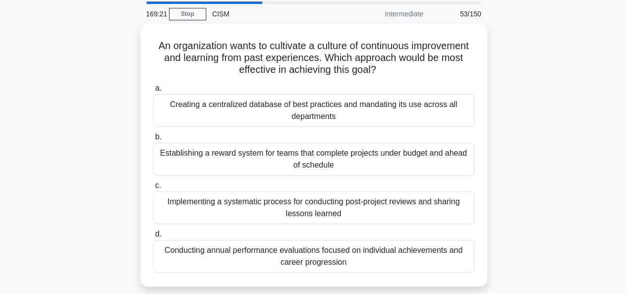
scroll to position [50, 0]
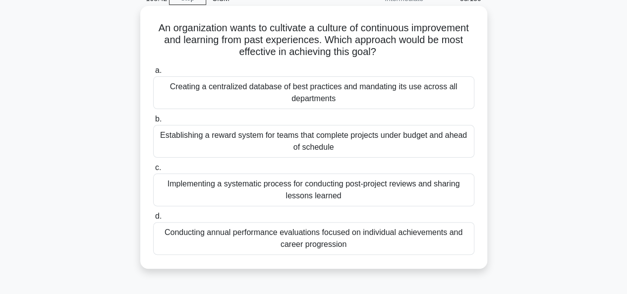
click at [306, 185] on div "Implementing a systematic process for conducting post-project reviews and shari…" at bounding box center [313, 190] width 321 height 33
click at [153, 171] on input "c. Implementing a systematic process for conducting post-project reviews and sh…" at bounding box center [153, 168] width 0 height 6
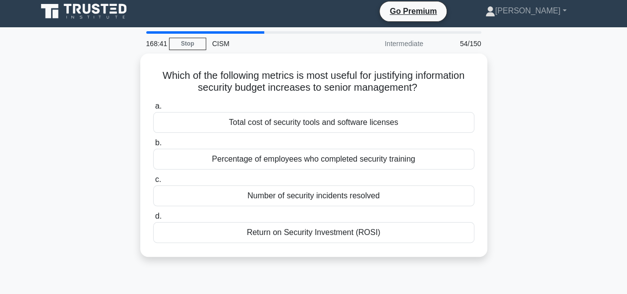
scroll to position [0, 0]
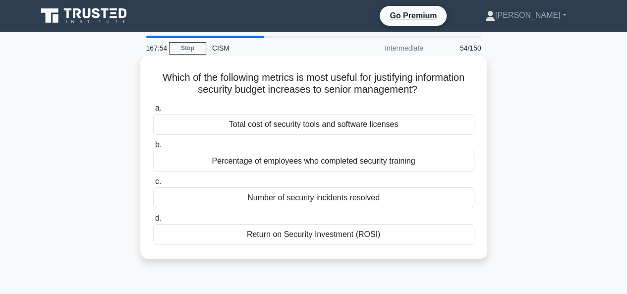
click at [332, 239] on div "Return on Security Investment (ROSI)" at bounding box center [313, 234] width 321 height 21
click at [153, 222] on input "d. Return on Security Investment (ROSI)" at bounding box center [153, 218] width 0 height 6
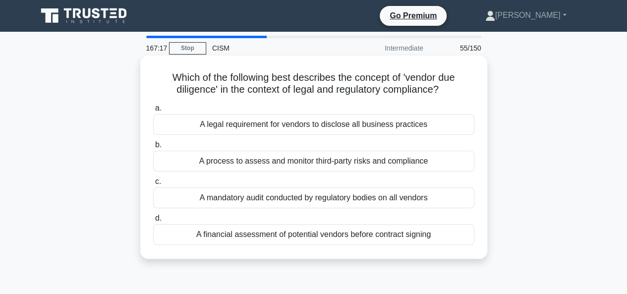
click at [321, 163] on div "A process to assess and monitor third-party risks and compliance" at bounding box center [313, 161] width 321 height 21
click at [153, 148] on input "b. A process to assess and monitor third-party risks and compliance" at bounding box center [153, 145] width 0 height 6
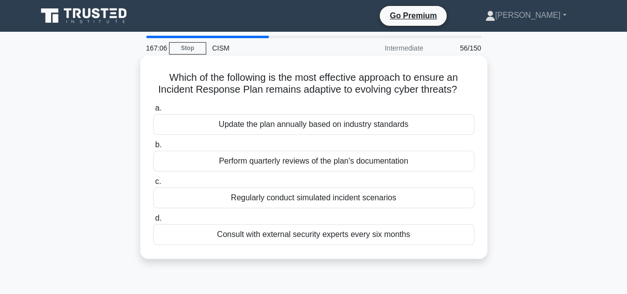
click at [341, 199] on div "Regularly conduct simulated incident scenarios" at bounding box center [313, 197] width 321 height 21
click at [153, 185] on input "c. Regularly conduct simulated incident scenarios" at bounding box center [153, 182] width 0 height 6
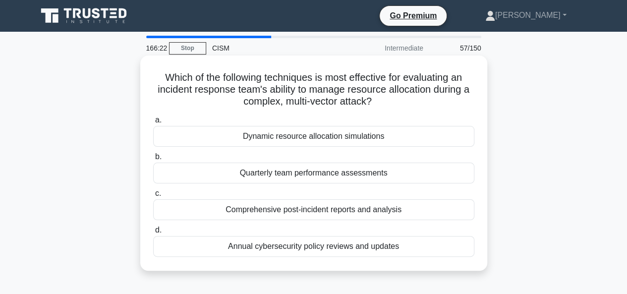
click at [305, 135] on div "Dynamic resource allocation simulations" at bounding box center [313, 136] width 321 height 21
click at [153, 123] on input "a. Dynamic resource allocation simulations" at bounding box center [153, 120] width 0 height 6
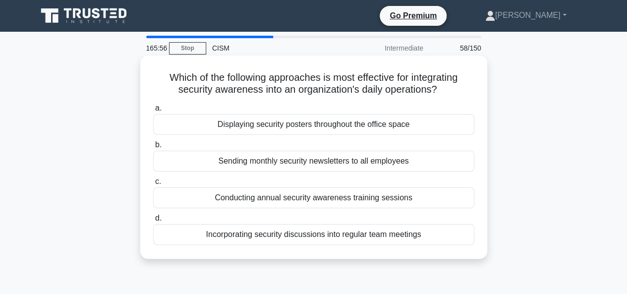
click at [294, 128] on div "Displaying security posters throughout the office space" at bounding box center [313, 124] width 321 height 21
click at [153, 112] on input "a. Displaying security posters throughout the office space" at bounding box center [153, 108] width 0 height 6
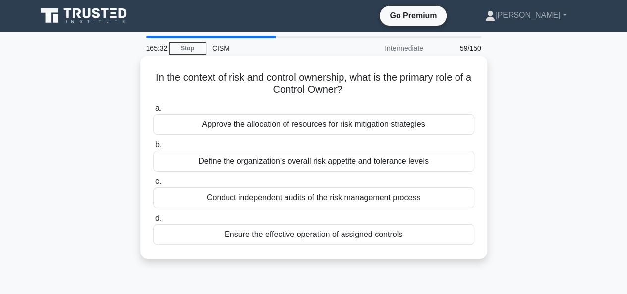
click at [276, 232] on div "Ensure the effective operation of assigned controls" at bounding box center [313, 234] width 321 height 21
click at [153, 222] on input "d. Ensure the effective operation of assigned controls" at bounding box center [153, 218] width 0 height 6
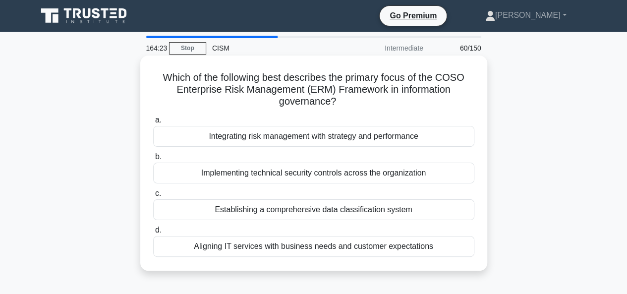
click at [321, 249] on div "Aligning IT services with business needs and customer expectations" at bounding box center [313, 246] width 321 height 21
click at [153, 234] on input "d. Aligning IT services with business needs and customer expectations" at bounding box center [153, 230] width 0 height 6
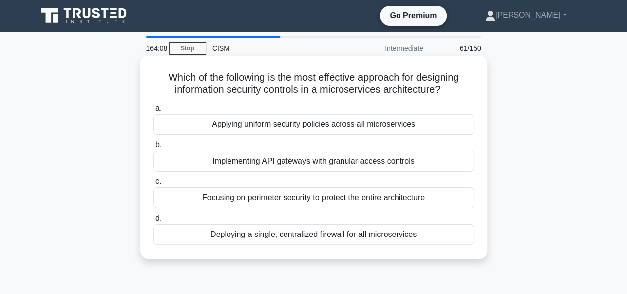
click at [298, 164] on div "Implementing API gateways with granular access controls" at bounding box center [313, 161] width 321 height 21
click at [153, 148] on input "b. Implementing API gateways with granular access controls" at bounding box center [153, 145] width 0 height 6
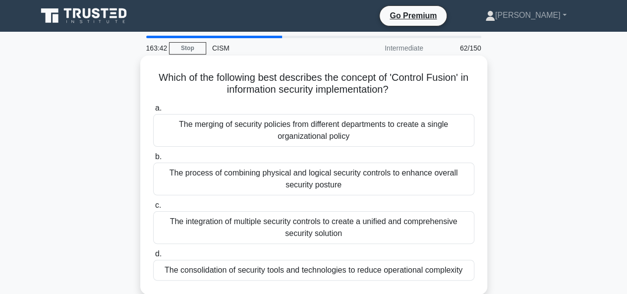
click at [295, 228] on div "The integration of multiple security controls to create a unified and comprehen…" at bounding box center [313, 227] width 321 height 33
click at [153, 209] on input "c. The integration of multiple security controls to create a unified and compre…" at bounding box center [153, 205] width 0 height 6
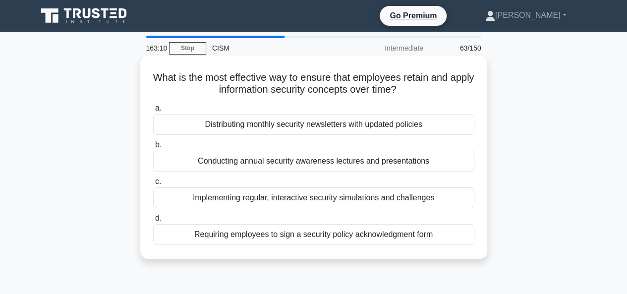
click at [295, 197] on div "Implementing regular, interactive security simulations and challenges" at bounding box center [313, 197] width 321 height 21
click at [153, 185] on input "c. Implementing regular, interactive security simulations and challenges" at bounding box center [153, 182] width 0 height 6
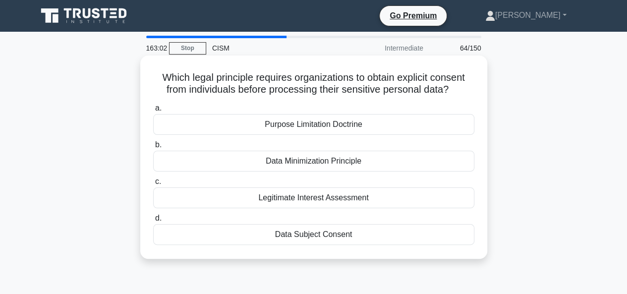
click at [316, 236] on div "Data Subject Consent" at bounding box center [313, 234] width 321 height 21
click at [153, 222] on input "d. Data Subject Consent" at bounding box center [153, 218] width 0 height 6
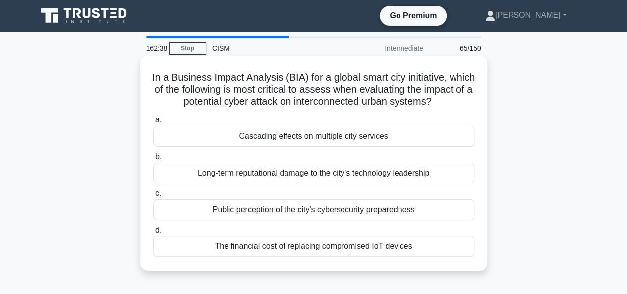
click at [284, 138] on div "Cascading effects on multiple city services" at bounding box center [313, 136] width 321 height 21
click at [153, 123] on input "a. Cascading effects on multiple city services" at bounding box center [153, 120] width 0 height 6
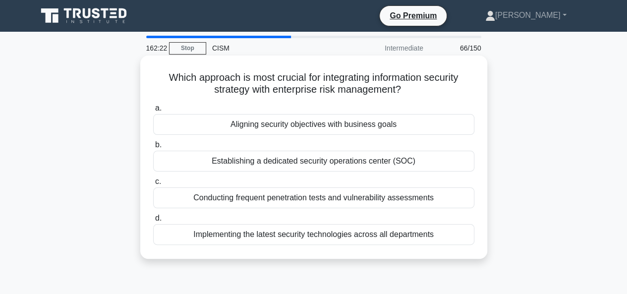
click at [361, 127] on div "Aligning security objectives with business goals" at bounding box center [313, 124] width 321 height 21
click at [153, 112] on input "a. Aligning security objectives with business goals" at bounding box center [153, 108] width 0 height 6
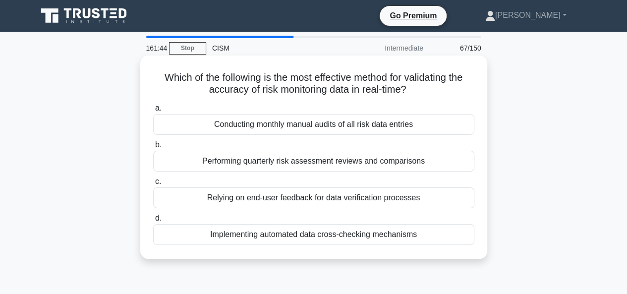
click at [343, 236] on div "Implementing automated data cross-checking mechanisms" at bounding box center [313, 234] width 321 height 21
click at [153, 222] on input "d. Implementing automated data cross-checking mechanisms" at bounding box center [153, 218] width 0 height 6
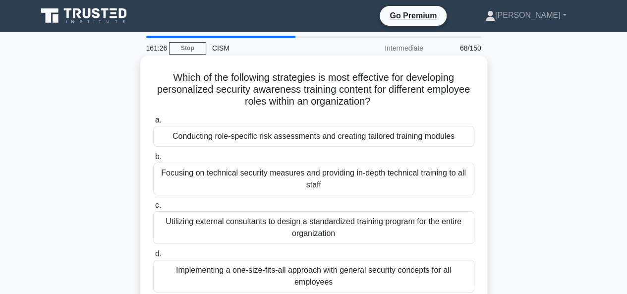
click at [269, 135] on div "Conducting role-specific risk assessments and creating tailored training modules" at bounding box center [313, 136] width 321 height 21
click at [153, 123] on input "a. Conducting role-specific risk assessments and creating tailored training mod…" at bounding box center [153, 120] width 0 height 6
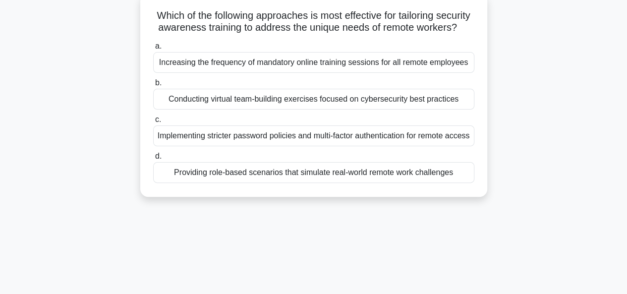
scroll to position [50, 0]
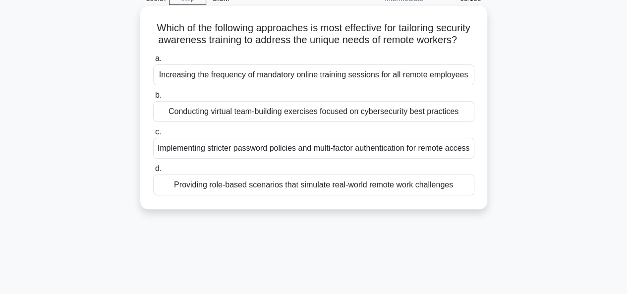
click at [338, 195] on div "Providing role-based scenarios that simulate real-world remote work challenges" at bounding box center [313, 185] width 321 height 21
click at [153, 172] on input "d. Providing role-based scenarios that simulate real-world remote work challeng…" at bounding box center [153, 169] width 0 height 6
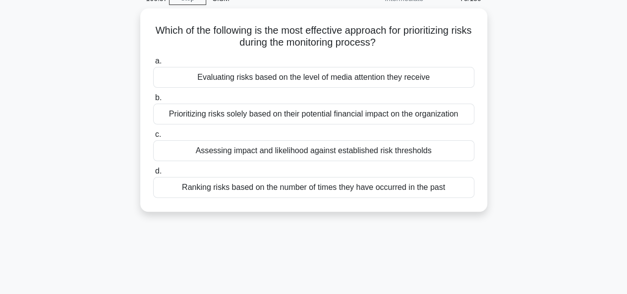
scroll to position [0, 0]
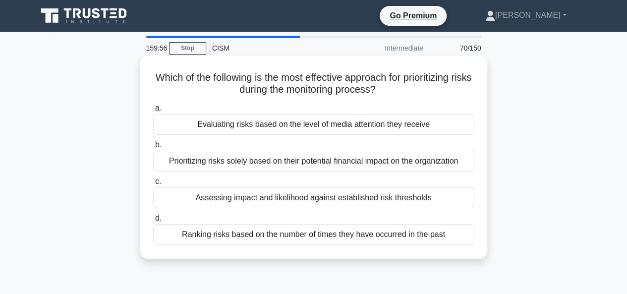
click at [410, 199] on div "Assessing impact and likelihood against established risk thresholds" at bounding box center [313, 197] width 321 height 21
click at [153, 185] on input "c. Assessing impact and likelihood against established risk thresholds" at bounding box center [153, 182] width 0 height 6
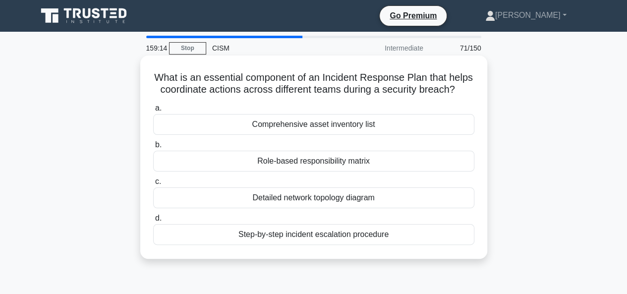
click at [309, 162] on div "Role-based responsibility matrix" at bounding box center [313, 161] width 321 height 21
click at [153, 148] on input "b. Role-based responsibility matrix" at bounding box center [153, 145] width 0 height 6
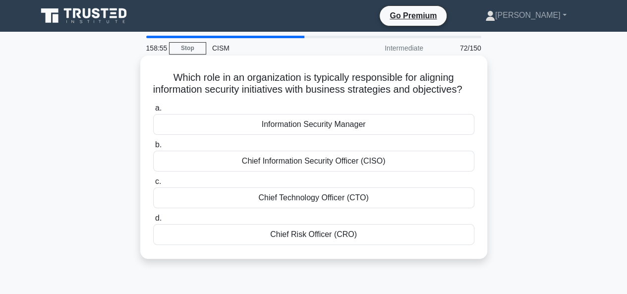
click at [328, 134] on div "Information Security Manager" at bounding box center [313, 124] width 321 height 21
click at [153, 112] on input "a. Information Security Manager" at bounding box center [153, 108] width 0 height 6
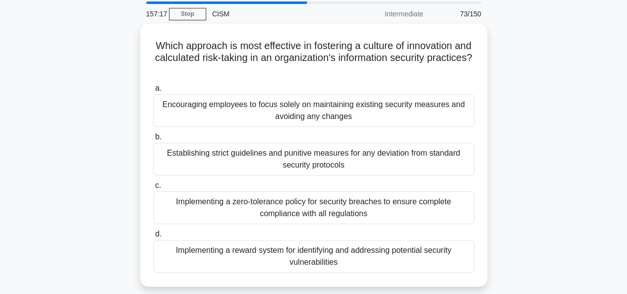
scroll to position [50, 0]
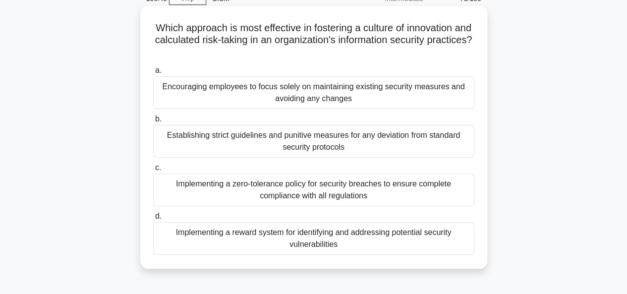
click at [284, 242] on div "Implementing a reward system for identifying and addressing potential security …" at bounding box center [313, 238] width 321 height 33
click at [153, 220] on input "d. Implementing a reward system for identifying and addressing potential securi…" at bounding box center [153, 216] width 0 height 6
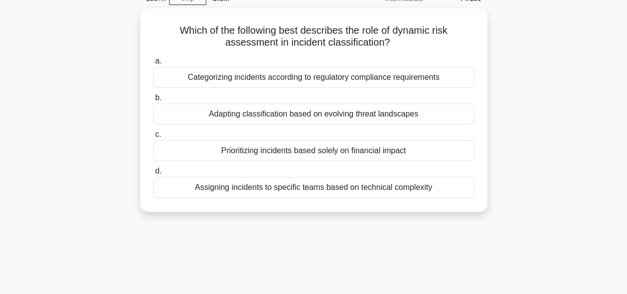
scroll to position [0, 0]
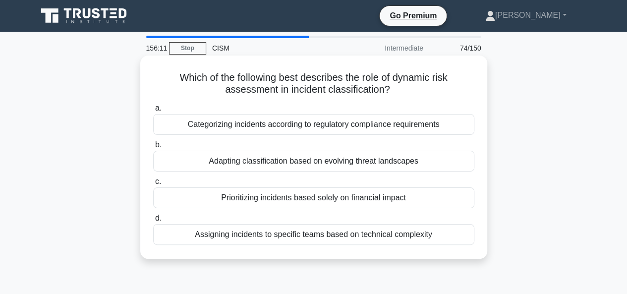
click at [262, 157] on div "Adapting classification based on evolving threat landscapes" at bounding box center [313, 161] width 321 height 21
click at [153, 148] on input "b. Adapting classification based on evolving threat landscapes" at bounding box center [153, 145] width 0 height 6
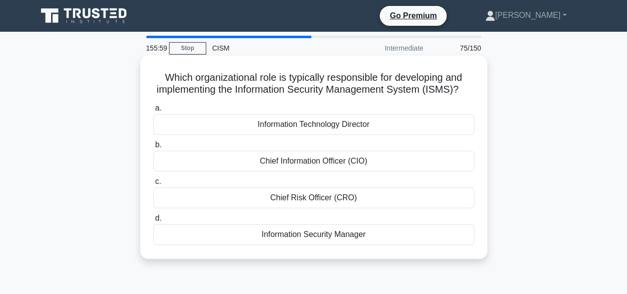
click at [324, 245] on div "Information Security Manager" at bounding box center [313, 234] width 321 height 21
click at [153, 222] on input "d. Information Security Manager" at bounding box center [153, 218] width 0 height 6
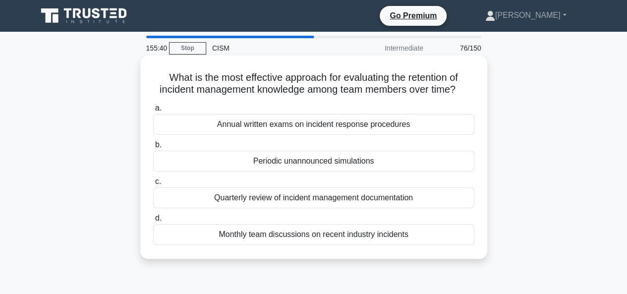
click at [310, 162] on div "Periodic unannounced simulations" at bounding box center [313, 161] width 321 height 21
click at [153, 148] on input "b. Periodic unannounced simulations" at bounding box center [153, 145] width 0 height 6
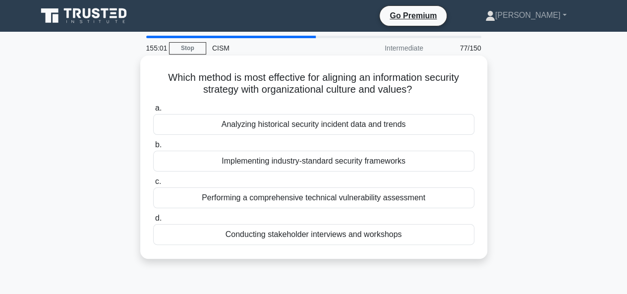
click at [352, 236] on div "Conducting stakeholder interviews and workshops" at bounding box center [313, 234] width 321 height 21
click at [153, 222] on input "d. Conducting stakeholder interviews and workshops" at bounding box center [153, 218] width 0 height 6
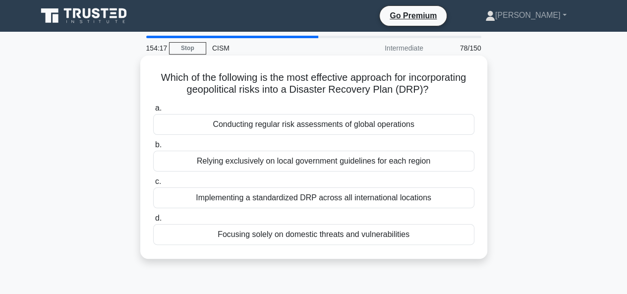
click at [337, 124] on div "Conducting regular risk assessments of global operations" at bounding box center [313, 124] width 321 height 21
click at [153, 112] on input "a. Conducting regular risk assessments of global operations" at bounding box center [153, 108] width 0 height 6
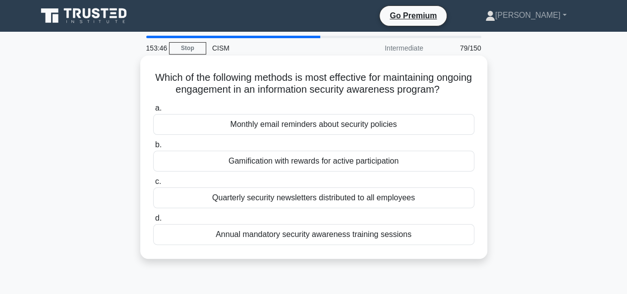
click at [344, 172] on div "Gamification with rewards for active participation" at bounding box center [313, 161] width 321 height 21
click at [153, 148] on input "b. Gamification with rewards for active participation" at bounding box center [153, 145] width 0 height 6
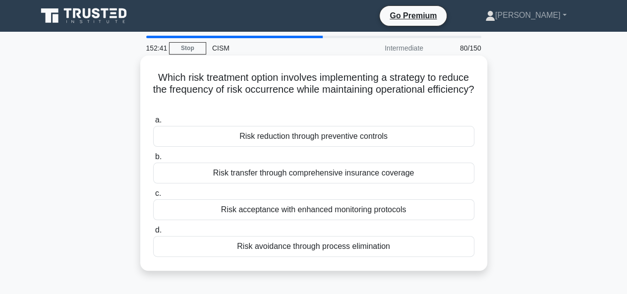
click at [339, 137] on div "Risk reduction through preventive controls" at bounding box center [313, 136] width 321 height 21
click at [153, 123] on input "a. Risk reduction through preventive controls" at bounding box center [153, 120] width 0 height 6
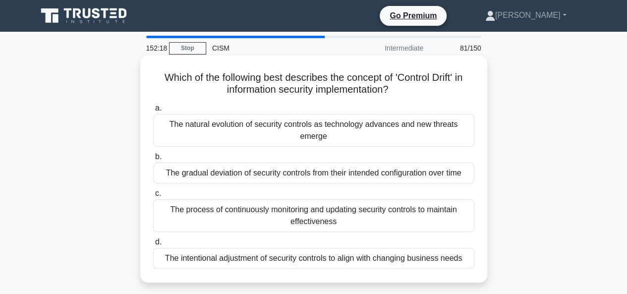
click at [232, 174] on div "The gradual deviation of security controls from their intended configuration ov…" at bounding box center [313, 173] width 321 height 21
click at [153, 160] on input "b. The gradual deviation of security controls from their intended configuration…" at bounding box center [153, 157] width 0 height 6
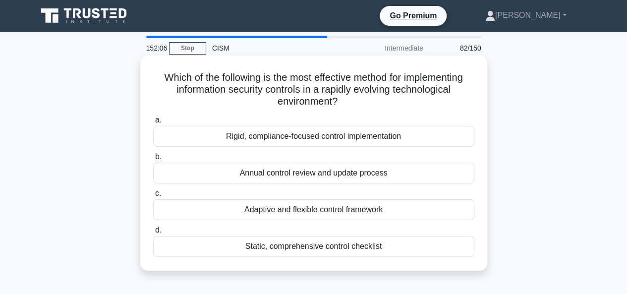
click at [335, 211] on div "Adaptive and flexible control framework" at bounding box center [313, 209] width 321 height 21
click at [153, 197] on input "c. Adaptive and flexible control framework" at bounding box center [153, 193] width 0 height 6
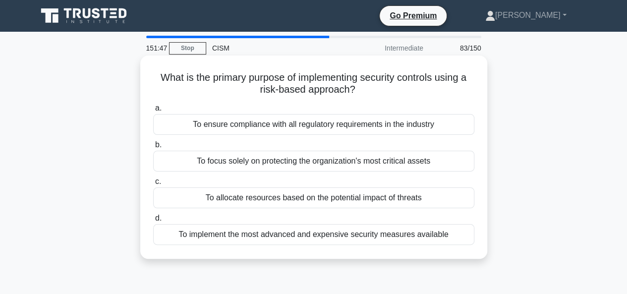
click at [399, 163] on div "To focus solely on protecting the organization's most critical assets" at bounding box center [313, 161] width 321 height 21
click at [153, 148] on input "b. To focus solely on protecting the organization's most critical assets" at bounding box center [153, 145] width 0 height 6
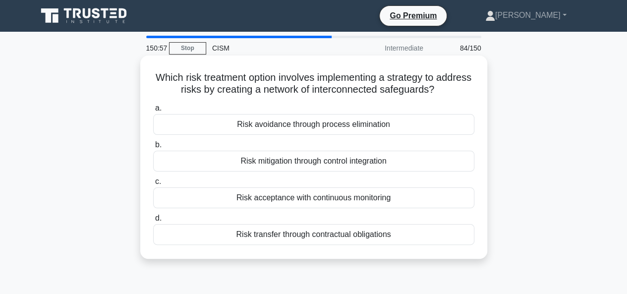
click at [321, 164] on div "Risk mitigation through control integration" at bounding box center [313, 161] width 321 height 21
click at [153, 148] on input "b. Risk mitigation through control integration" at bounding box center [153, 145] width 0 height 6
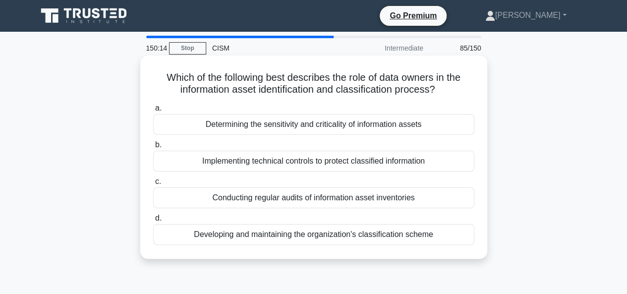
click at [330, 120] on div "Determining the sensitivity and criticality of information assets" at bounding box center [313, 124] width 321 height 21
click at [153, 112] on input "a. Determining the sensitivity and criticality of information assets" at bounding box center [153, 108] width 0 height 6
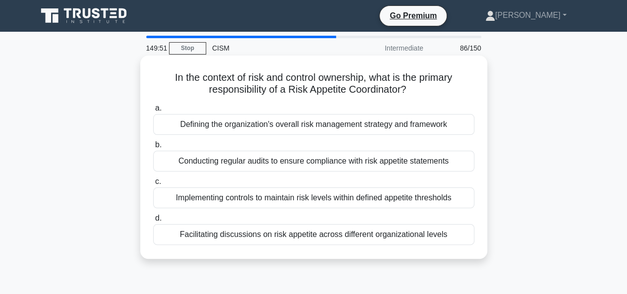
click at [333, 233] on div "Facilitating discussions on risk appetite across different organizational levels" at bounding box center [313, 234] width 321 height 21
click at [153, 222] on input "d. Facilitating discussions on risk appetite across different organizational le…" at bounding box center [153, 218] width 0 height 6
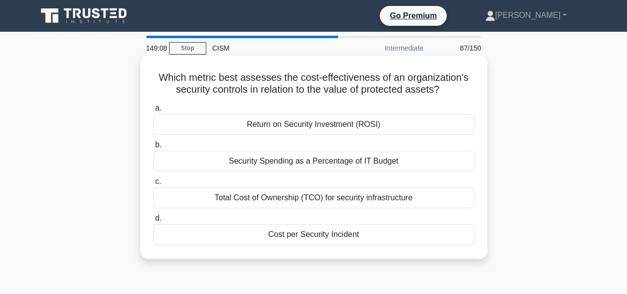
click at [339, 194] on div "Total Cost of Ownership (TCO) for security infrastructure" at bounding box center [313, 197] width 321 height 21
click at [153, 185] on input "c. Total Cost of Ownership (TCO) for security infrastructure" at bounding box center [153, 182] width 0 height 6
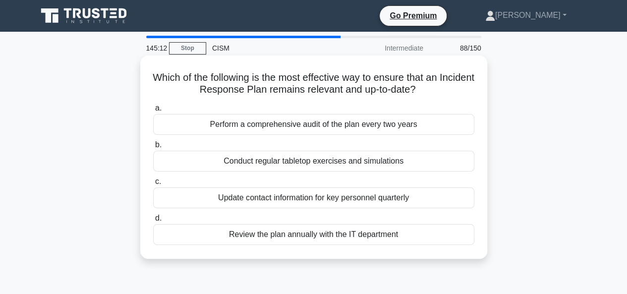
click at [363, 163] on div "Conduct regular tabletop exercises and simulations" at bounding box center [313, 161] width 321 height 21
click at [153, 148] on input "b. Conduct regular tabletop exercises and simulations" at bounding box center [153, 145] width 0 height 6
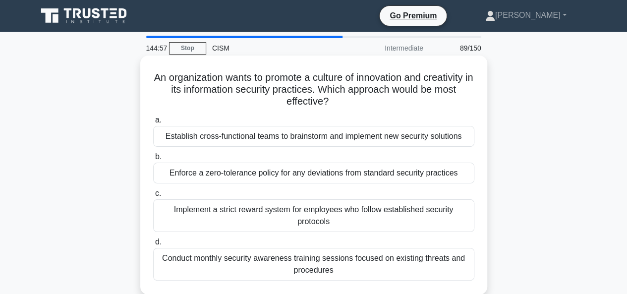
click at [314, 136] on div "Establish cross-functional teams to brainstorm and implement new security solut…" at bounding box center [313, 136] width 321 height 21
click at [153, 123] on input "a. Establish cross-functional teams to brainstorm and implement new security so…" at bounding box center [153, 120] width 0 height 6
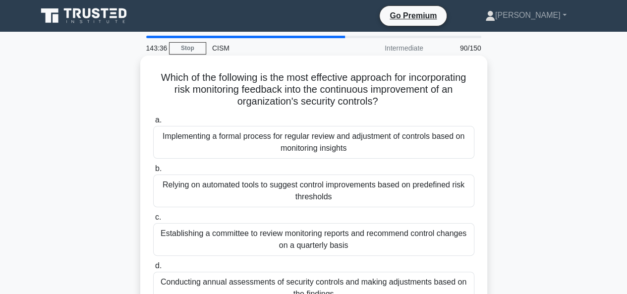
click at [248, 141] on div "Implementing a formal process for regular review and adjustment of controls bas…" at bounding box center [313, 142] width 321 height 33
click at [153, 123] on input "a. Implementing a formal process for regular review and adjustment of controls …" at bounding box center [153, 120] width 0 height 6
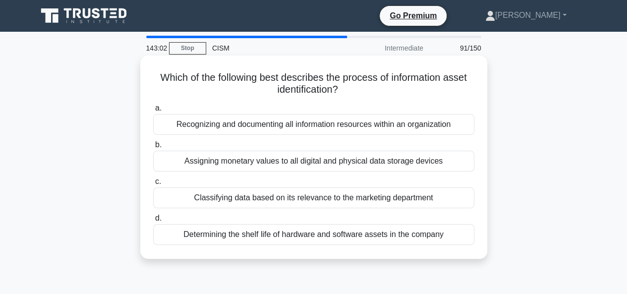
click at [394, 126] on div "Recognizing and documenting all information resources within an organization" at bounding box center [313, 124] width 321 height 21
click at [153, 112] on input "a. Recognizing and documenting all information resources within an organization" at bounding box center [153, 108] width 0 height 6
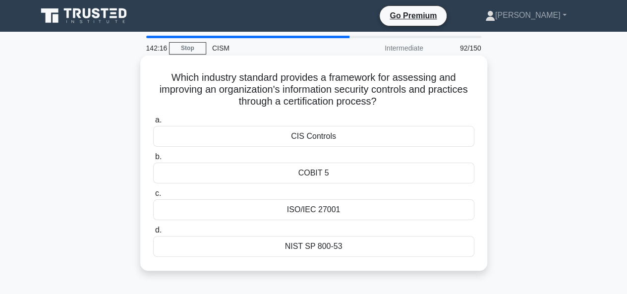
click at [332, 211] on div "ISO/IEC 27001" at bounding box center [313, 209] width 321 height 21
click at [153, 197] on input "c. ISO/IEC 27001" at bounding box center [153, 193] width 0 height 6
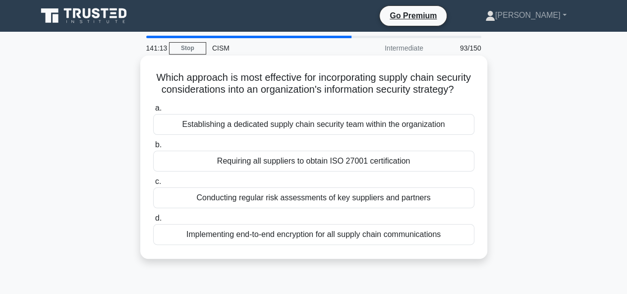
click at [384, 208] on div "Conducting regular risk assessments of key suppliers and partners" at bounding box center [313, 197] width 321 height 21
click at [153, 185] on input "c. Conducting regular risk assessments of key suppliers and partners" at bounding box center [153, 182] width 0 height 6
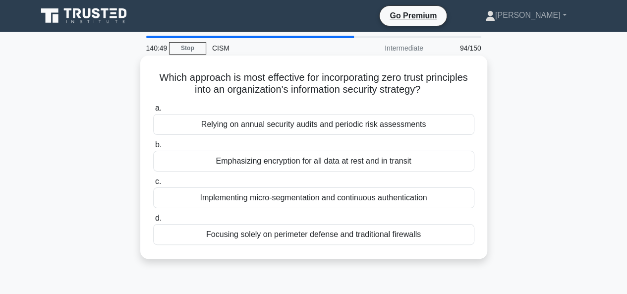
click at [377, 200] on div "Implementing micro-segmentation and continuous authentication" at bounding box center [313, 197] width 321 height 21
click at [153, 185] on input "c. Implementing micro-segmentation and continuous authentication" at bounding box center [153, 182] width 0 height 6
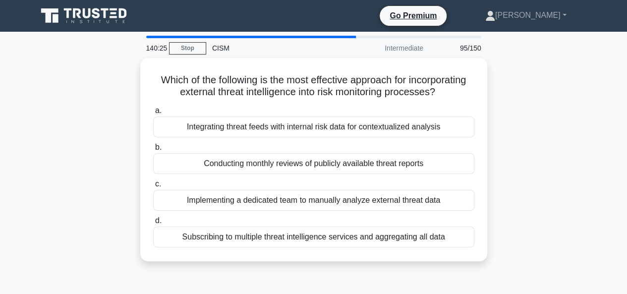
click at [591, 130] on div "Which of the following is the most effective approach for incorporating externa…" at bounding box center [313, 165] width 565 height 215
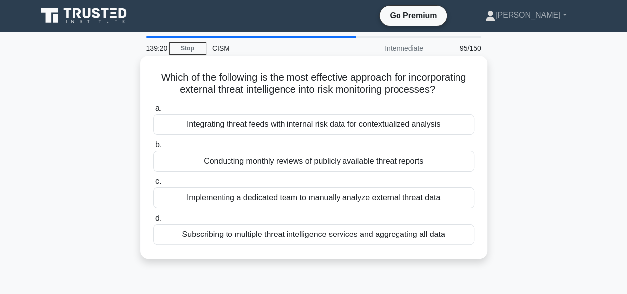
click at [332, 239] on div "Subscribing to multiple threat intelligence services and aggregating all data" at bounding box center [313, 234] width 321 height 21
click at [153, 222] on input "d. Subscribing to multiple threat intelligence services and aggregating all data" at bounding box center [153, 218] width 0 height 6
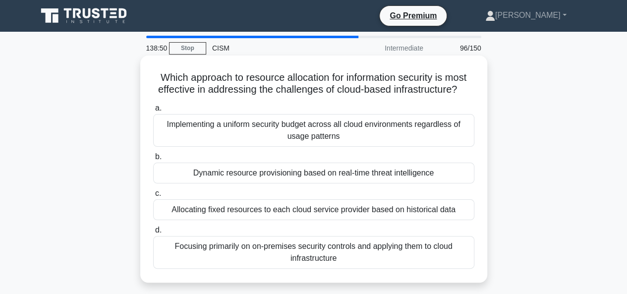
click at [370, 173] on div "Dynamic resource provisioning based on real-time threat intelligence" at bounding box center [313, 173] width 321 height 21
click at [153, 160] on input "b. Dynamic resource provisioning based on real-time threat intelligence" at bounding box center [153, 157] width 0 height 6
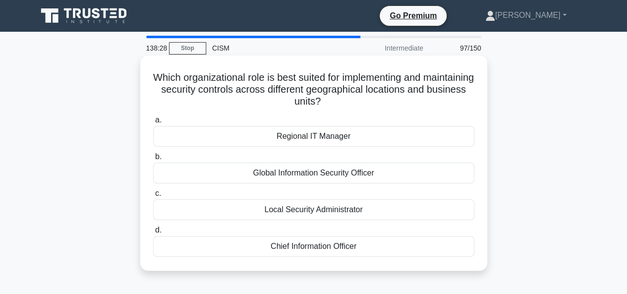
click at [337, 211] on div "Local Security Administrator" at bounding box center [313, 209] width 321 height 21
click at [153, 197] on input "c. Local Security Administrator" at bounding box center [153, 193] width 0 height 6
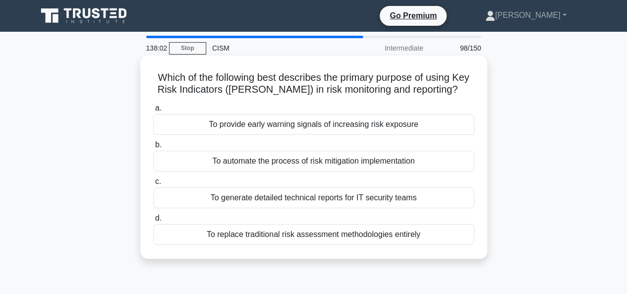
click at [358, 124] on div "To provide early warning signals of increasing risk exposure" at bounding box center [313, 124] width 321 height 21
click at [153, 112] on input "a. To provide early warning signals of increasing risk exposure" at bounding box center [153, 108] width 0 height 6
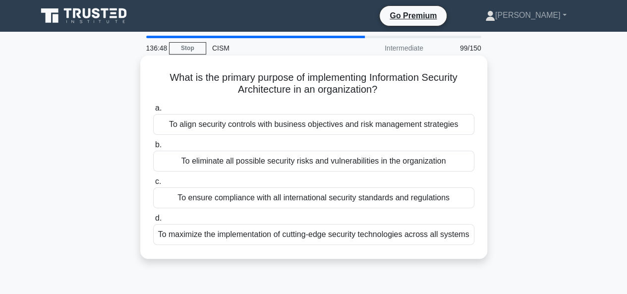
click at [253, 130] on div "To align security controls with business objectives and risk management strateg…" at bounding box center [313, 124] width 321 height 21
click at [153, 112] on input "a. To align security controls with business objectives and risk management stra…" at bounding box center [153, 108] width 0 height 6
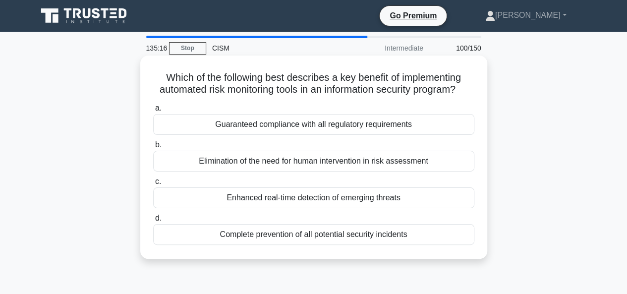
click at [352, 208] on div "Enhanced real-time detection of emerging threats" at bounding box center [313, 197] width 321 height 21
click at [153, 185] on input "c. Enhanced real-time detection of emerging threats" at bounding box center [153, 182] width 0 height 6
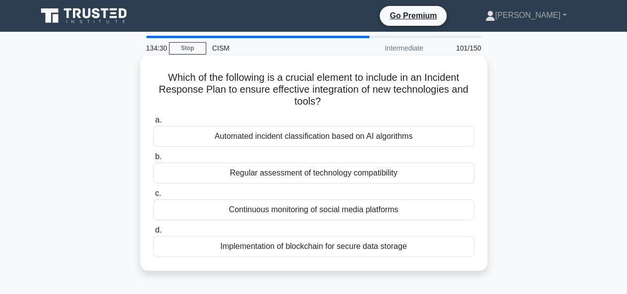
click at [362, 142] on div "Automated incident classification based on AI algorithms" at bounding box center [313, 136] width 321 height 21
click at [153, 123] on input "a. Automated incident classification based on AI algorithms" at bounding box center [153, 120] width 0 height 6
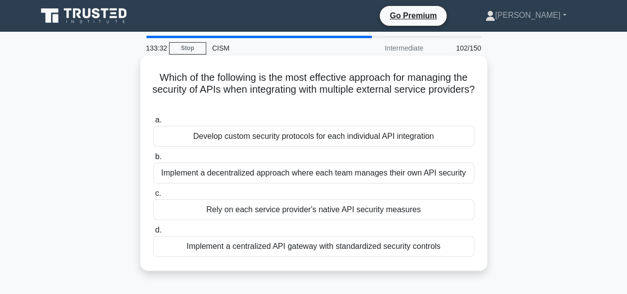
click at [299, 243] on div "Implement a centralized API gateway with standardized security controls" at bounding box center [313, 246] width 321 height 21
click at [153, 234] on input "d. Implement a centralized API gateway with standardized security controls" at bounding box center [153, 230] width 0 height 6
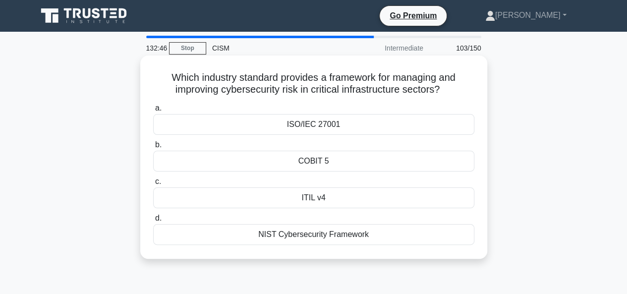
click at [337, 232] on div "NIST Cybersecurity Framework" at bounding box center [313, 234] width 321 height 21
click at [153, 222] on input "d. NIST Cybersecurity Framework" at bounding box center [153, 218] width 0 height 6
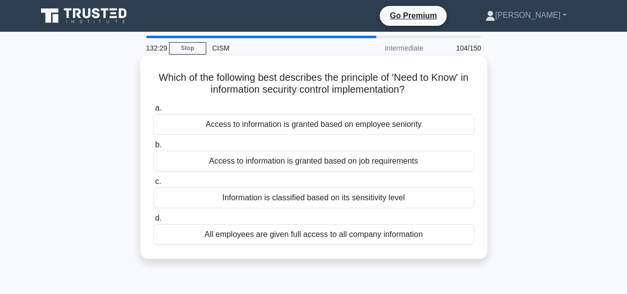
click at [316, 161] on div "Access to information is granted based on job requirements" at bounding box center [313, 161] width 321 height 21
click at [153, 148] on input "b. Access to information is granted based on job requirements" at bounding box center [153, 145] width 0 height 6
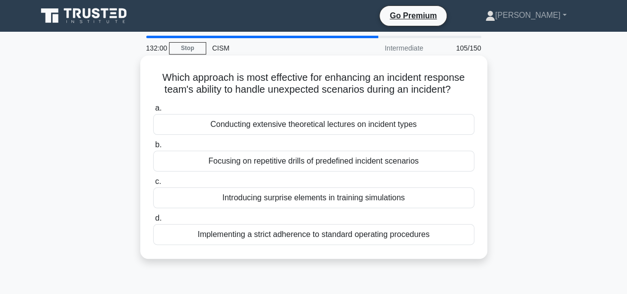
click at [339, 198] on div "Introducing surprise elements in training simulations" at bounding box center [313, 197] width 321 height 21
click at [153, 185] on input "c. Introducing surprise elements in training simulations" at bounding box center [153, 182] width 0 height 6
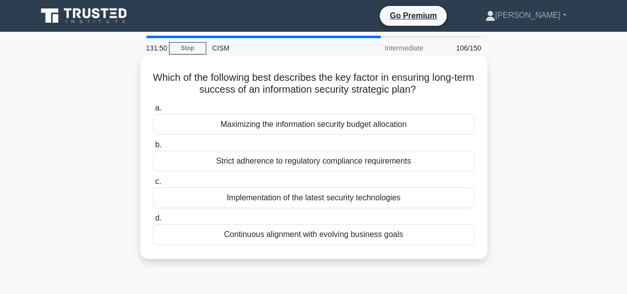
click at [321, 238] on div "Continuous alignment with evolving business goals" at bounding box center [313, 234] width 321 height 21
click at [153, 222] on input "d. Continuous alignment with evolving business goals" at bounding box center [153, 218] width 0 height 6
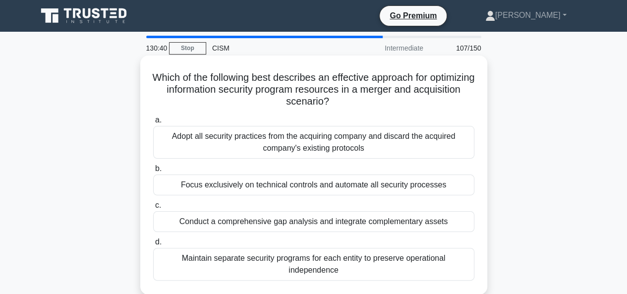
click at [354, 223] on div "Conduct a comprehensive gap analysis and integrate complementary assets" at bounding box center [313, 221] width 321 height 21
click at [153, 209] on input "c. Conduct a comprehensive gap analysis and integrate complementary assets" at bounding box center [153, 205] width 0 height 6
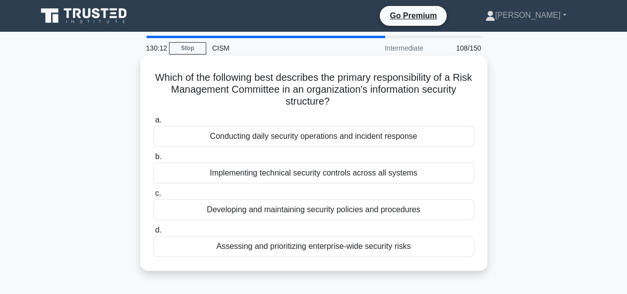
click at [301, 243] on div "Assessing and prioritizing enterprise-wide security risks" at bounding box center [313, 246] width 321 height 21
click at [153, 234] on input "d. Assessing and prioritizing enterprise-wide security risks" at bounding box center [153, 230] width 0 height 6
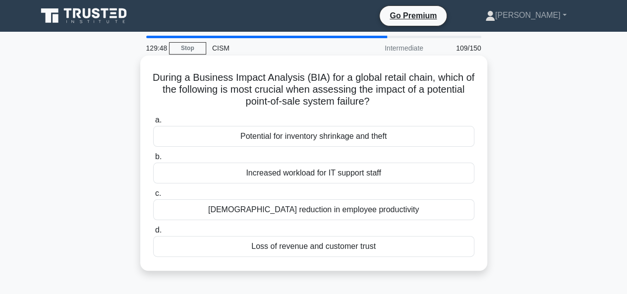
click at [347, 250] on div "Loss of revenue and customer trust" at bounding box center [313, 246] width 321 height 21
click at [153, 234] on input "d. Loss of revenue and customer trust" at bounding box center [153, 230] width 0 height 6
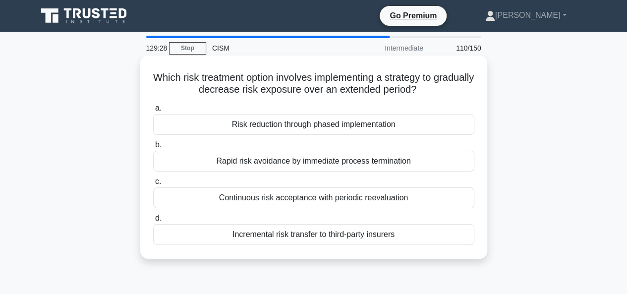
click at [350, 120] on div "Risk reduction through phased implementation" at bounding box center [313, 124] width 321 height 21
click at [153, 112] on input "a. Risk reduction through phased implementation" at bounding box center [153, 108] width 0 height 6
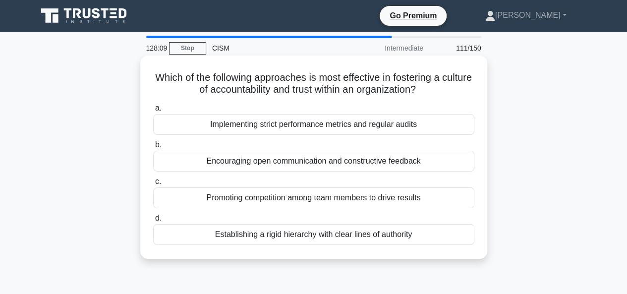
click at [357, 237] on div "Establishing a rigid hierarchy with clear lines of authority" at bounding box center [313, 234] width 321 height 21
click at [153, 222] on input "d. Establishing a rigid hierarchy with clear lines of authority" at bounding box center [153, 218] width 0 height 6
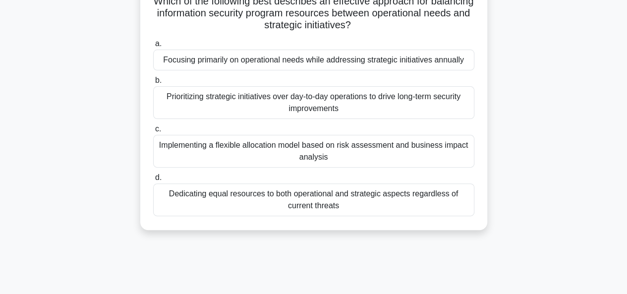
scroll to position [99, 0]
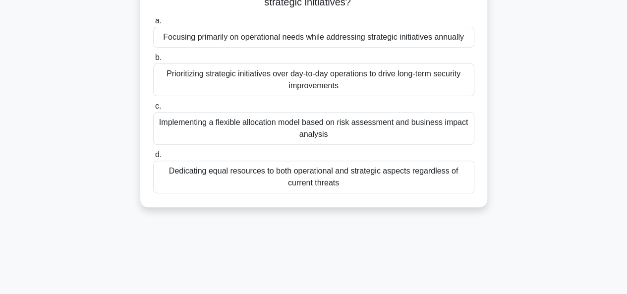
click at [329, 125] on div "Implementing a flexible allocation model based on risk assessment and business …" at bounding box center [313, 128] width 321 height 33
click at [153, 110] on input "c. Implementing a flexible allocation model based on risk assessment and busine…" at bounding box center [153, 106] width 0 height 6
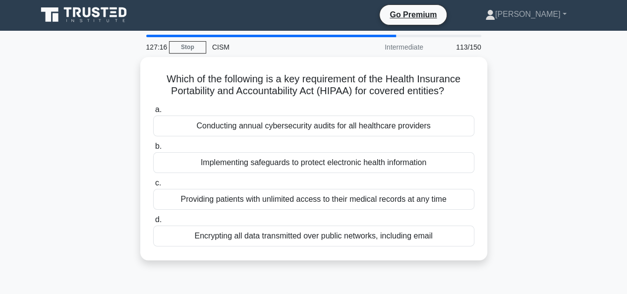
scroll to position [0, 0]
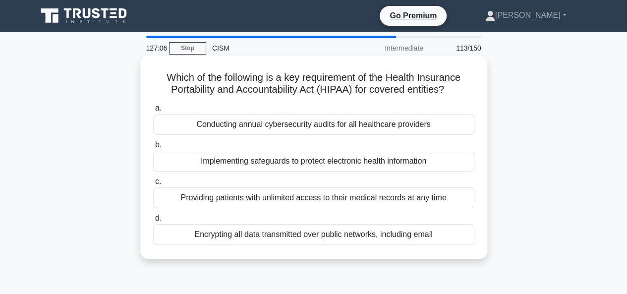
click at [342, 164] on div "Implementing safeguards to protect electronic health information" at bounding box center [313, 161] width 321 height 21
click at [153, 148] on input "b. Implementing safeguards to protect electronic health information" at bounding box center [153, 145] width 0 height 6
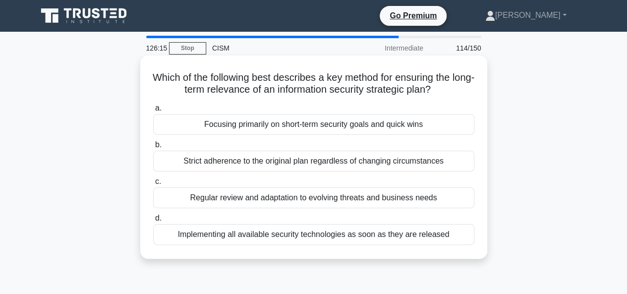
click at [358, 195] on div "Regular review and adaptation to evolving threats and business needs" at bounding box center [313, 197] width 321 height 21
click at [153, 185] on input "c. Regular review and adaptation to evolving threats and business needs" at bounding box center [153, 182] width 0 height 6
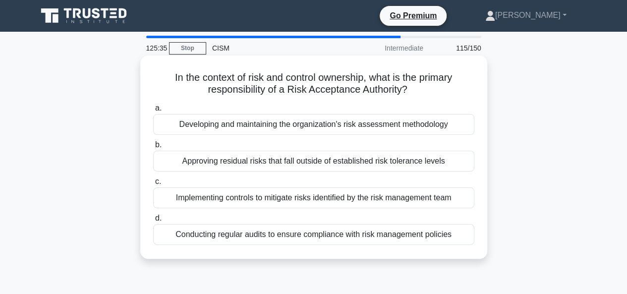
click at [407, 157] on div "Approving residual risks that fall outside of established risk tolerance levels" at bounding box center [313, 161] width 321 height 21
click at [153, 148] on input "b. Approving residual risks that fall outside of established risk tolerance lev…" at bounding box center [153, 145] width 0 height 6
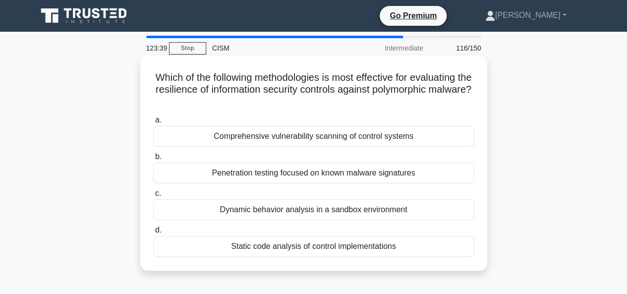
click at [368, 211] on div "Dynamic behavior analysis in a sandbox environment" at bounding box center [313, 209] width 321 height 21
click at [153, 197] on input "c. Dynamic behavior analysis in a sandbox environment" at bounding box center [153, 193] width 0 height 6
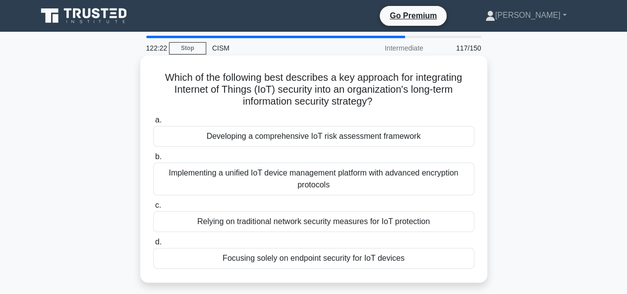
click at [358, 138] on div "Developing a comprehensive IoT risk assessment framework" at bounding box center [313, 136] width 321 height 21
click at [153, 123] on input "a. Developing a comprehensive IoT risk assessment framework" at bounding box center [153, 120] width 0 height 6
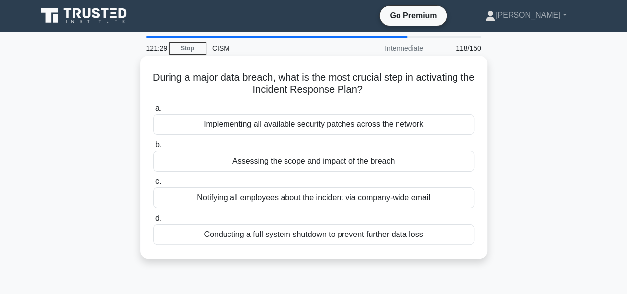
click at [332, 158] on div "Assessing the scope and impact of the breach" at bounding box center [313, 161] width 321 height 21
click at [153, 148] on input "b. Assessing the scope and impact of the breach" at bounding box center [153, 145] width 0 height 6
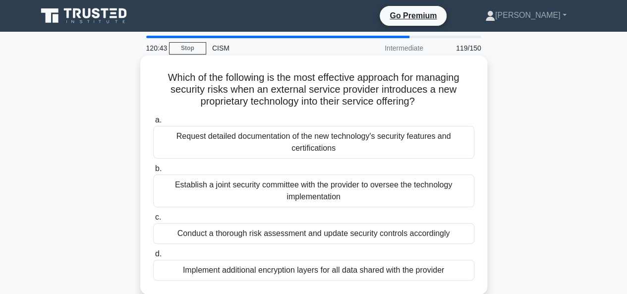
click at [401, 233] on div "Conduct a thorough risk assessment and update security controls accordingly" at bounding box center [313, 233] width 321 height 21
click at [153, 221] on input "c. Conduct a thorough risk assessment and update security controls accordingly" at bounding box center [153, 217] width 0 height 6
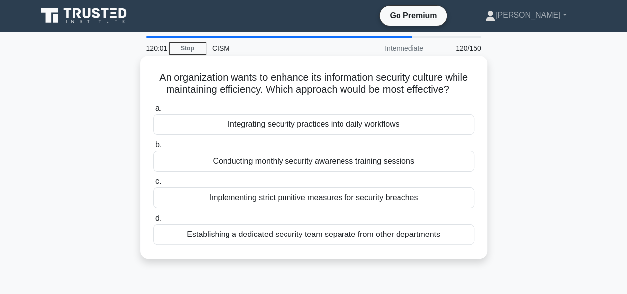
click at [377, 129] on div "Integrating security practices into daily workflows" at bounding box center [313, 124] width 321 height 21
click at [153, 112] on input "a. Integrating security practices into daily workflows" at bounding box center [153, 108] width 0 height 6
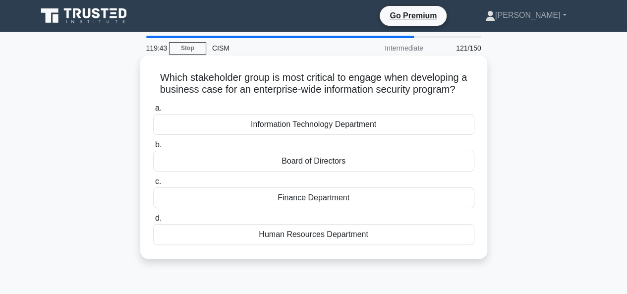
click at [311, 162] on div "Board of Directors" at bounding box center [313, 161] width 321 height 21
click at [153, 148] on input "b. Board of Directors" at bounding box center [153, 145] width 0 height 6
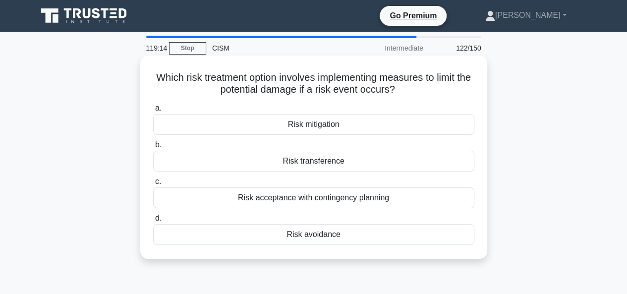
click at [324, 165] on div "Risk transference" at bounding box center [313, 161] width 321 height 21
click at [153, 148] on input "b. Risk transference" at bounding box center [153, 145] width 0 height 6
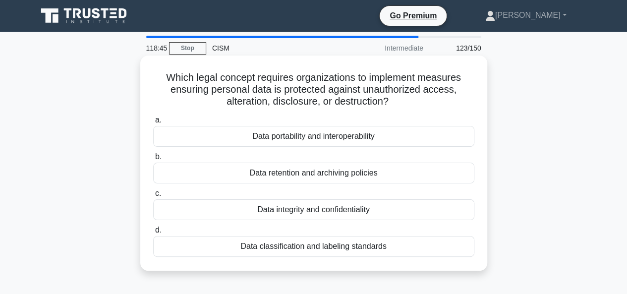
click at [299, 213] on div "Data integrity and confidentiality" at bounding box center [313, 209] width 321 height 21
click at [153, 197] on input "c. Data integrity and confidentiality" at bounding box center [153, 193] width 0 height 6
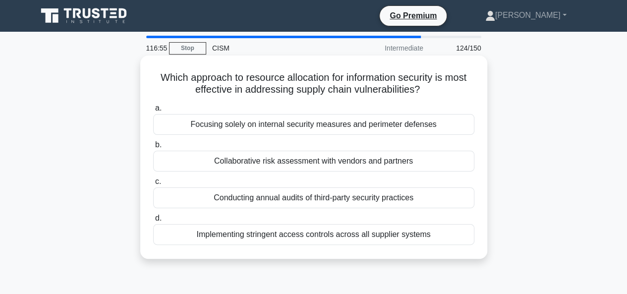
click at [291, 161] on div "Collaborative risk assessment with vendors and partners" at bounding box center [313, 161] width 321 height 21
click at [153, 148] on input "b. Collaborative risk assessment with vendors and partners" at bounding box center [153, 145] width 0 height 6
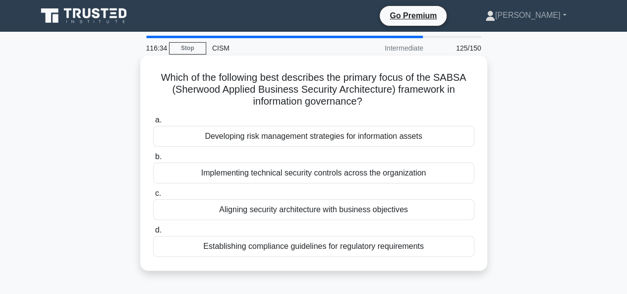
click at [356, 176] on div "Implementing technical security controls across the organization" at bounding box center [313, 173] width 321 height 21
click at [153, 160] on input "b. Implementing technical security controls across the organization" at bounding box center [153, 157] width 0 height 6
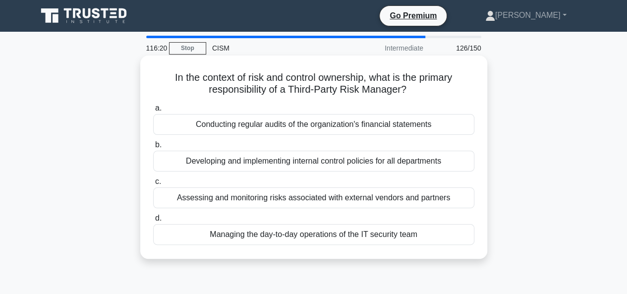
click at [386, 201] on div "Assessing and monitoring risks associated with external vendors and partners" at bounding box center [313, 197] width 321 height 21
click at [153, 185] on input "c. Assessing and monitoring risks associated with external vendors and partners" at bounding box center [153, 182] width 0 height 6
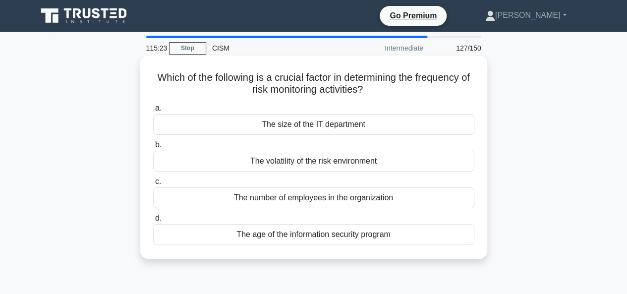
click at [344, 160] on div "The volatility of the risk environment" at bounding box center [313, 161] width 321 height 21
click at [153, 148] on input "b. The volatility of the risk environment" at bounding box center [153, 145] width 0 height 6
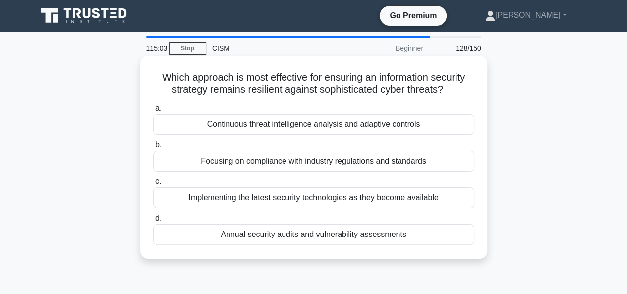
click at [335, 129] on div "Continuous threat intelligence analysis and adaptive controls" at bounding box center [313, 124] width 321 height 21
click at [153, 112] on input "a. Continuous threat intelligence analysis and adaptive controls" at bounding box center [153, 108] width 0 height 6
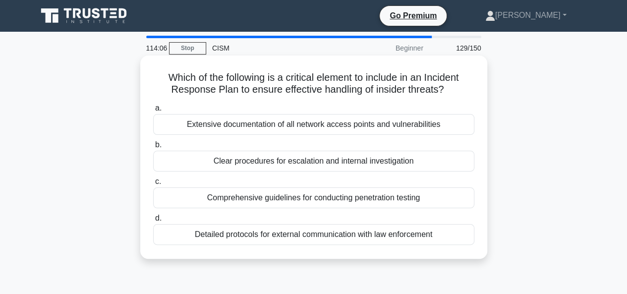
click at [350, 159] on div "Clear procedures for escalation and internal investigation" at bounding box center [313, 161] width 321 height 21
click at [153, 148] on input "b. Clear procedures for escalation and internal investigation" at bounding box center [153, 145] width 0 height 6
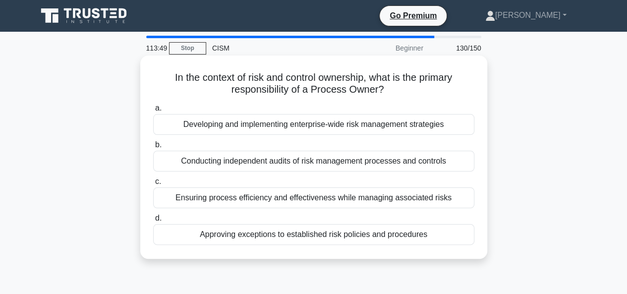
click at [304, 203] on div "Ensuring process efficiency and effectiveness while managing associated risks" at bounding box center [313, 197] width 321 height 21
click at [153, 185] on input "c. Ensuring process efficiency and effectiveness while managing associated risks" at bounding box center [153, 182] width 0 height 6
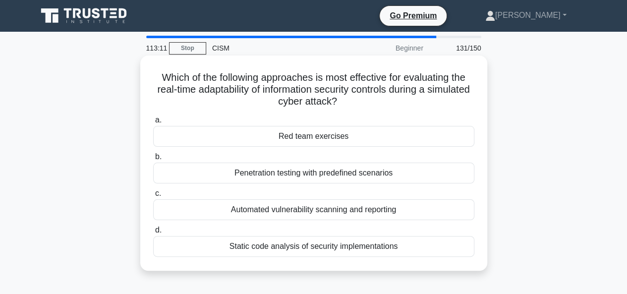
click at [318, 138] on div "Red team exercises" at bounding box center [313, 136] width 321 height 21
click at [153, 123] on input "a. Red team exercises" at bounding box center [153, 120] width 0 height 6
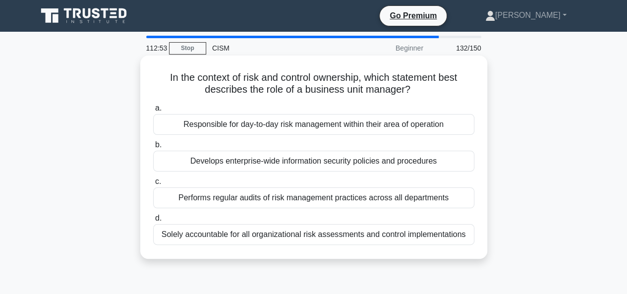
click at [353, 123] on div "Responsible for day-to-day risk management within their area of operation" at bounding box center [313, 124] width 321 height 21
click at [153, 112] on input "a. Responsible for day-to-day risk management within their area of operation" at bounding box center [153, 108] width 0 height 6
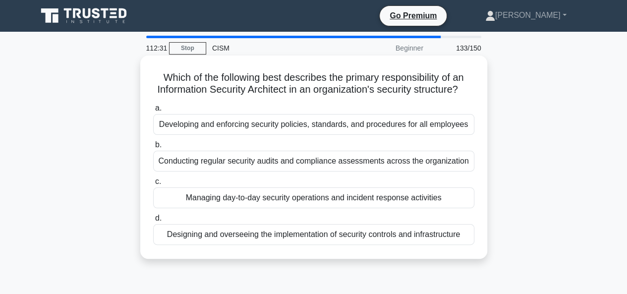
click at [342, 245] on div "Designing and overseeing the implementation of security controls and infrastruc…" at bounding box center [313, 234] width 321 height 21
click at [153, 222] on input "d. Designing and overseeing the implementation of security controls and infrast…" at bounding box center [153, 218] width 0 height 6
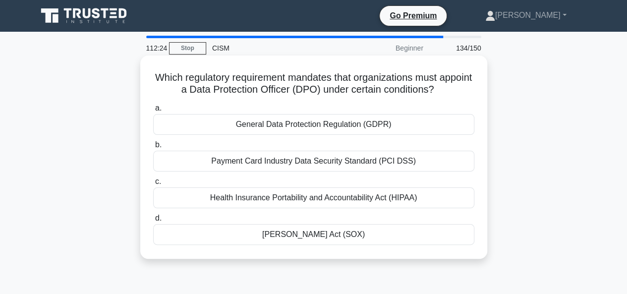
click at [305, 125] on div "General Data Protection Regulation (GDPR)" at bounding box center [313, 124] width 321 height 21
click at [153, 112] on input "a. General Data Protection Regulation (GDPR)" at bounding box center [153, 108] width 0 height 6
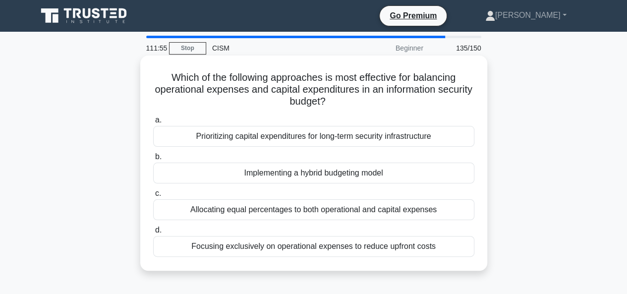
click at [380, 175] on div "Implementing a hybrid budgeting model" at bounding box center [313, 173] width 321 height 21
click at [153, 160] on input "b. Implementing a hybrid budgeting model" at bounding box center [153, 157] width 0 height 6
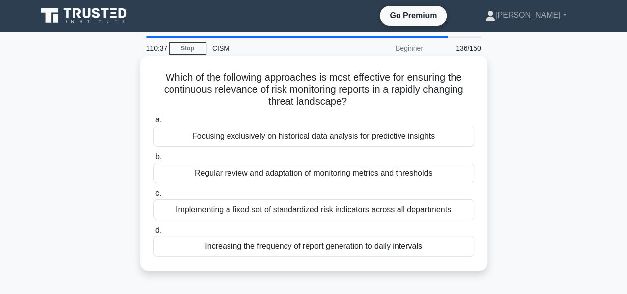
click at [393, 172] on div "Regular review and adaptation of monitoring metrics and thresholds" at bounding box center [313, 173] width 321 height 21
click at [153, 160] on input "b. Regular review and adaptation of monitoring metrics and thresholds" at bounding box center [153, 157] width 0 height 6
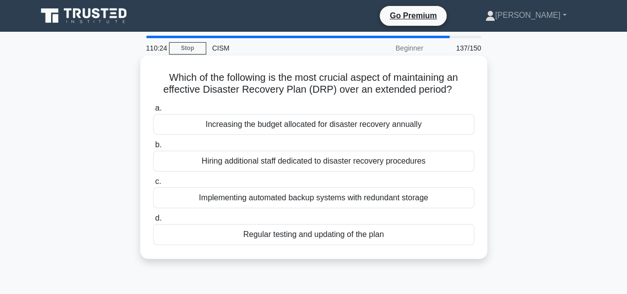
click at [359, 237] on div "Regular testing and updating of the plan" at bounding box center [313, 234] width 321 height 21
click at [153, 222] on input "d. Regular testing and updating of the plan" at bounding box center [153, 218] width 0 height 6
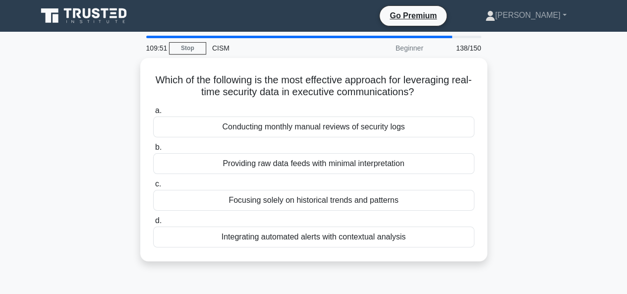
click at [359, 237] on div "Integrating automated alerts with contextual analysis" at bounding box center [313, 237] width 321 height 21
click at [153, 224] on input "d. Integrating automated alerts with contextual analysis" at bounding box center [153, 221] width 0 height 6
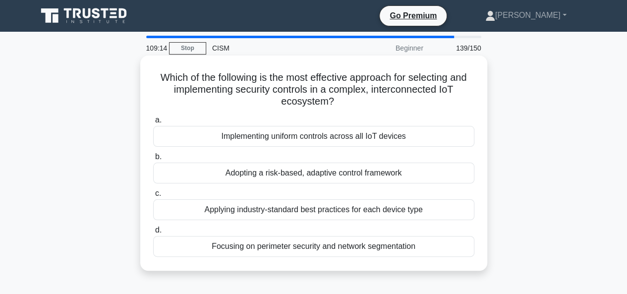
click at [295, 174] on div "Adopting a risk-based, adaptive control framework" at bounding box center [313, 173] width 321 height 21
click at [153, 160] on input "b. Adopting a risk-based, adaptive control framework" at bounding box center [153, 157] width 0 height 6
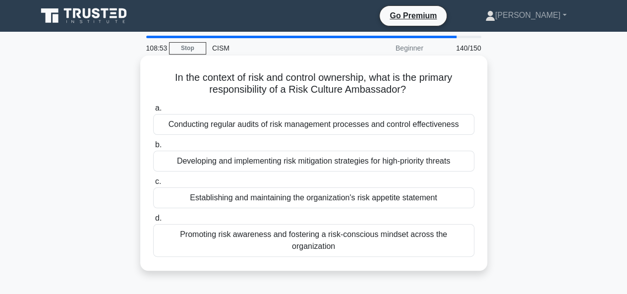
click at [308, 236] on div "Promoting risk awareness and fostering a risk-conscious mindset across the orga…" at bounding box center [313, 240] width 321 height 33
click at [153, 222] on input "d. Promoting risk awareness and fostering a risk-conscious mindset across the o…" at bounding box center [153, 218] width 0 height 6
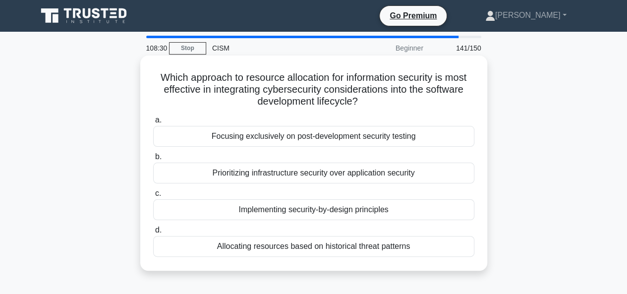
click at [366, 210] on div "Implementing security-by-design principles" at bounding box center [313, 209] width 321 height 21
click at [153, 197] on input "c. Implementing security-by-design principles" at bounding box center [153, 193] width 0 height 6
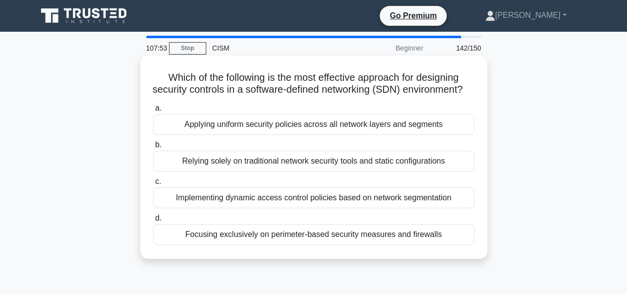
click at [261, 208] on div "Implementing dynamic access control policies based on network segmentation" at bounding box center [313, 197] width 321 height 21
click at [153, 185] on input "c. Implementing dynamic access control policies based on network segmentation" at bounding box center [153, 182] width 0 height 6
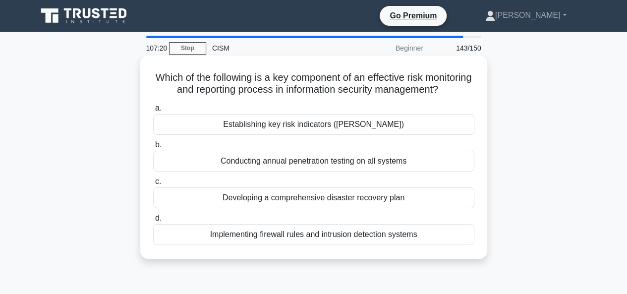
click at [332, 135] on div "Establishing key risk indicators (KRIs)" at bounding box center [313, 124] width 321 height 21
click at [153, 112] on input "a. Establishing key risk indicators (KRIs)" at bounding box center [153, 108] width 0 height 6
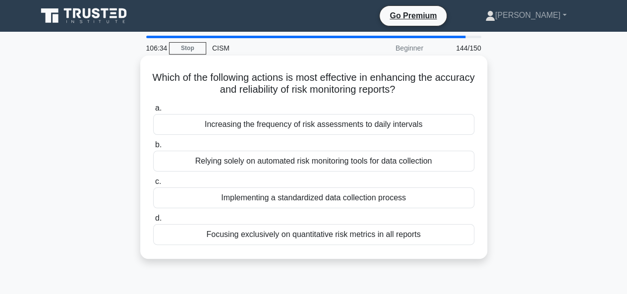
click at [288, 194] on div "Implementing a standardized data collection process" at bounding box center [313, 197] width 321 height 21
click at [153, 185] on input "c. Implementing a standardized data collection process" at bounding box center [153, 182] width 0 height 6
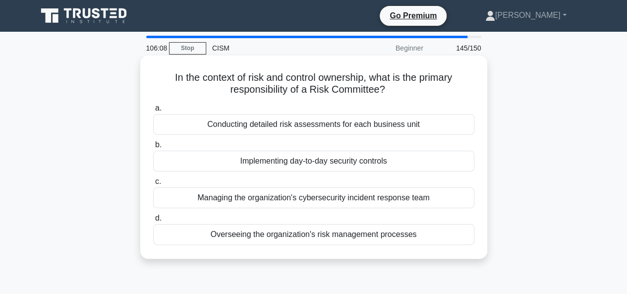
click at [336, 235] on div "Overseeing the organization's risk management processes" at bounding box center [313, 234] width 321 height 21
click at [153, 222] on input "d. Overseeing the organization's risk management processes" at bounding box center [153, 218] width 0 height 6
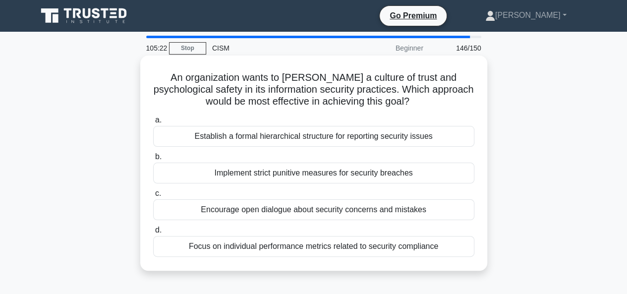
click at [274, 212] on div "Encourage open dialogue about security concerns and mistakes" at bounding box center [313, 209] width 321 height 21
click at [153, 197] on input "c. Encourage open dialogue about security concerns and mistakes" at bounding box center [153, 193] width 0 height 6
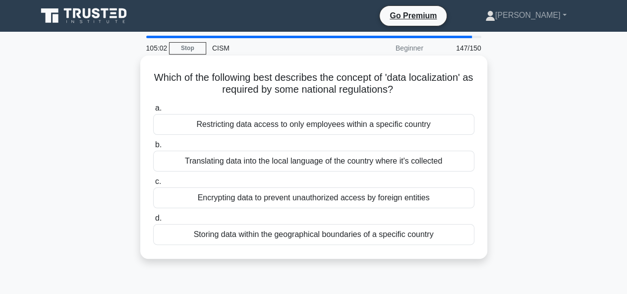
click at [320, 238] on div "Storing data within the geographical boundaries of a specific country" at bounding box center [313, 234] width 321 height 21
click at [153, 222] on input "d. Storing data within the geographical boundaries of a specific country" at bounding box center [153, 218] width 0 height 6
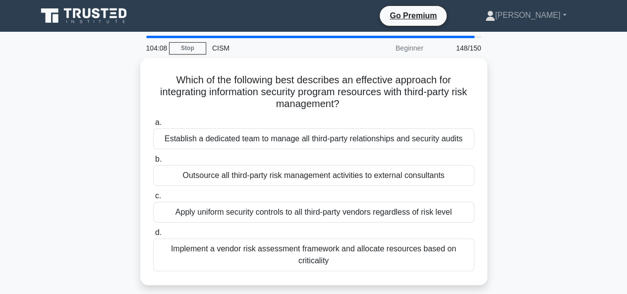
click at [540, 185] on div "Which of the following best describes an effective approach for integrating inf…" at bounding box center [313, 177] width 565 height 239
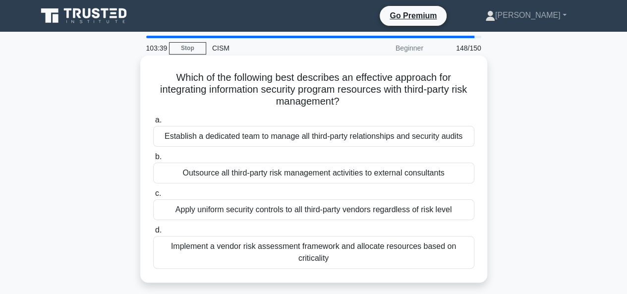
click at [373, 253] on div "Implement a vendor risk assessment framework and allocate resources based on cr…" at bounding box center [313, 252] width 321 height 33
click at [153, 234] on input "d. Implement a vendor risk assessment framework and allocate resources based on…" at bounding box center [153, 230] width 0 height 6
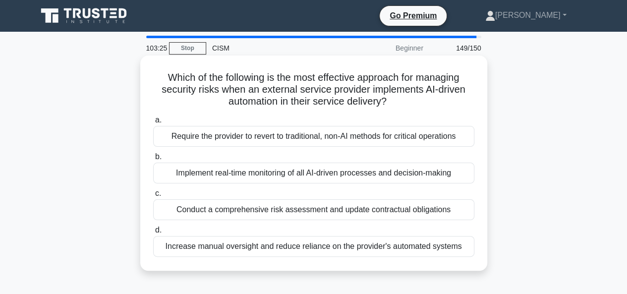
click at [257, 208] on div "Conduct a comprehensive risk assessment and update contractual obligations" at bounding box center [313, 209] width 321 height 21
click at [153, 197] on input "c. Conduct a comprehensive risk assessment and update contractual obligations" at bounding box center [153, 193] width 0 height 6
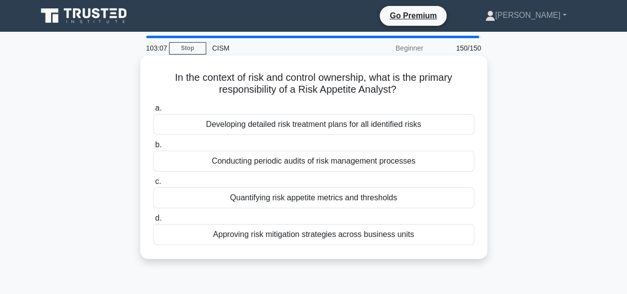
click at [319, 197] on div "Quantifying risk appetite metrics and thresholds" at bounding box center [313, 197] width 321 height 21
click at [153, 185] on input "c. Quantifying risk appetite metrics and thresholds" at bounding box center [153, 182] width 0 height 6
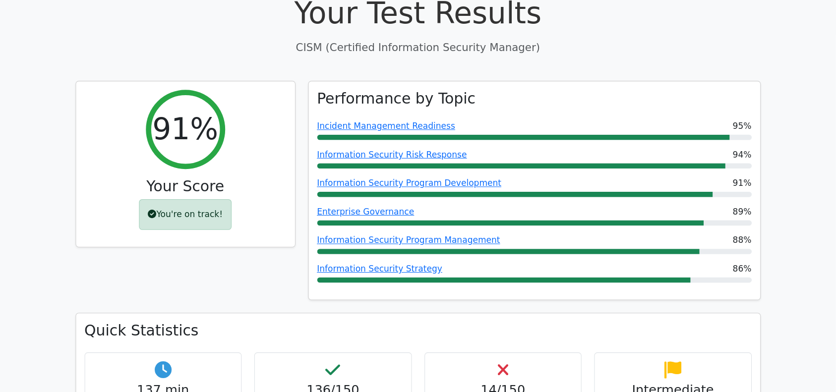
scroll to position [322, 0]
